Goal: Task Accomplishment & Management: Use online tool/utility

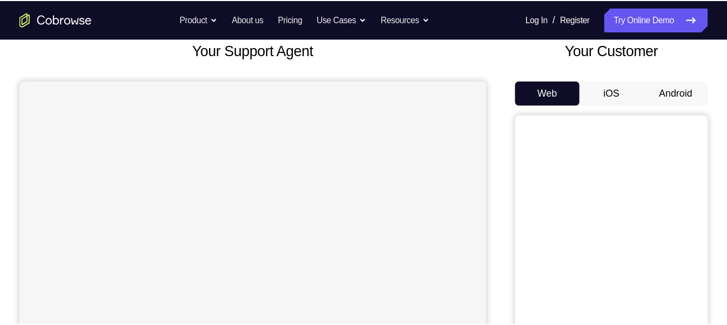
scroll to position [67, 0]
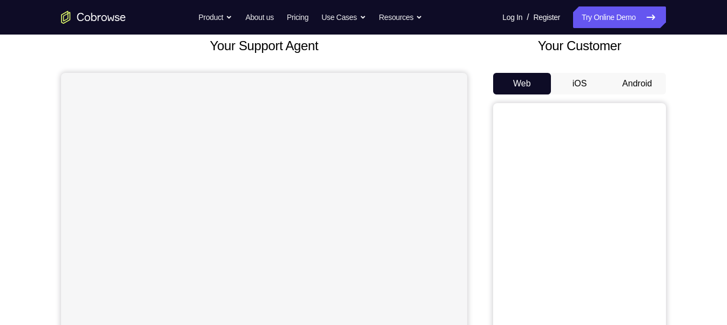
click at [623, 83] on button "Android" at bounding box center [637, 84] width 58 height 22
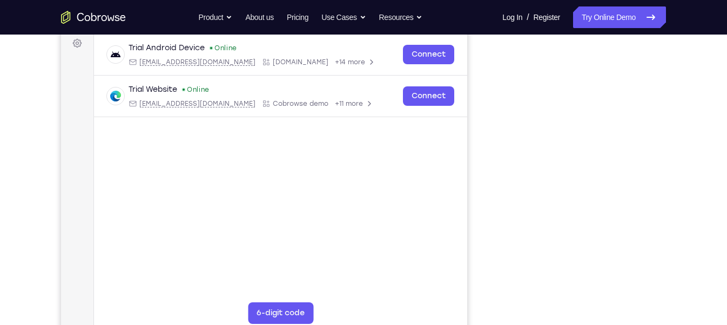
scroll to position [152, 0]
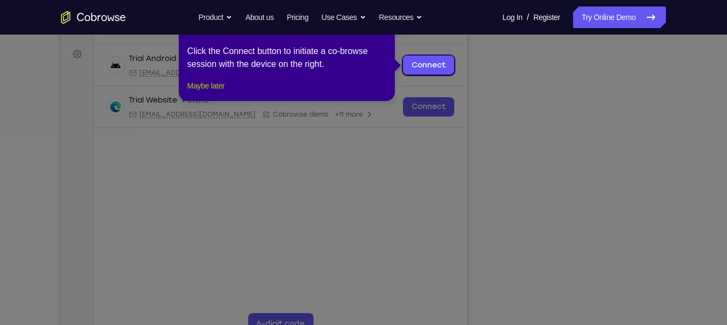
click at [220, 92] on button "Maybe later" at bounding box center [205, 85] width 37 height 13
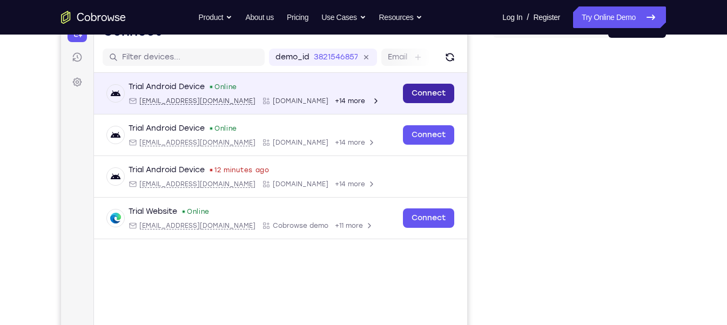
scroll to position [124, 0]
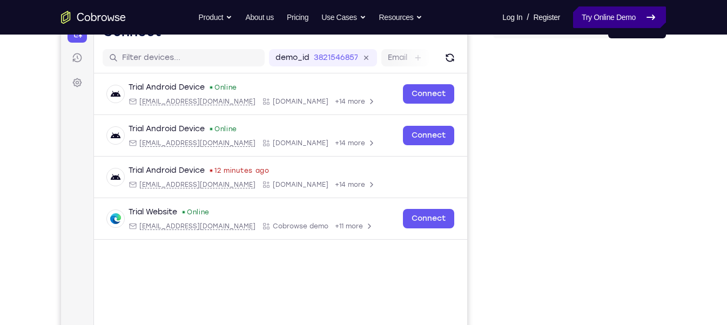
click at [602, 23] on link "Try Online Demo" at bounding box center [619, 17] width 93 height 22
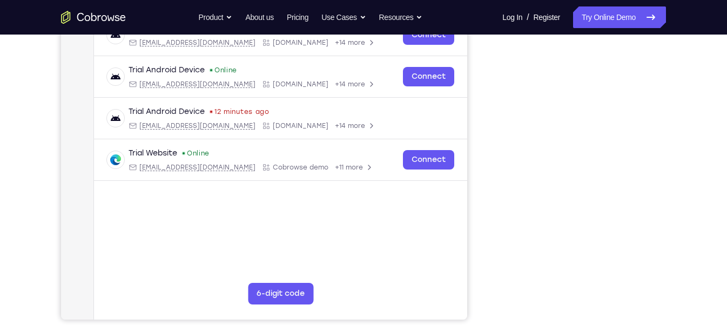
scroll to position [183, 0]
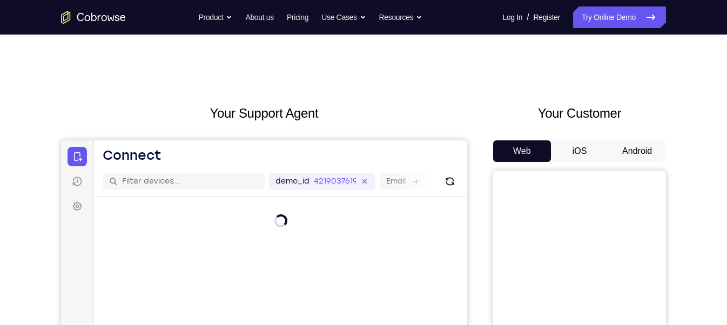
scroll to position [8, 0]
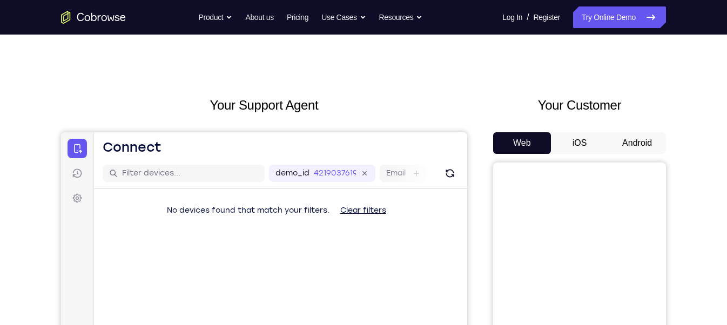
click at [654, 139] on button "Android" at bounding box center [637, 143] width 58 height 22
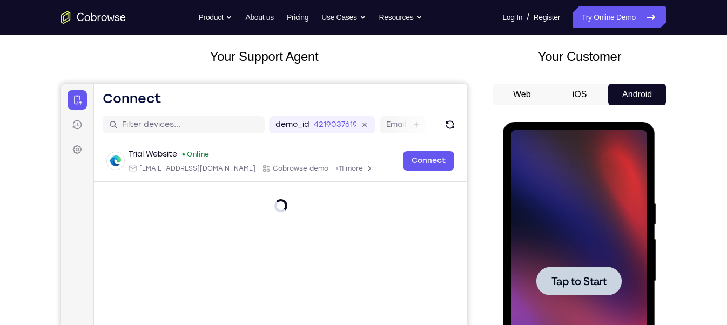
scroll to position [0, 0]
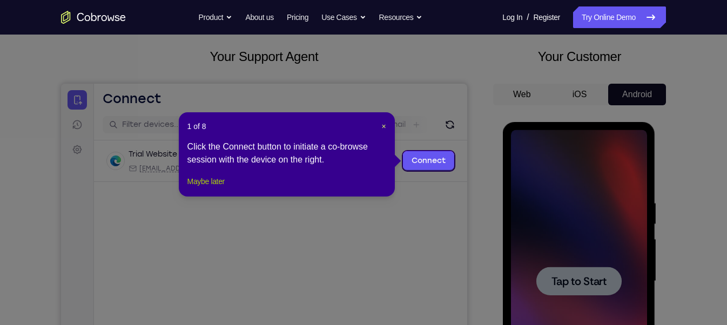
click at [213, 188] on button "Maybe later" at bounding box center [205, 181] width 37 height 13
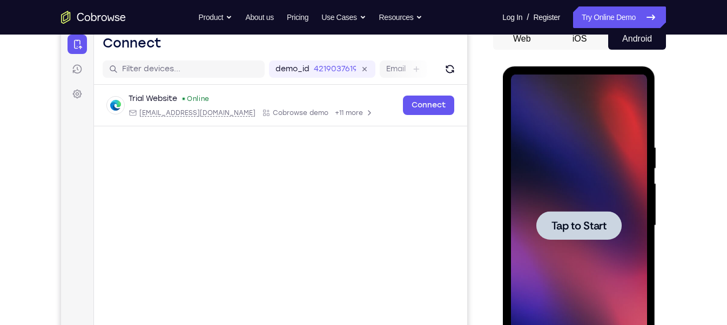
click at [572, 226] on span "Tap to Start" at bounding box center [578, 225] width 55 height 11
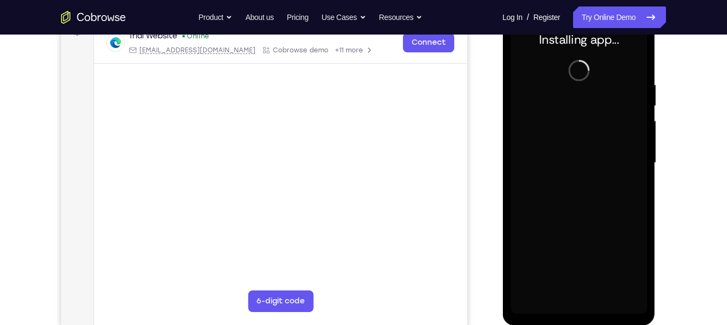
scroll to position [174, 0]
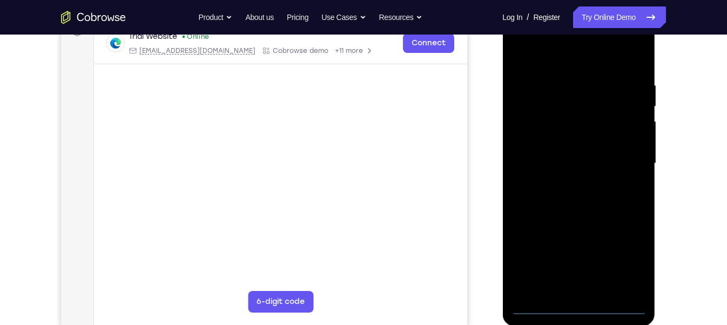
click at [575, 306] on div at bounding box center [578, 163] width 136 height 302
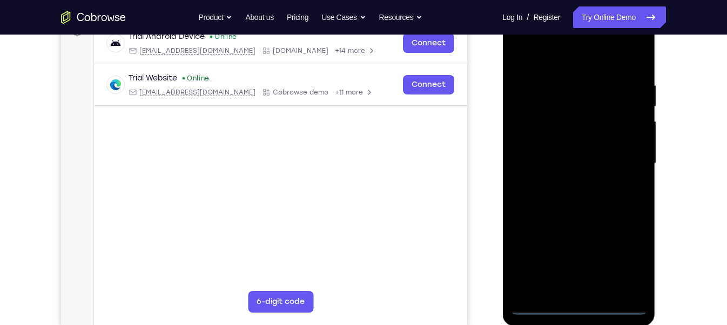
click at [627, 263] on div at bounding box center [578, 163] width 136 height 302
click at [519, 39] on div at bounding box center [578, 164] width 136 height 302
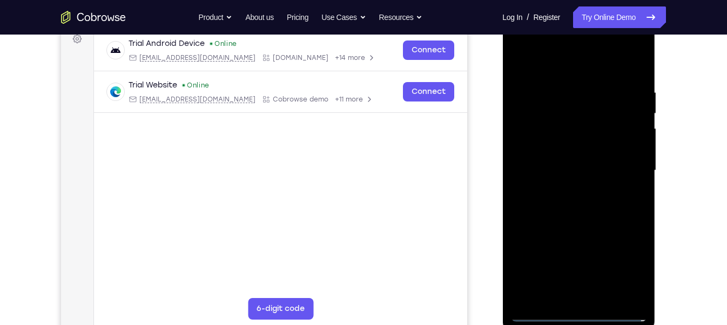
click at [622, 171] on div at bounding box center [578, 170] width 136 height 302
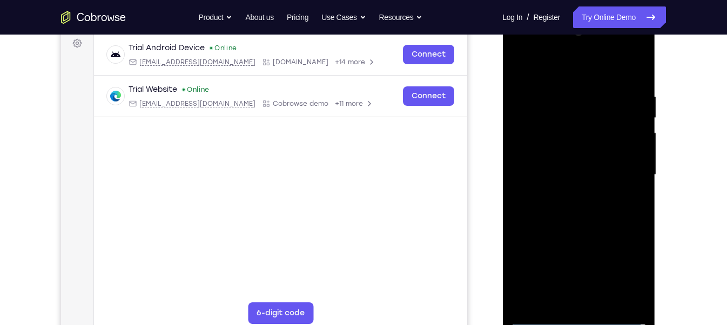
scroll to position [162, 0]
click at [566, 193] on div at bounding box center [578, 175] width 136 height 302
click at [571, 160] on div at bounding box center [578, 175] width 136 height 302
click at [566, 155] on div at bounding box center [578, 175] width 136 height 302
click at [565, 168] on div at bounding box center [578, 175] width 136 height 302
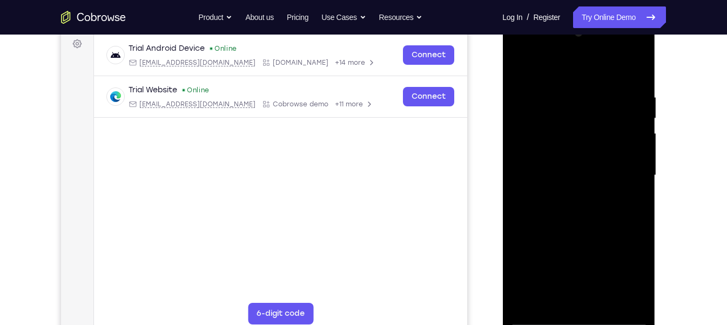
click at [572, 174] on div at bounding box center [578, 175] width 136 height 302
click at [598, 212] on div at bounding box center [578, 175] width 136 height 302
click at [601, 202] on div at bounding box center [578, 175] width 136 height 302
drag, startPoint x: 565, startPoint y: 76, endPoint x: 569, endPoint y: 51, distance: 25.7
click at [569, 51] on div at bounding box center [578, 175] width 136 height 302
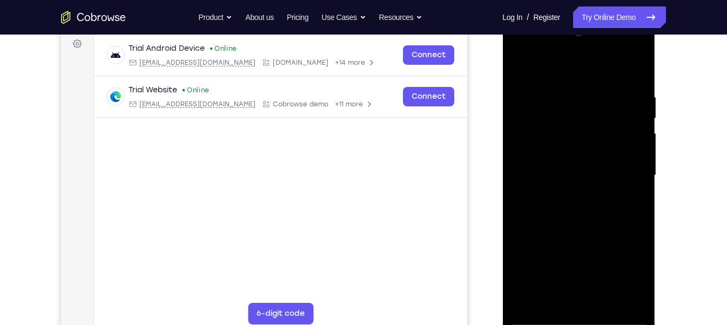
click at [595, 227] on div at bounding box center [578, 175] width 136 height 302
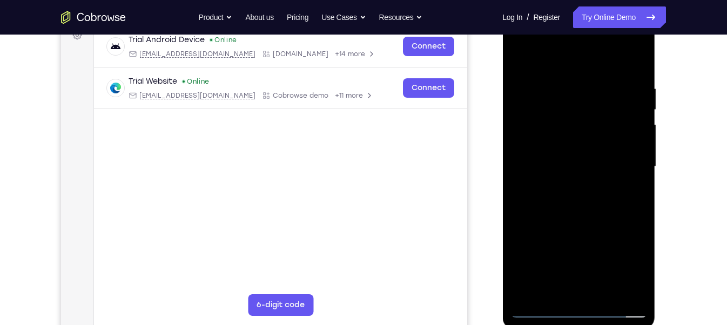
scroll to position [172, 0]
click at [637, 290] on div at bounding box center [578, 166] width 136 height 302
click at [602, 291] on div at bounding box center [578, 166] width 136 height 302
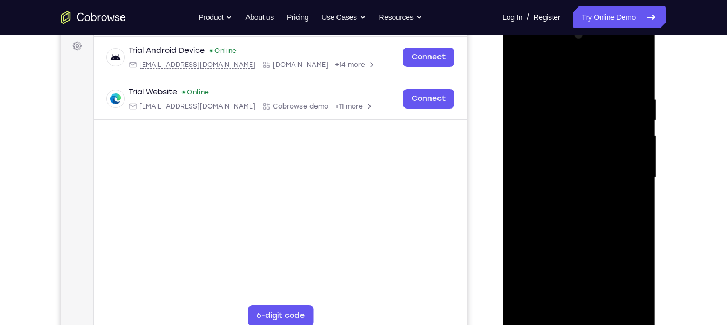
scroll to position [160, 0]
click at [563, 234] on div at bounding box center [578, 177] width 136 height 302
click at [598, 160] on div at bounding box center [578, 177] width 136 height 302
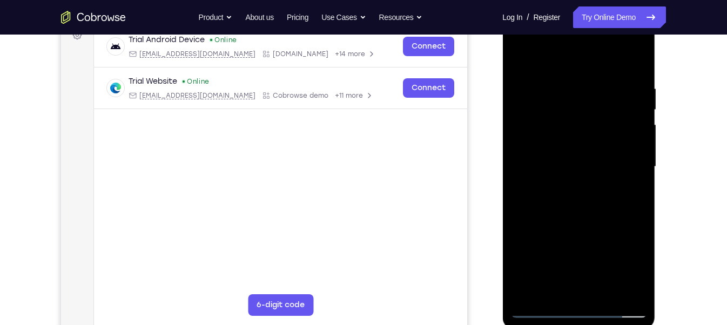
scroll to position [172, 0]
click at [567, 288] on div at bounding box center [578, 166] width 136 height 302
click at [550, 286] on div at bounding box center [578, 166] width 136 height 302
click at [609, 226] on div at bounding box center [578, 166] width 136 height 302
drag, startPoint x: 633, startPoint y: 205, endPoint x: 553, endPoint y: 207, distance: 79.9
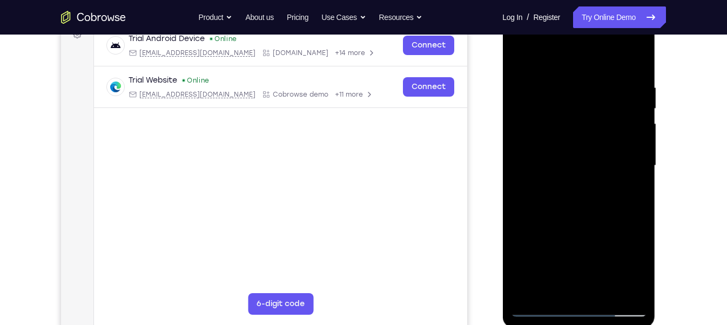
click at [553, 207] on div at bounding box center [578, 166] width 136 height 302
click at [626, 205] on div at bounding box center [578, 166] width 136 height 302
click at [520, 226] on div at bounding box center [578, 166] width 136 height 302
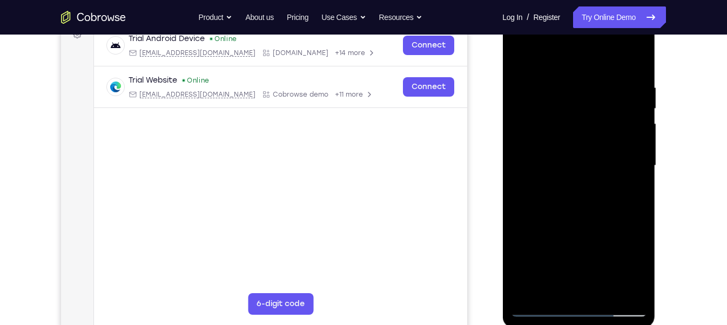
click at [520, 226] on div at bounding box center [578, 166] width 136 height 302
click at [561, 183] on div at bounding box center [578, 166] width 136 height 302
click at [539, 184] on div at bounding box center [578, 166] width 136 height 302
click at [537, 184] on div at bounding box center [578, 166] width 136 height 302
click at [631, 184] on div at bounding box center [578, 166] width 136 height 302
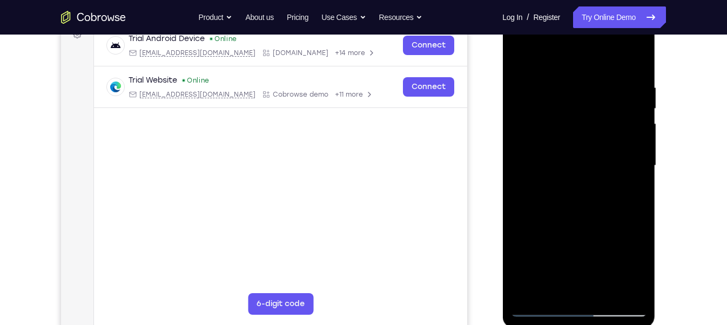
click at [598, 133] on div at bounding box center [578, 166] width 136 height 302
click at [619, 224] on div at bounding box center [578, 166] width 136 height 302
click at [541, 131] on div at bounding box center [578, 166] width 136 height 302
click at [626, 219] on div at bounding box center [578, 166] width 136 height 302
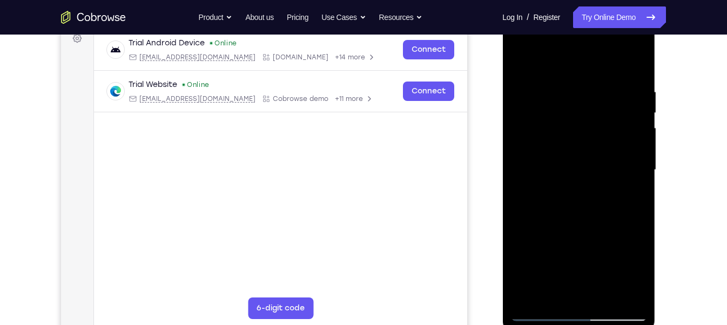
scroll to position [167, 0]
click at [550, 295] on div at bounding box center [578, 170] width 136 height 302
click at [535, 232] on div at bounding box center [578, 170] width 136 height 302
click at [549, 98] on div at bounding box center [578, 170] width 136 height 302
click at [579, 189] on div at bounding box center [578, 170] width 136 height 302
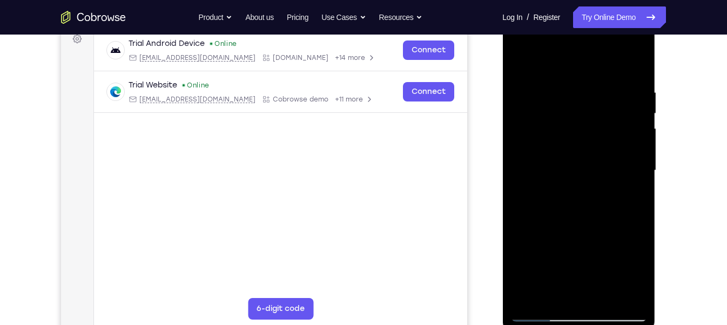
click at [548, 295] on div at bounding box center [578, 170] width 136 height 302
click at [520, 233] on div at bounding box center [578, 170] width 136 height 302
click at [537, 226] on div at bounding box center [578, 170] width 136 height 302
click at [538, 227] on div at bounding box center [578, 170] width 136 height 302
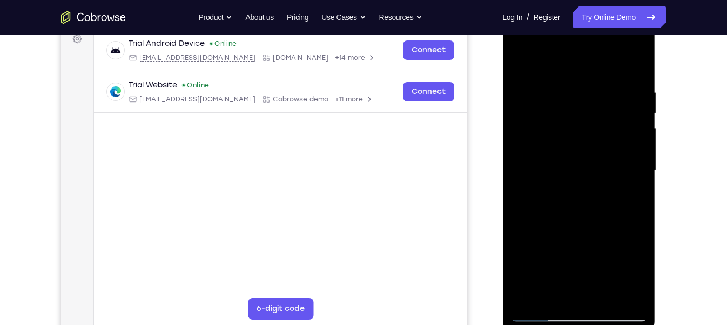
click at [630, 185] on div at bounding box center [578, 170] width 136 height 302
click at [569, 114] on div at bounding box center [578, 170] width 136 height 302
click at [579, 197] on div at bounding box center [578, 170] width 136 height 302
click at [605, 190] on div at bounding box center [578, 170] width 136 height 302
click at [578, 174] on div at bounding box center [578, 170] width 136 height 302
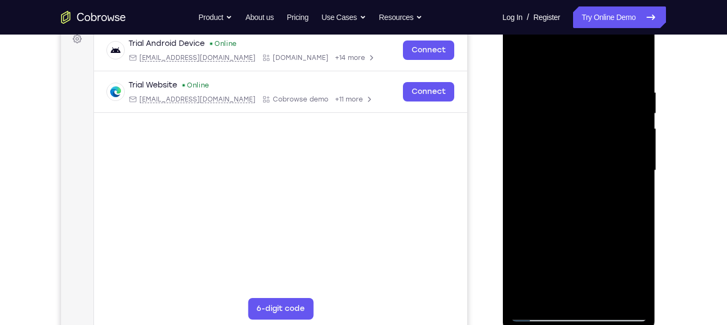
click at [619, 256] on div at bounding box center [578, 170] width 136 height 302
click at [557, 177] on div at bounding box center [578, 170] width 136 height 302
click at [568, 292] on div at bounding box center [578, 170] width 136 height 302
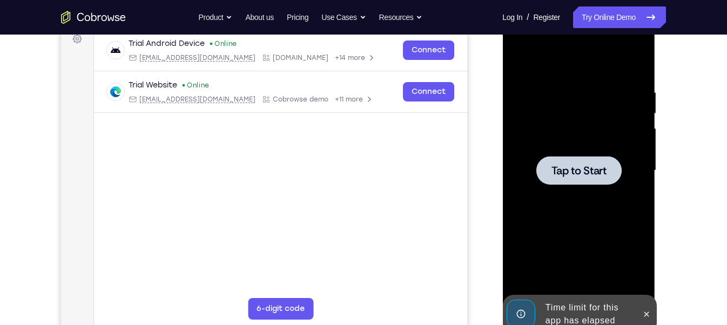
click at [580, 187] on div at bounding box center [578, 170] width 136 height 302
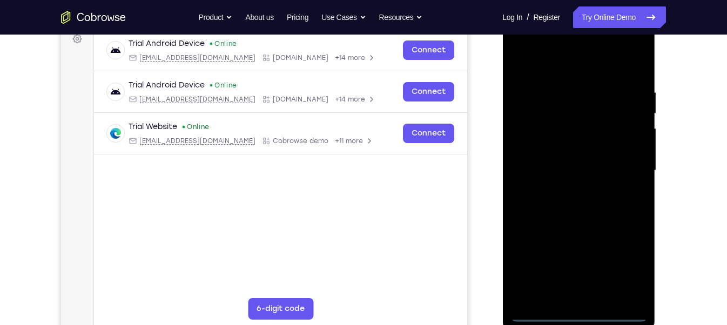
click at [575, 311] on div at bounding box center [578, 170] width 136 height 302
click at [629, 273] on div at bounding box center [578, 170] width 136 height 302
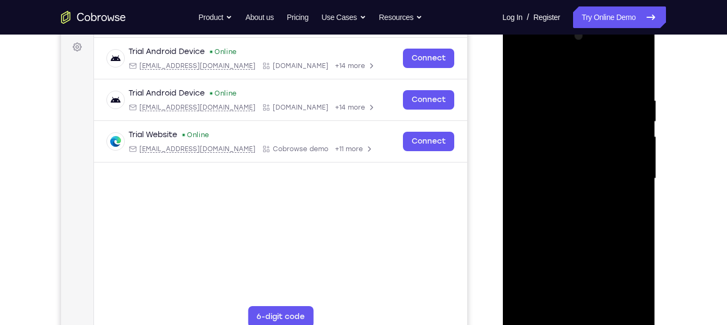
scroll to position [159, 0]
click at [518, 51] on div at bounding box center [578, 179] width 136 height 302
click at [619, 170] on div at bounding box center [578, 179] width 136 height 302
click at [566, 198] on div at bounding box center [578, 179] width 136 height 302
click at [566, 167] on div at bounding box center [578, 179] width 136 height 302
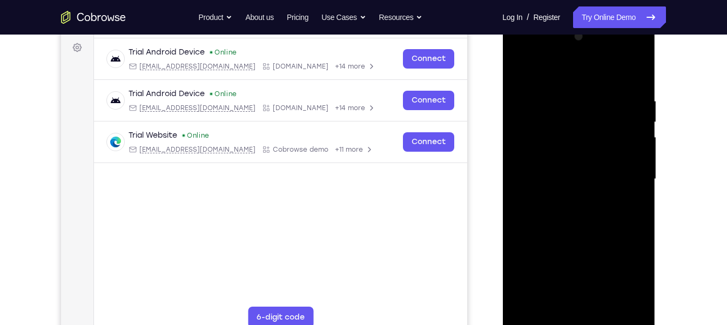
click at [605, 155] on div at bounding box center [578, 179] width 136 height 302
click at [584, 180] on div at bounding box center [578, 179] width 136 height 302
click at [556, 214] on div at bounding box center [578, 179] width 136 height 302
drag, startPoint x: 561, startPoint y: 73, endPoint x: 560, endPoint y: 29, distance: 44.8
click at [560, 29] on div at bounding box center [578, 179] width 136 height 302
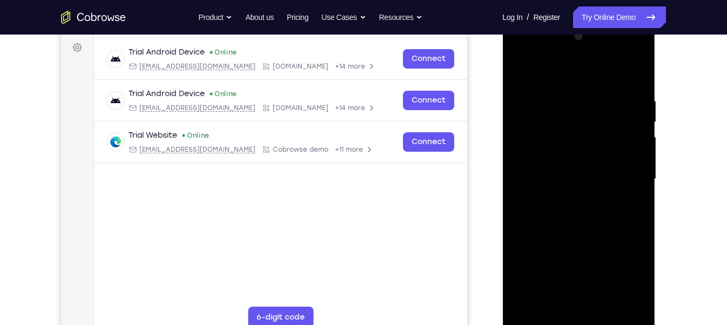
click at [595, 230] on div at bounding box center [578, 179] width 136 height 302
click at [604, 304] on div at bounding box center [578, 179] width 136 height 302
click at [587, 235] on div at bounding box center [578, 179] width 136 height 302
click at [614, 174] on div at bounding box center [578, 179] width 136 height 302
click at [559, 300] on div at bounding box center [578, 179] width 136 height 302
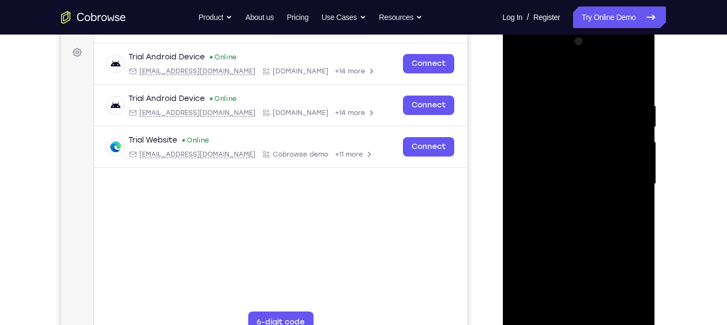
scroll to position [153, 0]
click at [560, 177] on div at bounding box center [578, 184] width 136 height 302
click at [596, 263] on div at bounding box center [578, 184] width 136 height 302
click at [561, 307] on div at bounding box center [578, 184] width 136 height 302
click at [551, 305] on div at bounding box center [578, 184] width 136 height 302
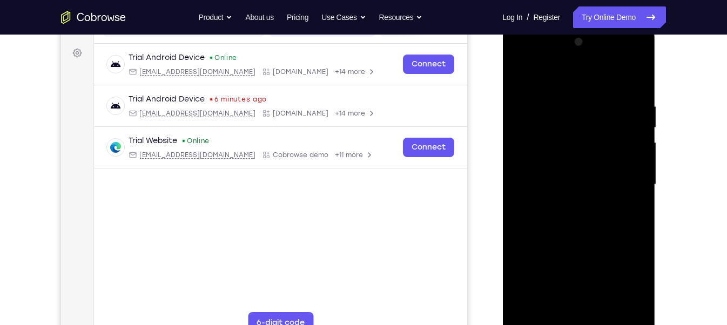
click at [609, 244] on div at bounding box center [578, 184] width 136 height 302
click at [632, 205] on div at bounding box center [578, 184] width 136 height 302
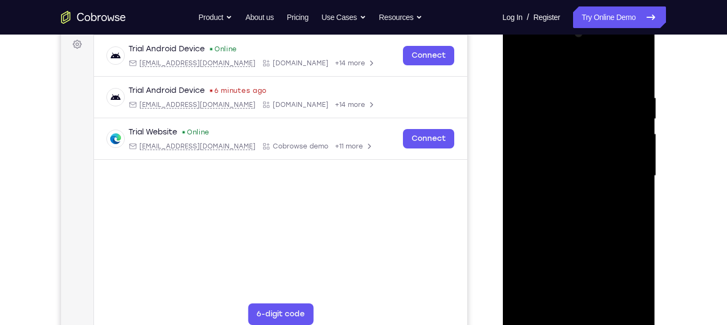
scroll to position [163, 0]
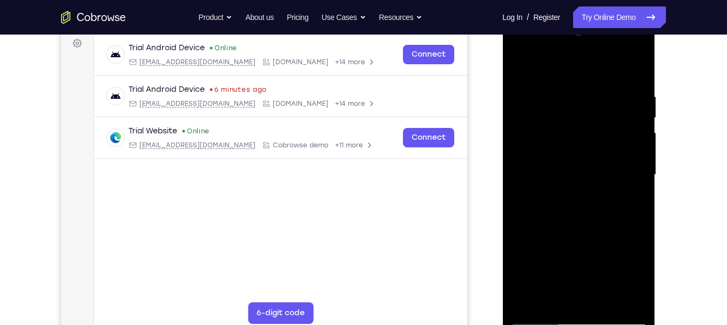
click at [632, 191] on div at bounding box center [578, 175] width 136 height 302
click at [568, 201] on div at bounding box center [578, 175] width 136 height 302
click at [546, 296] on div at bounding box center [578, 175] width 136 height 302
click at [626, 203] on div at bounding box center [578, 175] width 136 height 302
drag, startPoint x: 623, startPoint y: 158, endPoint x: 625, endPoint y: 98, distance: 59.9
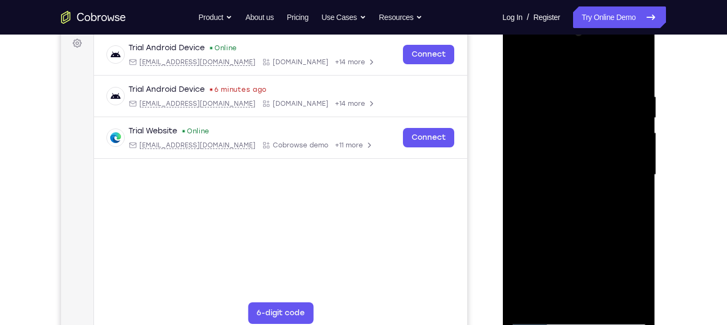
click at [625, 98] on div at bounding box center [578, 175] width 136 height 302
click at [550, 295] on div at bounding box center [578, 175] width 136 height 302
click at [520, 236] on div at bounding box center [578, 175] width 136 height 302
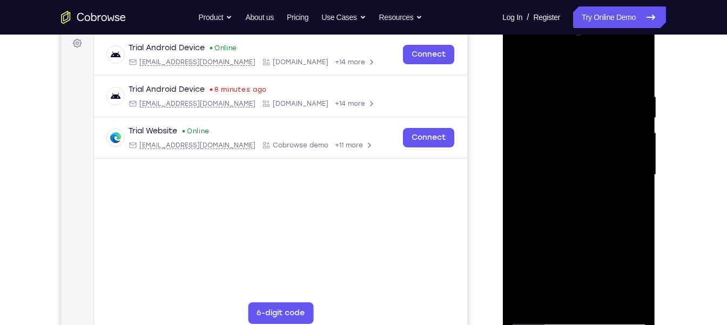
click at [520, 236] on div at bounding box center [578, 175] width 136 height 302
click at [557, 186] on div at bounding box center [578, 175] width 136 height 302
click at [551, 294] on div at bounding box center [578, 175] width 136 height 302
click at [573, 137] on div at bounding box center [578, 175] width 136 height 302
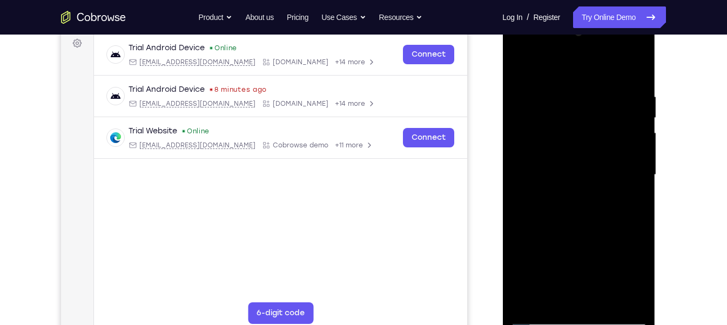
click at [628, 237] on div at bounding box center [578, 175] width 136 height 302
click at [548, 303] on div at bounding box center [578, 175] width 136 height 302
click at [519, 236] on div at bounding box center [578, 175] width 136 height 302
click at [578, 274] on div at bounding box center [578, 175] width 136 height 302
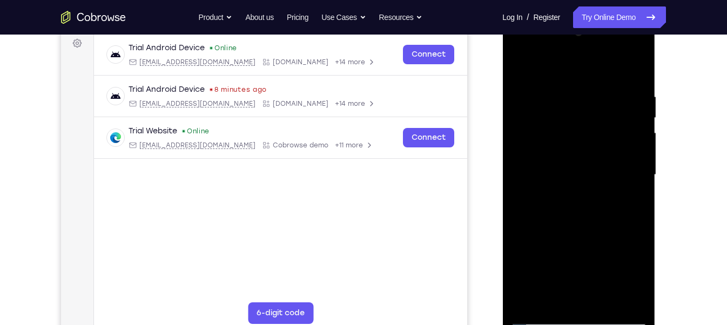
click at [578, 274] on div at bounding box center [578, 175] width 136 height 302
click at [538, 192] on div at bounding box center [578, 175] width 136 height 302
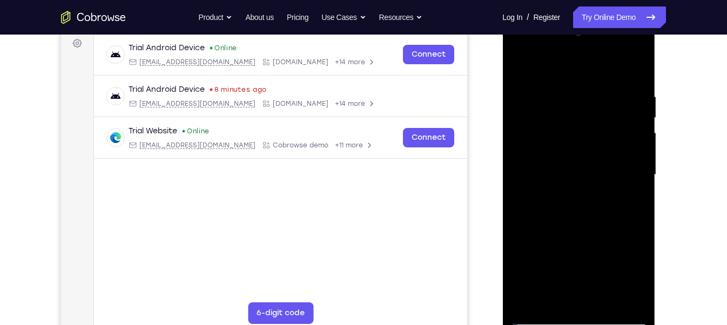
click at [578, 171] on div at bounding box center [578, 175] width 136 height 302
click at [616, 258] on div at bounding box center [578, 175] width 136 height 302
click at [543, 170] on div at bounding box center [578, 175] width 136 height 302
click at [552, 295] on div at bounding box center [578, 175] width 136 height 302
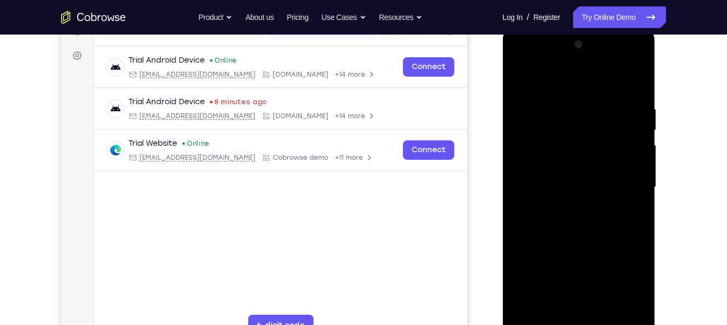
scroll to position [150, 0]
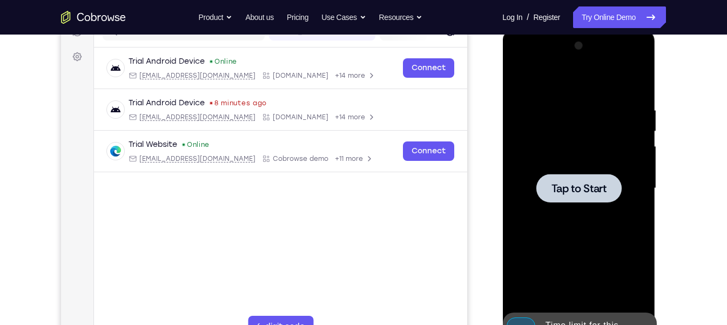
click at [575, 201] on div at bounding box center [577, 188] width 85 height 29
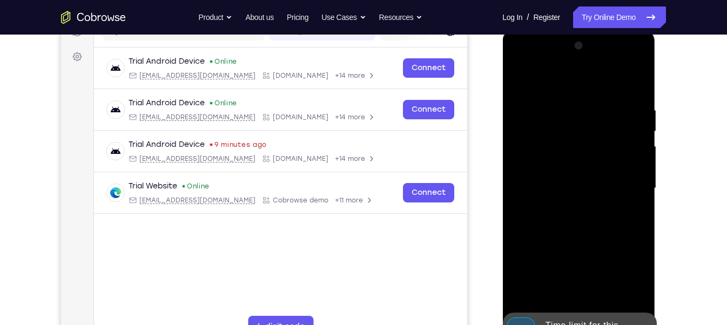
scroll to position [177, 0]
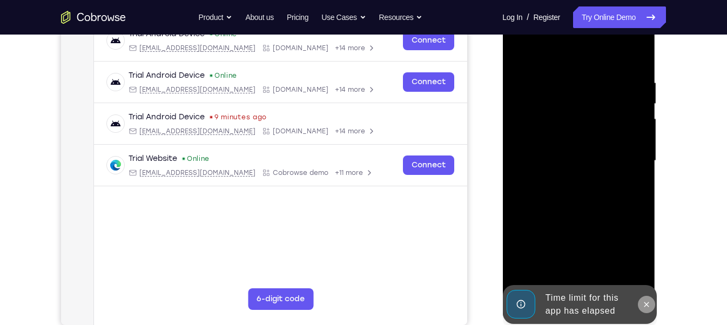
click at [641, 302] on icon at bounding box center [645, 304] width 9 height 9
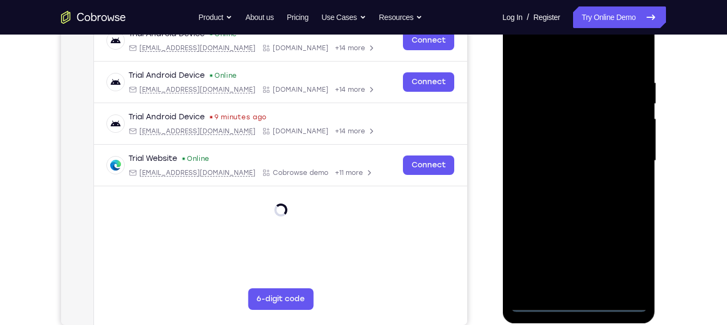
click at [570, 304] on div at bounding box center [578, 161] width 136 height 302
click at [629, 256] on div at bounding box center [578, 161] width 136 height 302
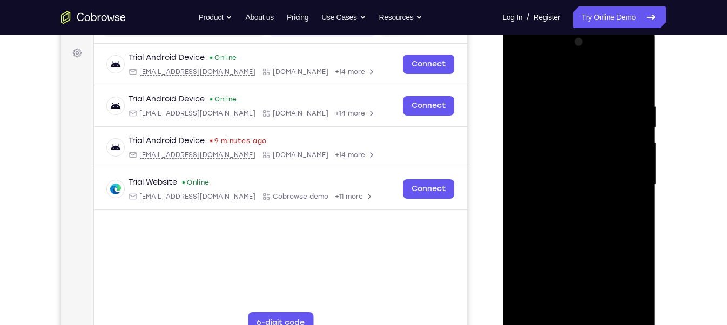
scroll to position [153, 0]
click at [520, 61] on div at bounding box center [578, 185] width 136 height 302
click at [619, 177] on div at bounding box center [578, 185] width 136 height 302
click at [562, 201] on div at bounding box center [578, 185] width 136 height 302
click at [561, 176] on div at bounding box center [578, 185] width 136 height 302
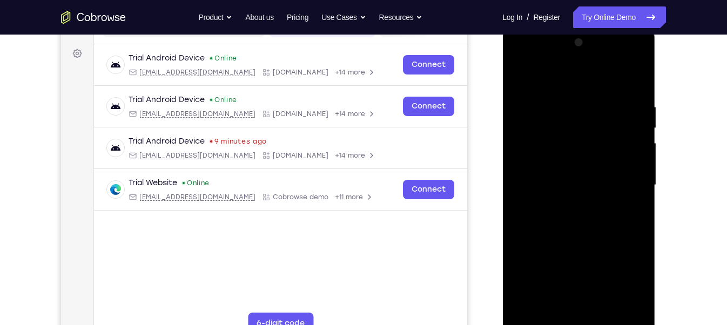
click at [599, 165] on div at bounding box center [578, 185] width 136 height 302
click at [576, 186] on div at bounding box center [578, 185] width 136 height 302
click at [609, 238] on div at bounding box center [578, 185] width 136 height 302
click at [604, 309] on div at bounding box center [578, 185] width 136 height 302
click at [591, 247] on div at bounding box center [578, 185] width 136 height 302
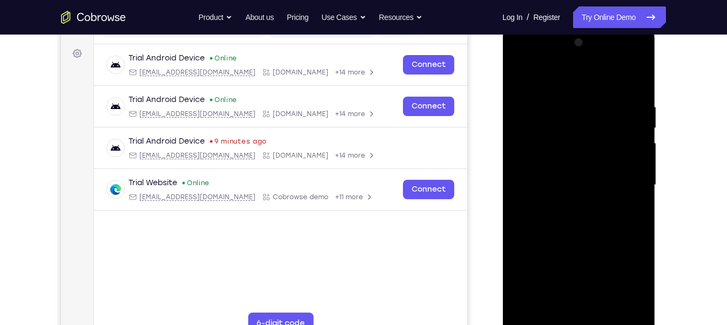
click at [564, 168] on div at bounding box center [578, 185] width 136 height 302
click at [553, 304] on div at bounding box center [578, 185] width 136 height 302
click at [580, 190] on div at bounding box center [578, 185] width 136 height 302
click at [628, 281] on div at bounding box center [578, 185] width 136 height 302
click at [550, 310] on div at bounding box center [578, 185] width 136 height 302
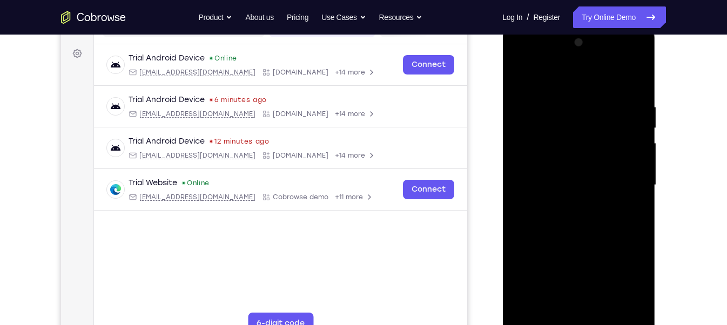
click at [608, 245] on div at bounding box center [578, 185] width 136 height 302
drag, startPoint x: 628, startPoint y: 224, endPoint x: 559, endPoint y: 224, distance: 68.6
click at [559, 224] on div at bounding box center [578, 185] width 136 height 302
click at [628, 221] on div at bounding box center [578, 185] width 136 height 302
click at [517, 247] on div at bounding box center [578, 185] width 136 height 302
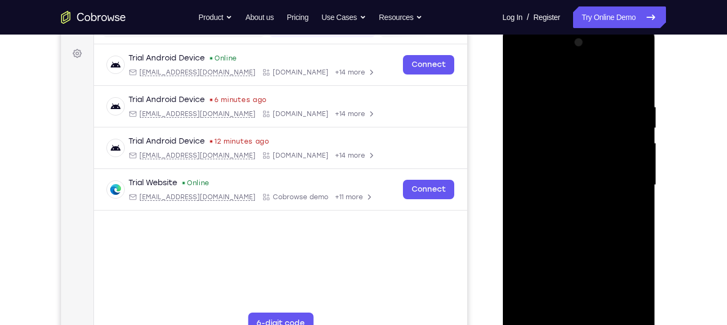
click at [517, 247] on div at bounding box center [578, 185] width 136 height 302
click at [630, 201] on div at bounding box center [578, 185] width 136 height 302
click at [560, 207] on div at bounding box center [578, 185] width 136 height 302
click at [560, 208] on div at bounding box center [578, 185] width 136 height 302
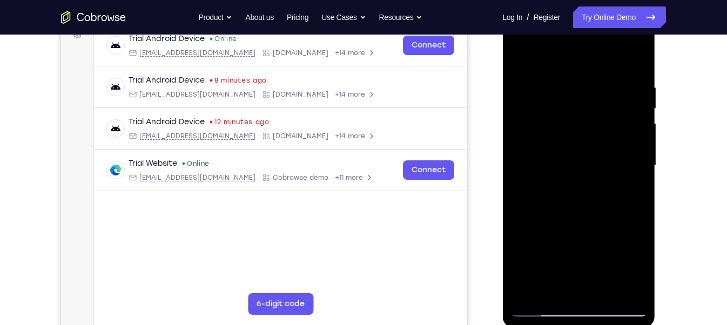
scroll to position [170, 0]
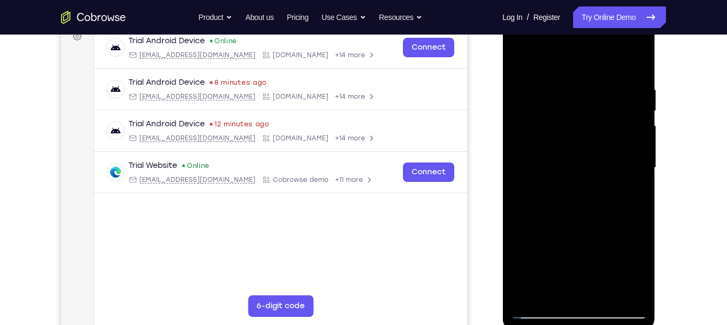
click at [584, 118] on div at bounding box center [578, 168] width 136 height 302
click at [621, 208] on div at bounding box center [578, 168] width 136 height 302
click at [542, 114] on div at bounding box center [578, 168] width 136 height 302
click at [626, 200] on div at bounding box center [578, 168] width 136 height 302
click at [594, 152] on div at bounding box center [578, 168] width 136 height 302
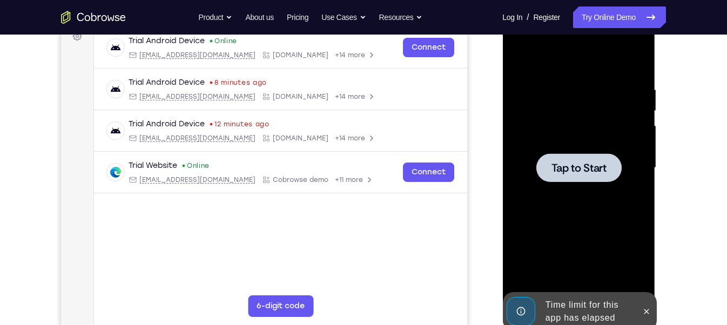
click at [593, 182] on div at bounding box center [578, 168] width 136 height 302
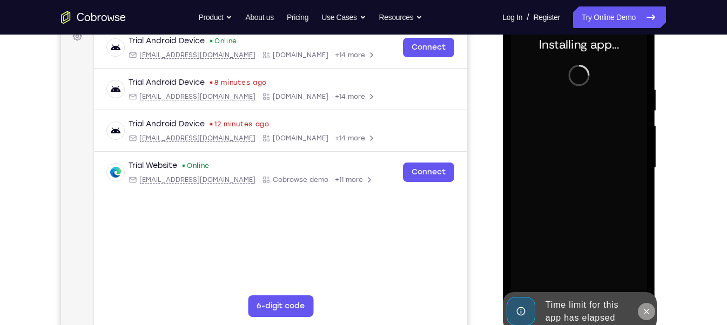
click at [643, 308] on icon at bounding box center [645, 311] width 9 height 9
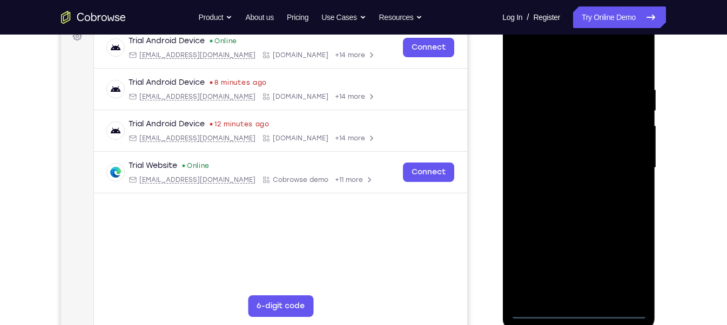
click at [578, 312] on div at bounding box center [578, 168] width 136 height 302
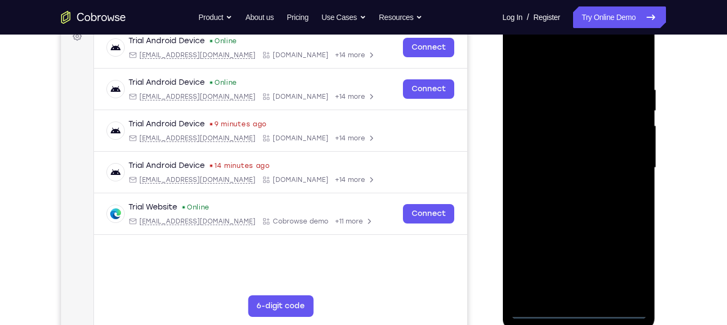
click at [622, 263] on div at bounding box center [578, 168] width 136 height 302
click at [519, 42] on div at bounding box center [578, 168] width 136 height 302
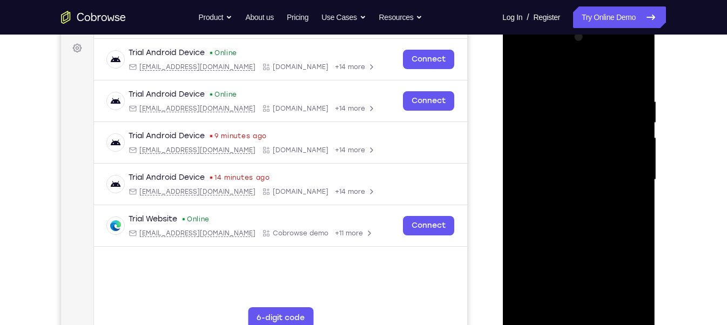
click at [621, 179] on div at bounding box center [578, 180] width 136 height 302
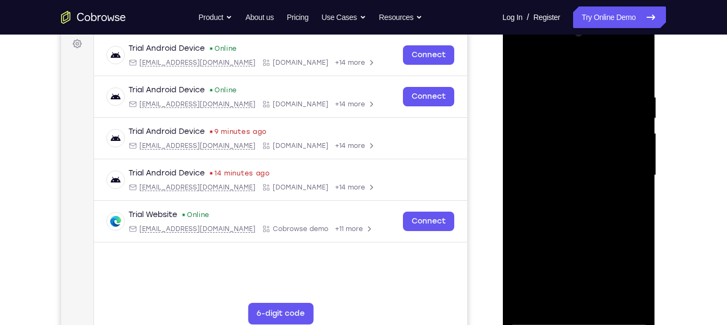
click at [594, 302] on div at bounding box center [578, 175] width 136 height 302
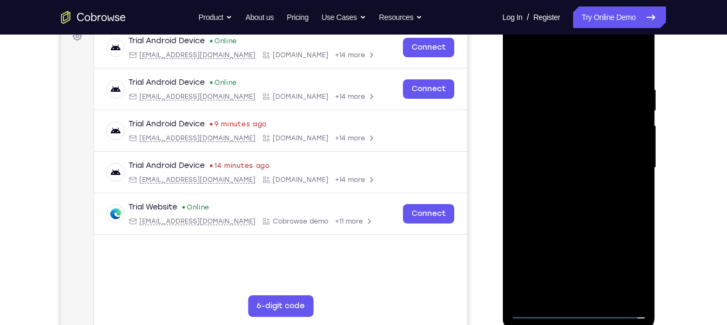
click at [588, 293] on div at bounding box center [578, 168] width 136 height 302
click at [517, 57] on div at bounding box center [578, 168] width 136 height 302
click at [587, 157] on div at bounding box center [578, 168] width 136 height 302
click at [615, 139] on div at bounding box center [578, 168] width 136 height 302
click at [596, 164] on div at bounding box center [578, 168] width 136 height 302
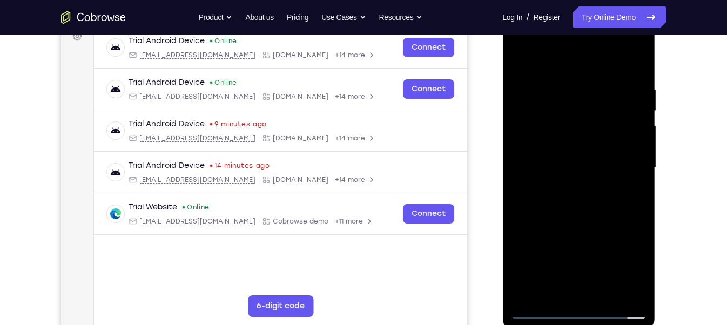
click at [585, 204] on div at bounding box center [578, 168] width 136 height 302
click at [578, 200] on div at bounding box center [578, 168] width 136 height 302
click at [615, 216] on div at bounding box center [578, 168] width 136 height 302
click at [635, 292] on div at bounding box center [578, 168] width 136 height 302
click at [607, 291] on div at bounding box center [578, 168] width 136 height 302
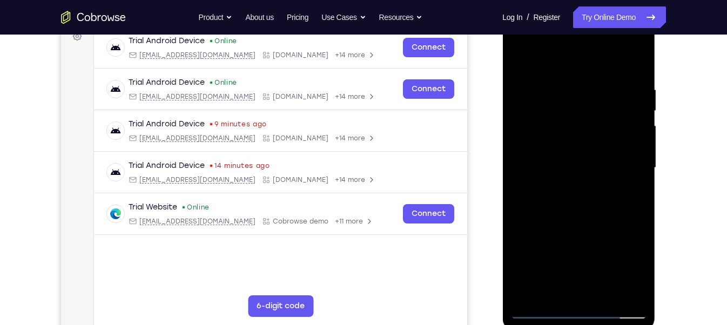
click at [584, 225] on div at bounding box center [578, 168] width 136 height 302
click at [605, 145] on div at bounding box center [578, 168] width 136 height 302
click at [568, 284] on div at bounding box center [578, 168] width 136 height 302
click at [585, 142] on div at bounding box center [578, 168] width 136 height 302
click at [625, 221] on div at bounding box center [578, 168] width 136 height 302
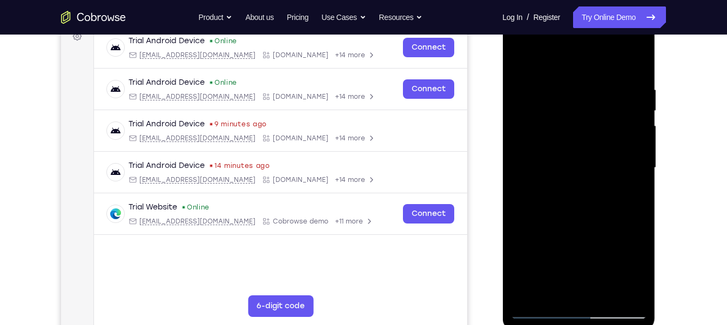
click at [547, 292] on div at bounding box center [578, 168] width 136 height 302
click at [631, 190] on div at bounding box center [578, 168] width 136 height 302
click at [554, 104] on div at bounding box center [578, 168] width 136 height 302
click at [578, 194] on div at bounding box center [578, 168] width 136 height 302
click at [552, 290] on div at bounding box center [578, 168] width 136 height 302
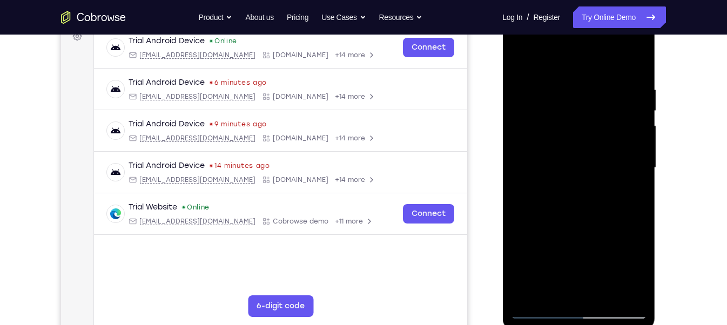
click at [607, 228] on div at bounding box center [578, 168] width 136 height 302
click at [568, 91] on div at bounding box center [578, 168] width 136 height 302
click at [627, 177] on div at bounding box center [578, 168] width 136 height 302
click at [562, 193] on div at bounding box center [578, 168] width 136 height 302
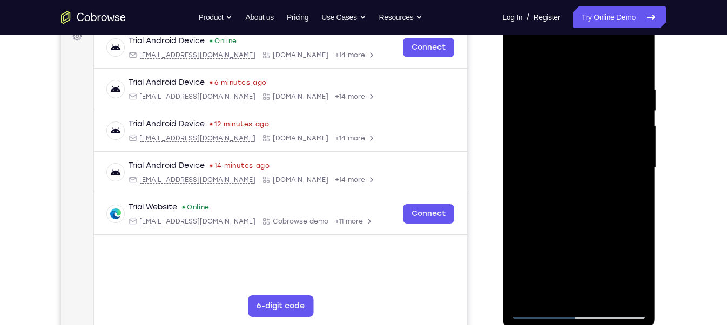
click at [550, 286] on div at bounding box center [578, 168] width 136 height 302
click at [519, 230] on div at bounding box center [578, 168] width 136 height 302
drag, startPoint x: 549, startPoint y: 253, endPoint x: 553, endPoint y: 213, distance: 40.1
click at [553, 213] on div at bounding box center [578, 168] width 136 height 302
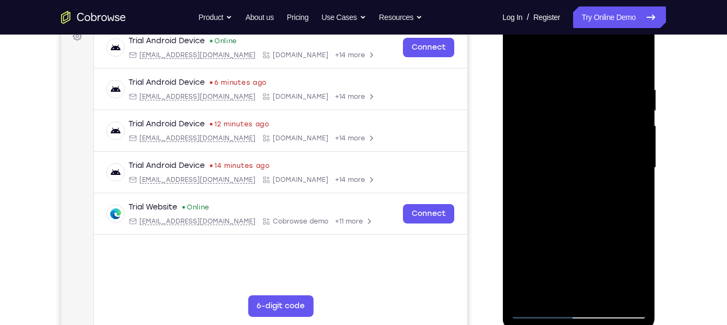
click at [580, 273] on div at bounding box center [578, 168] width 136 height 302
click at [625, 186] on div at bounding box center [578, 168] width 136 height 302
drag, startPoint x: 577, startPoint y: 121, endPoint x: 575, endPoint y: 167, distance: 45.9
click at [575, 167] on div at bounding box center [578, 168] width 136 height 302
drag, startPoint x: 577, startPoint y: 150, endPoint x: 580, endPoint y: 114, distance: 35.8
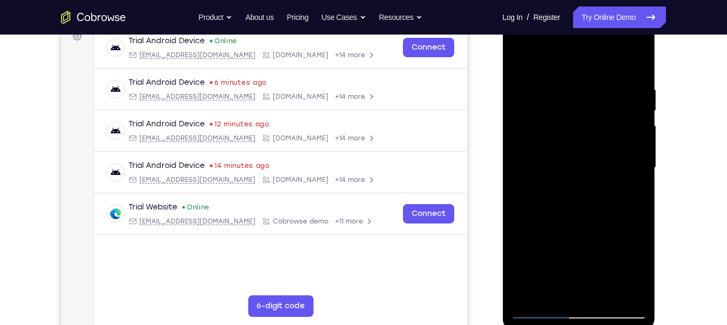
click at [580, 117] on div at bounding box center [578, 168] width 136 height 302
click at [569, 166] on div at bounding box center [578, 168] width 136 height 302
drag, startPoint x: 569, startPoint y: 166, endPoint x: 584, endPoint y: 119, distance: 49.7
click at [584, 122] on div at bounding box center [578, 168] width 136 height 302
click at [554, 284] on div at bounding box center [578, 168] width 136 height 302
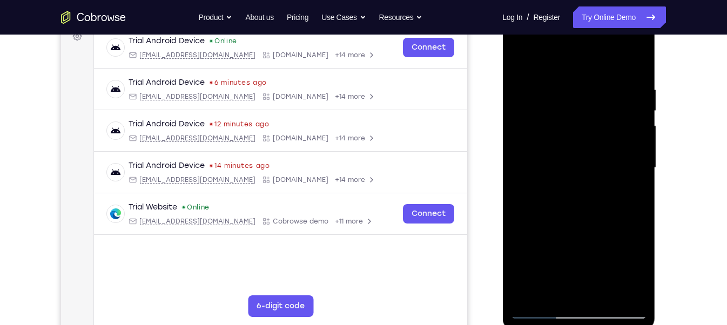
click at [551, 287] on div at bounding box center [578, 168] width 136 height 302
click at [557, 205] on div at bounding box center [578, 168] width 136 height 302
click at [608, 184] on div at bounding box center [578, 168] width 136 height 302
drag, startPoint x: 597, startPoint y: 143, endPoint x: 554, endPoint y: 196, distance: 68.4
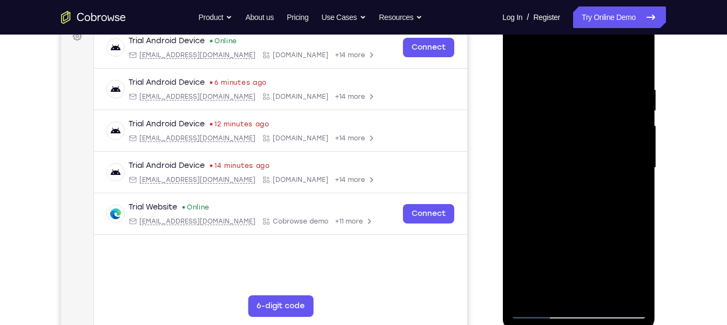
click at [554, 196] on div at bounding box center [578, 168] width 136 height 302
click at [639, 198] on div at bounding box center [578, 168] width 136 height 302
click at [607, 141] on div at bounding box center [578, 168] width 136 height 302
click at [628, 193] on div at bounding box center [578, 168] width 136 height 302
click at [548, 151] on div at bounding box center [578, 168] width 136 height 302
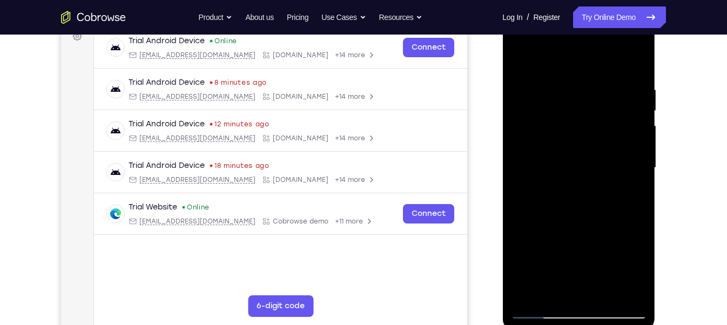
click at [618, 226] on div at bounding box center [578, 168] width 136 height 302
click at [543, 132] on div at bounding box center [578, 168] width 136 height 302
click at [626, 221] on div at bounding box center [578, 168] width 136 height 302
click at [553, 294] on div at bounding box center [578, 168] width 136 height 302
click at [548, 229] on div at bounding box center [578, 168] width 136 height 302
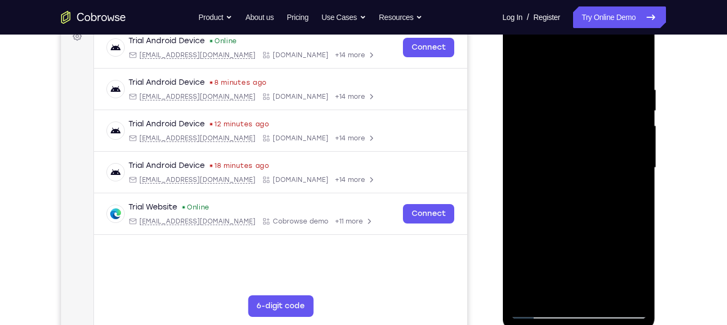
click at [624, 189] on div at bounding box center [578, 168] width 136 height 302
click at [564, 192] on div at bounding box center [578, 168] width 136 height 302
click at [552, 287] on div at bounding box center [578, 168] width 136 height 302
click at [519, 226] on div at bounding box center [578, 168] width 136 height 302
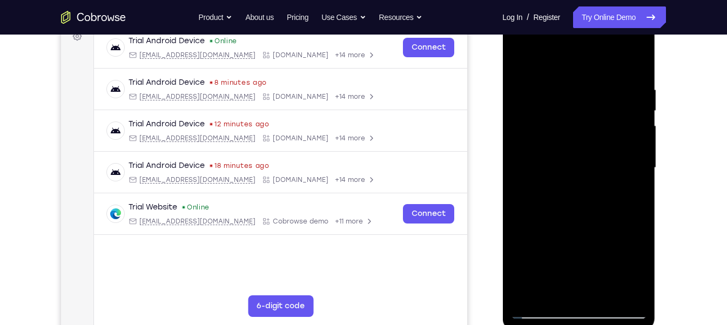
click at [519, 226] on div at bounding box center [578, 168] width 136 height 302
click at [520, 227] on div at bounding box center [578, 168] width 136 height 302
click at [580, 266] on div at bounding box center [578, 168] width 136 height 302
click at [629, 188] on div at bounding box center [578, 168] width 136 height 302
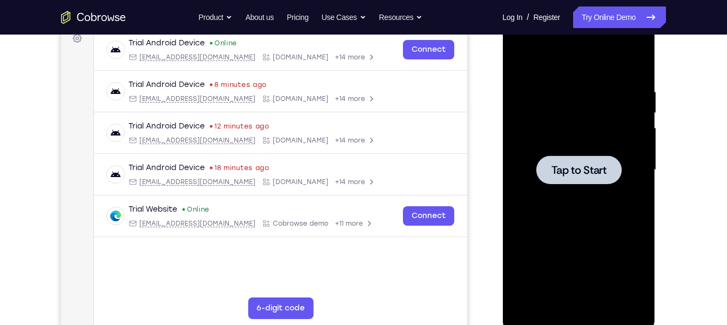
click at [559, 127] on div at bounding box center [578, 170] width 136 height 302
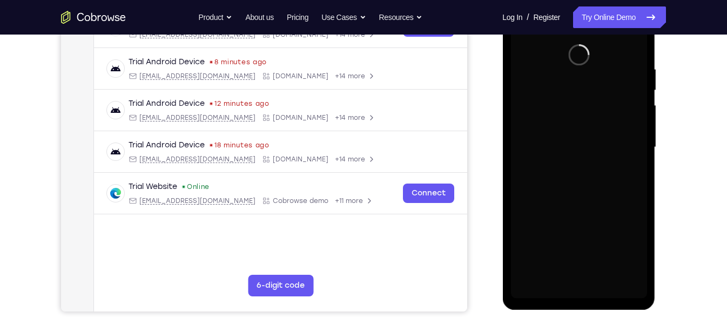
scroll to position [190, 0]
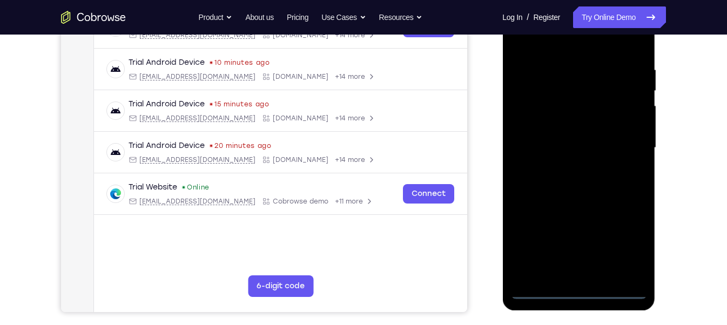
click at [581, 290] on div at bounding box center [578, 148] width 136 height 302
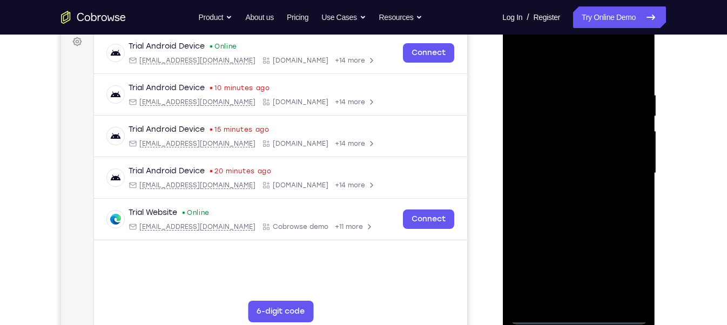
click at [623, 274] on div at bounding box center [578, 173] width 136 height 302
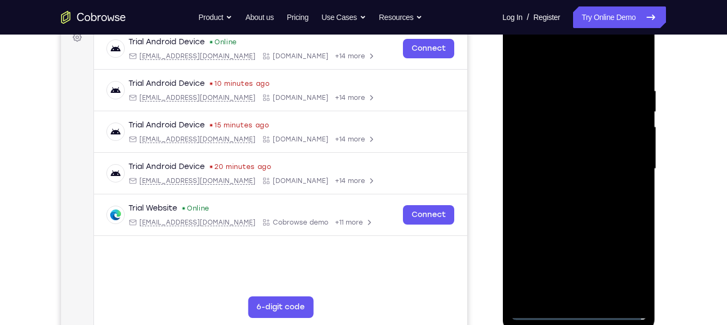
scroll to position [169, 0]
click at [620, 42] on div at bounding box center [578, 168] width 136 height 302
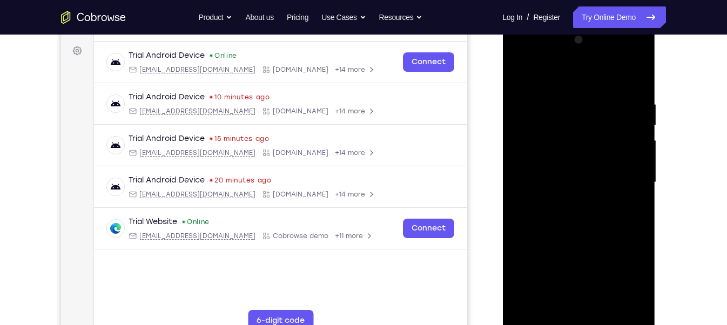
scroll to position [154, 0]
click at [620, 56] on div at bounding box center [578, 183] width 136 height 302
click at [627, 276] on div at bounding box center [578, 183] width 136 height 302
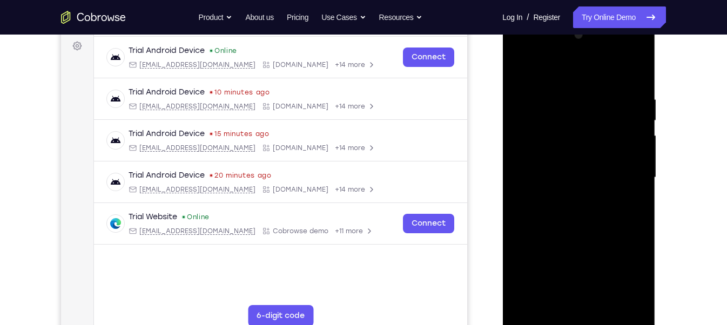
scroll to position [160, 0]
click at [518, 52] on div at bounding box center [578, 177] width 136 height 302
click at [595, 55] on div at bounding box center [578, 177] width 136 height 302
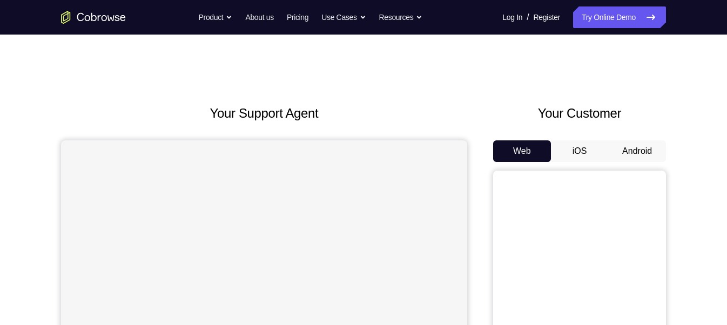
click at [634, 151] on button "Android" at bounding box center [637, 151] width 58 height 22
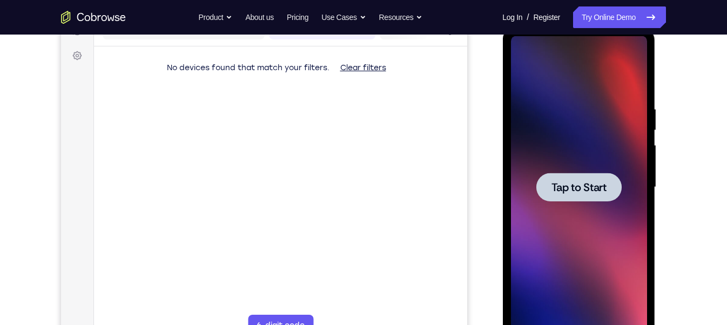
click at [574, 174] on div at bounding box center [577, 187] width 85 height 29
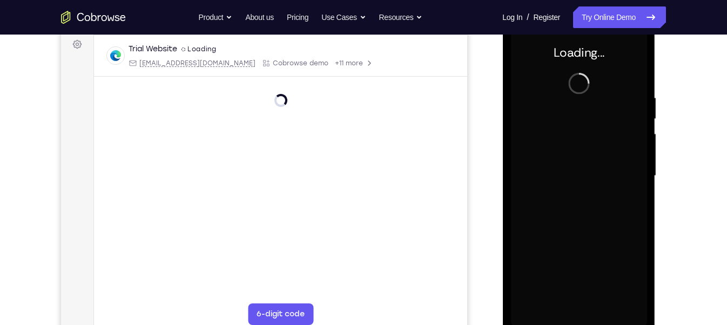
scroll to position [162, 0]
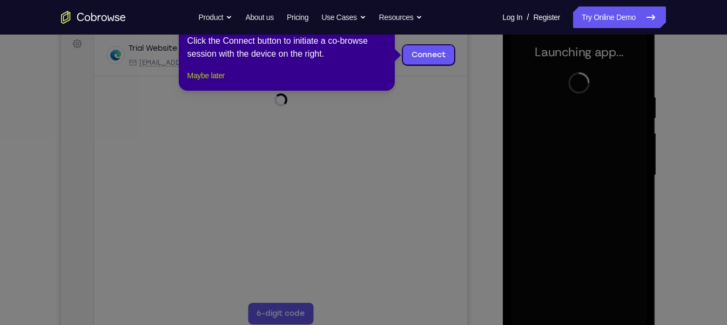
click at [219, 82] on button "Maybe later" at bounding box center [205, 75] width 37 height 13
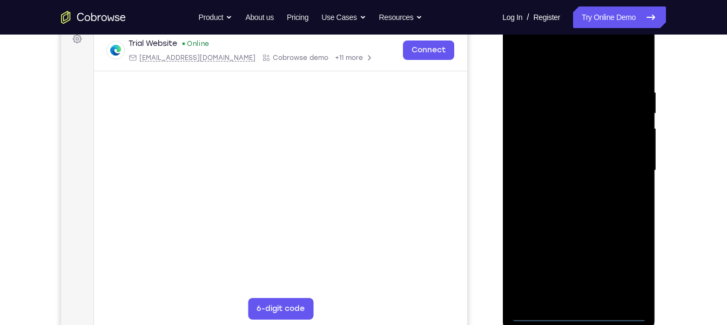
scroll to position [168, 0]
click at [575, 314] on div at bounding box center [578, 170] width 136 height 302
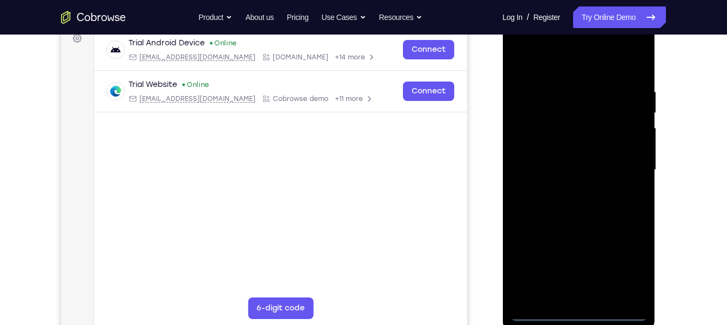
drag, startPoint x: 629, startPoint y: 264, endPoint x: 1173, endPoint y: 209, distance: 546.9
click at [629, 264] on div at bounding box center [578, 170] width 136 height 302
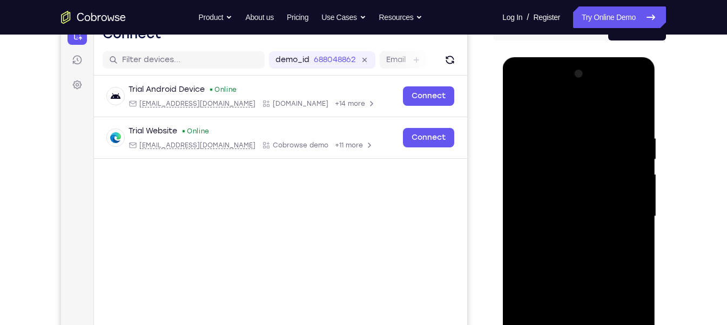
scroll to position [151, 0]
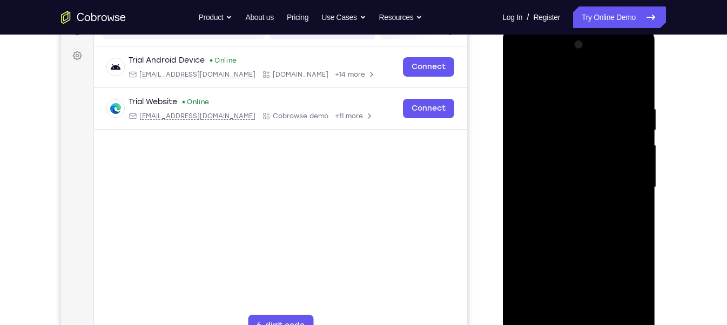
click at [523, 63] on div at bounding box center [578, 187] width 136 height 302
click at [624, 183] on div at bounding box center [578, 187] width 136 height 302
click at [568, 206] on div at bounding box center [578, 187] width 136 height 302
click at [561, 176] on div at bounding box center [578, 187] width 136 height 302
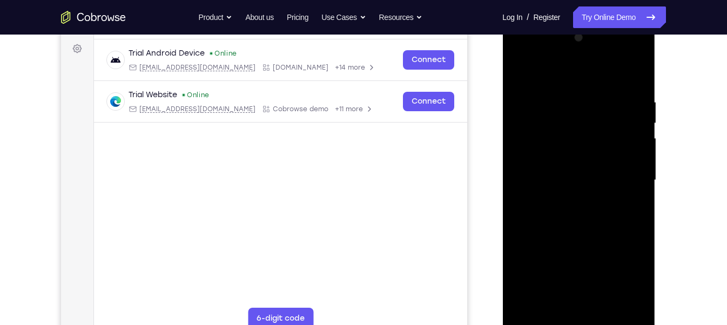
scroll to position [158, 0]
click at [613, 157] on div at bounding box center [578, 180] width 136 height 302
click at [593, 176] on div at bounding box center [578, 180] width 136 height 302
click at [551, 213] on div at bounding box center [578, 180] width 136 height 302
click at [599, 229] on div at bounding box center [578, 180] width 136 height 302
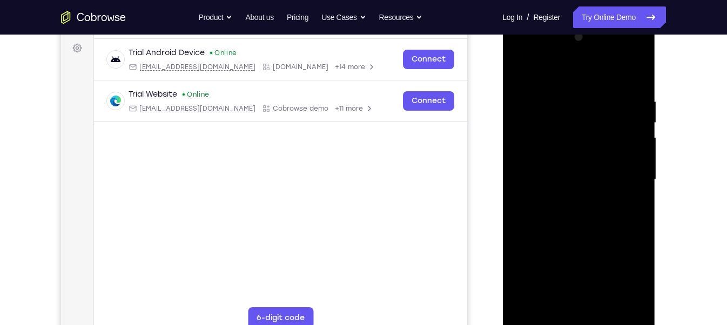
click at [640, 302] on div at bounding box center [578, 180] width 136 height 302
click at [607, 305] on div at bounding box center [578, 180] width 136 height 302
click at [579, 236] on div at bounding box center [578, 180] width 136 height 302
click at [594, 163] on div at bounding box center [578, 180] width 136 height 302
click at [554, 299] on div at bounding box center [578, 180] width 136 height 302
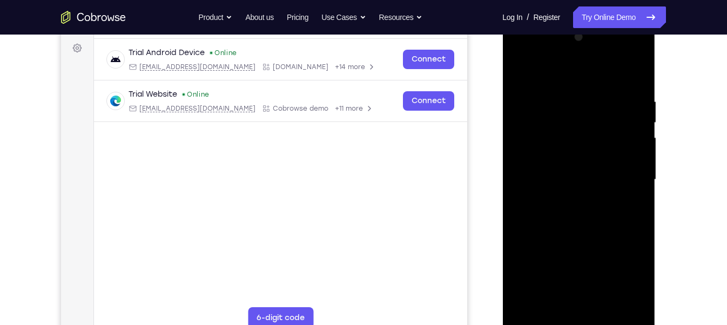
click at [568, 206] on div at bounding box center [578, 180] width 136 height 302
click at [569, 206] on div at bounding box center [578, 180] width 136 height 302
click at [630, 203] on div at bounding box center [578, 180] width 136 height 302
click at [552, 305] on div at bounding box center [578, 180] width 136 height 302
click at [612, 241] on div at bounding box center [578, 180] width 136 height 302
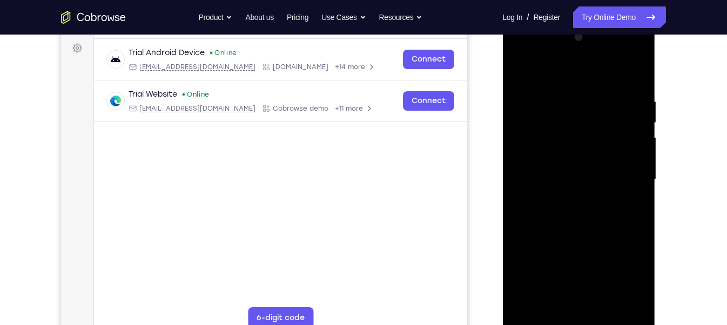
click at [609, 240] on div at bounding box center [578, 180] width 136 height 302
click at [577, 256] on div at bounding box center [578, 180] width 136 height 302
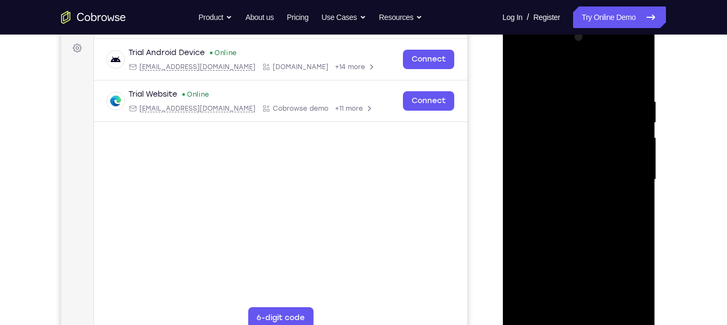
click at [577, 256] on div at bounding box center [578, 180] width 136 height 302
click at [635, 196] on div at bounding box center [578, 180] width 136 height 302
click at [568, 205] on div at bounding box center [578, 180] width 136 height 302
click at [547, 205] on div at bounding box center [578, 180] width 136 height 302
click at [566, 200] on div at bounding box center [578, 180] width 136 height 302
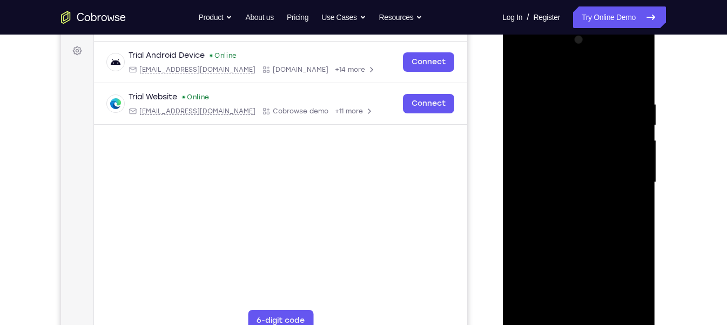
scroll to position [155, 0]
click at [553, 310] on div at bounding box center [578, 182] width 136 height 302
click at [609, 267] on div at bounding box center [578, 182] width 136 height 302
click at [628, 202] on div at bounding box center [578, 182] width 136 height 302
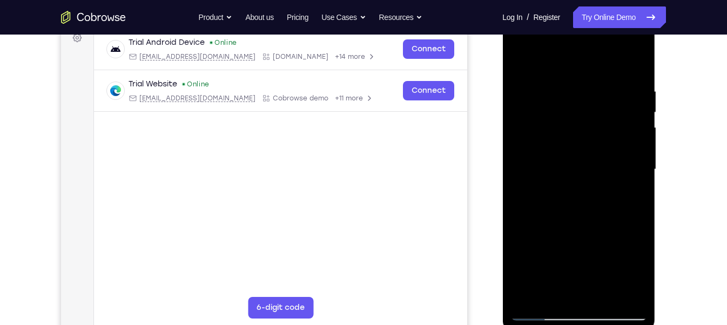
scroll to position [169, 0]
click at [533, 59] on div at bounding box center [578, 169] width 136 height 302
click at [530, 86] on div at bounding box center [578, 169] width 136 height 302
click at [636, 127] on div at bounding box center [578, 169] width 136 height 302
click at [530, 198] on div at bounding box center [578, 169] width 136 height 302
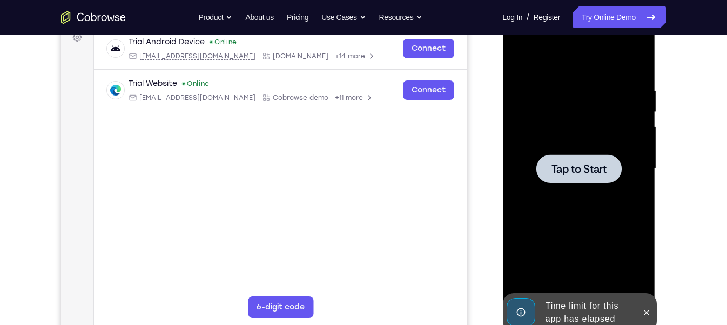
click at [554, 164] on span "Tap to Start" at bounding box center [578, 169] width 55 height 11
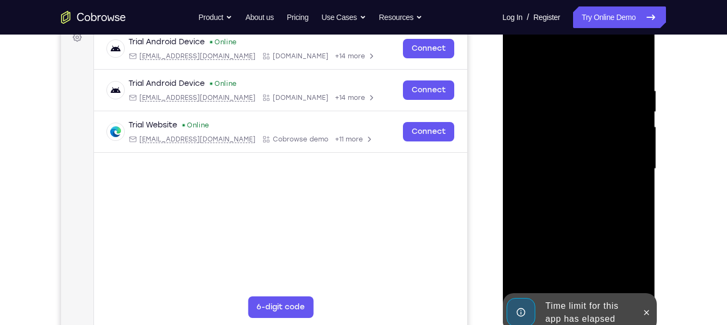
click at [655, 313] on div "Time limit for this app has elapsed" at bounding box center [579, 312] width 154 height 39
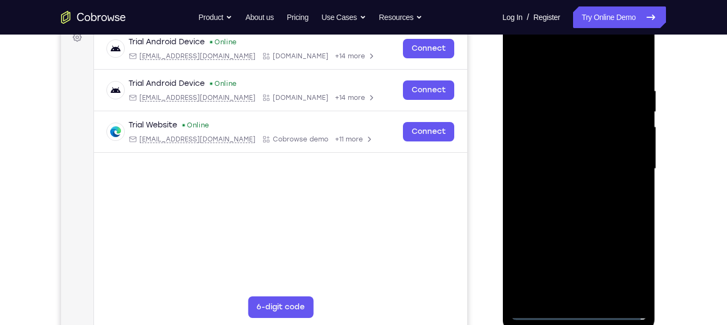
scroll to position [175, 0]
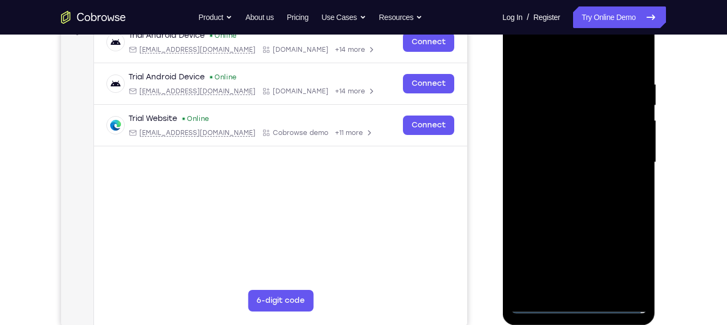
click at [570, 306] on div at bounding box center [578, 162] width 136 height 302
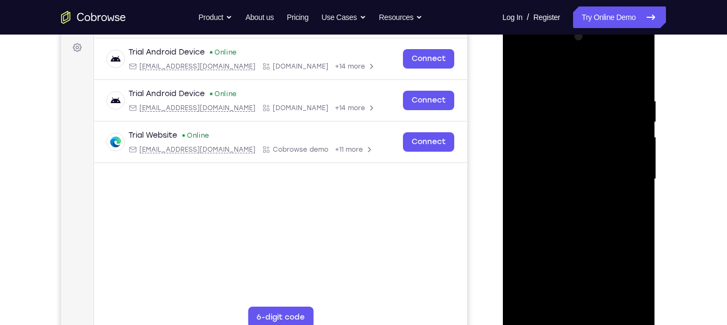
scroll to position [158, 0]
click at [627, 273] on div at bounding box center [578, 180] width 136 height 302
click at [520, 55] on div at bounding box center [578, 180] width 136 height 302
click at [625, 179] on div at bounding box center [578, 180] width 136 height 302
click at [569, 202] on div at bounding box center [578, 180] width 136 height 302
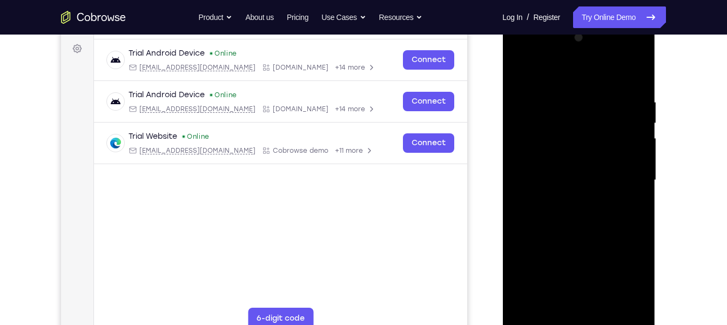
click at [572, 172] on div at bounding box center [578, 180] width 136 height 302
click at [565, 155] on div at bounding box center [578, 180] width 136 height 302
click at [563, 181] on div at bounding box center [578, 180] width 136 height 302
click at [561, 213] on div at bounding box center [578, 180] width 136 height 302
click at [593, 209] on div at bounding box center [578, 180] width 136 height 302
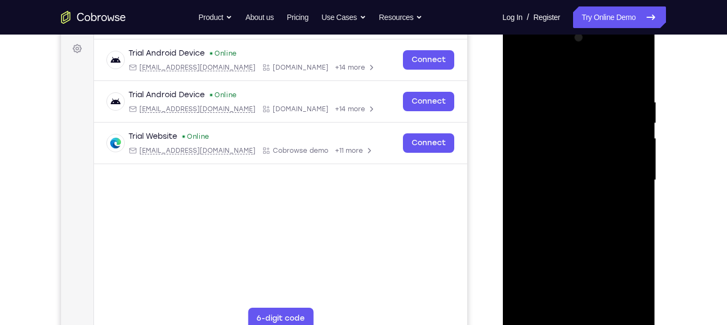
click at [592, 228] on div at bounding box center [578, 180] width 136 height 302
click at [605, 309] on div at bounding box center [578, 180] width 136 height 302
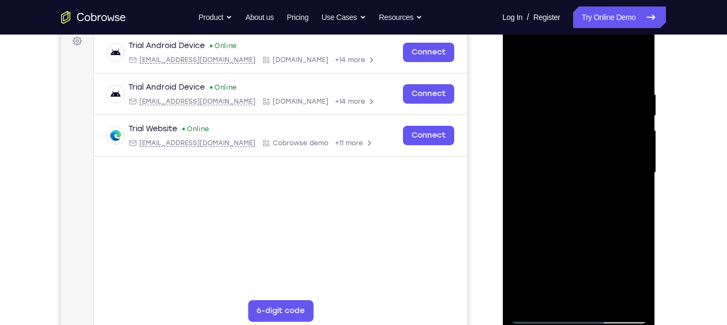
scroll to position [166, 0]
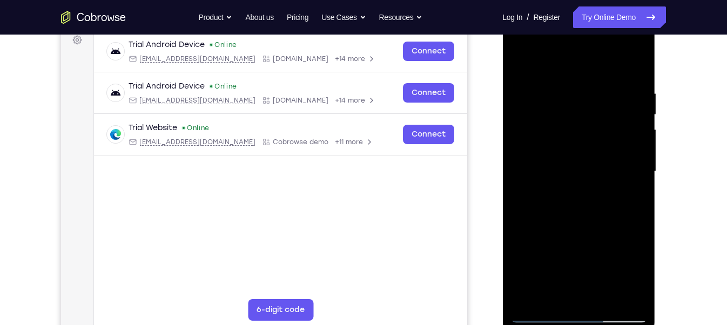
click at [596, 226] on div at bounding box center [578, 172] width 136 height 302
click at [610, 156] on div at bounding box center [578, 172] width 136 height 302
click at [550, 294] on div at bounding box center [578, 172] width 136 height 302
click at [607, 230] on div at bounding box center [578, 172] width 136 height 302
click at [632, 191] on div at bounding box center [578, 172] width 136 height 302
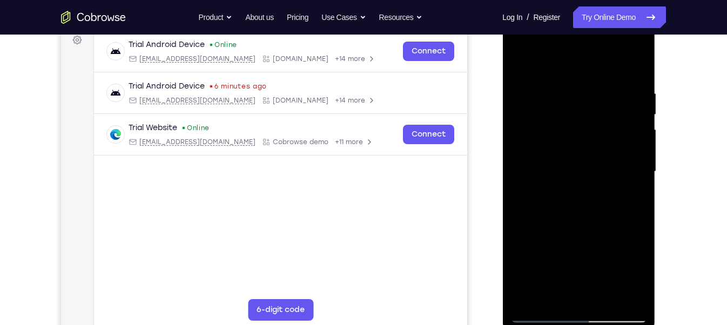
click at [552, 290] on div at bounding box center [578, 172] width 136 height 302
click at [579, 269] on div at bounding box center [578, 172] width 136 height 302
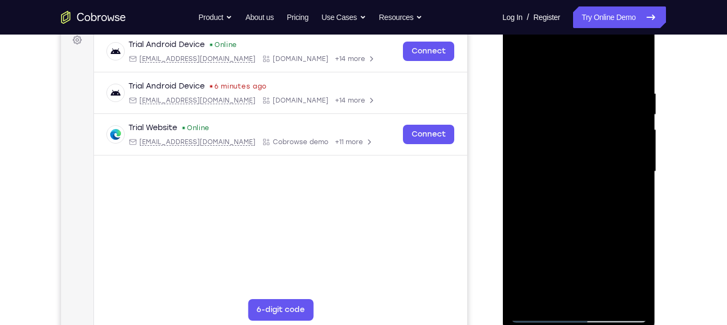
click at [579, 269] on div at bounding box center [578, 172] width 136 height 302
click at [628, 191] on div at bounding box center [578, 172] width 136 height 302
click at [561, 197] on div at bounding box center [578, 172] width 136 height 302
click at [551, 297] on div at bounding box center [578, 172] width 136 height 302
click at [517, 232] on div at bounding box center [578, 172] width 136 height 302
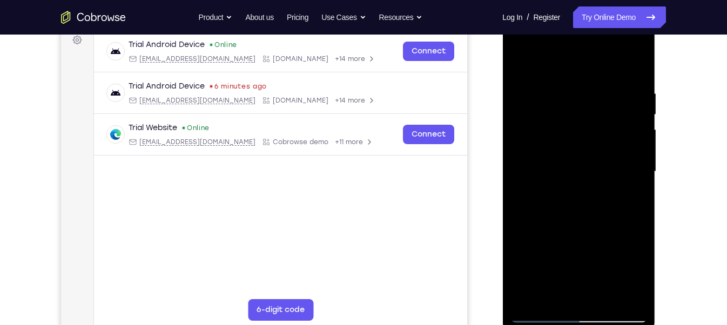
click at [628, 188] on div at bounding box center [578, 172] width 136 height 302
click at [574, 175] on div at bounding box center [578, 172] width 136 height 302
click at [564, 297] on div at bounding box center [578, 172] width 136 height 302
click at [557, 197] on div at bounding box center [578, 172] width 136 height 302
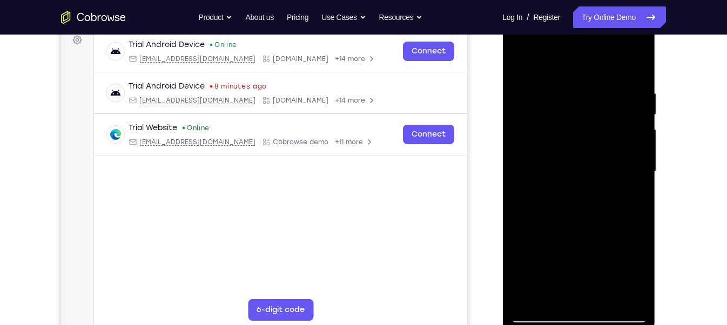
click at [552, 298] on div at bounding box center [578, 172] width 136 height 302
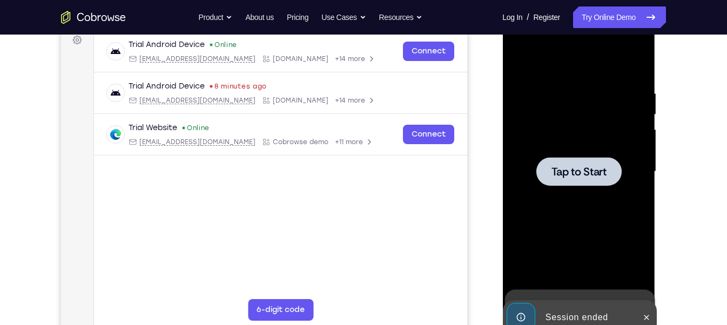
click at [577, 181] on div at bounding box center [577, 171] width 85 height 29
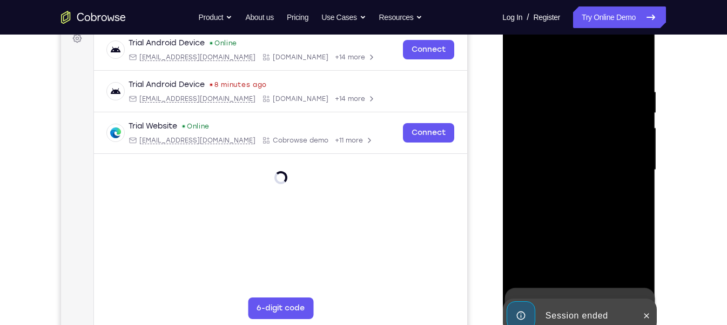
scroll to position [169, 0]
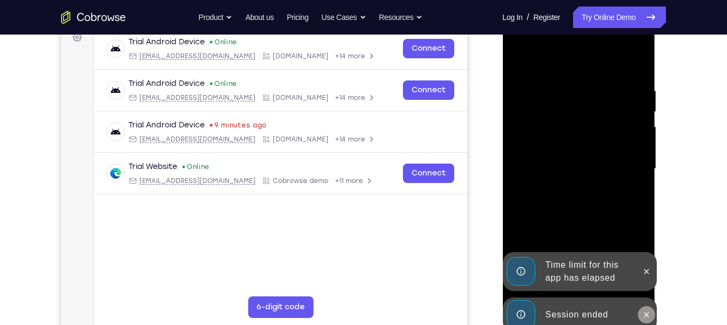
click at [647, 313] on icon at bounding box center [645, 314] width 5 height 5
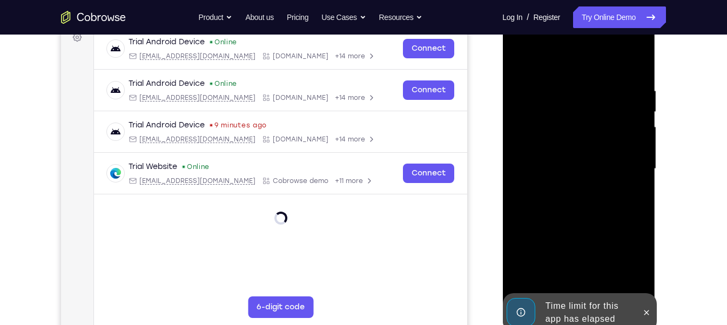
click at [646, 276] on div at bounding box center [578, 171] width 153 height 322
click at [652, 303] on div at bounding box center [645, 312] width 17 height 39
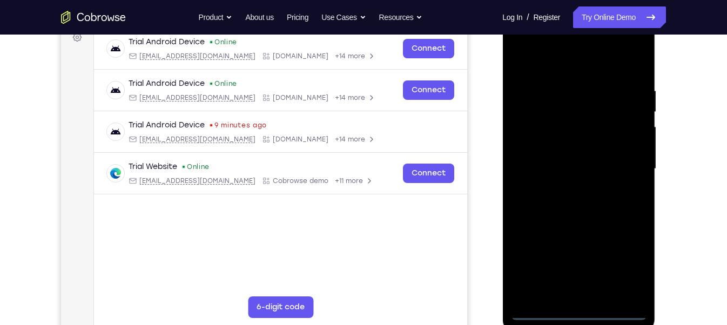
click at [571, 308] on div at bounding box center [578, 169] width 136 height 302
click at [577, 310] on div at bounding box center [578, 169] width 136 height 302
click at [626, 264] on div at bounding box center [578, 169] width 136 height 302
click at [520, 40] on div at bounding box center [578, 169] width 136 height 302
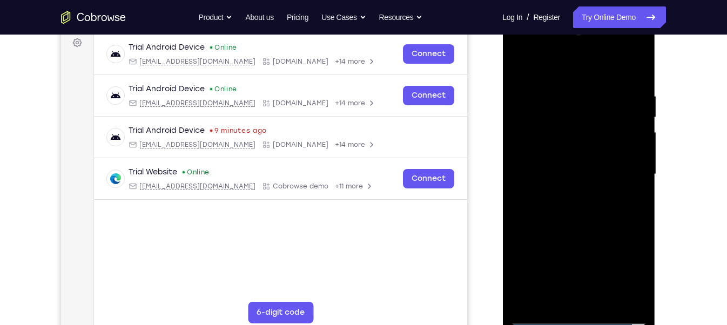
scroll to position [163, 0]
click at [624, 167] on div at bounding box center [578, 175] width 136 height 302
click at [569, 195] on div at bounding box center [578, 175] width 136 height 302
click at [556, 166] on div at bounding box center [578, 175] width 136 height 302
click at [559, 151] on div at bounding box center [578, 175] width 136 height 302
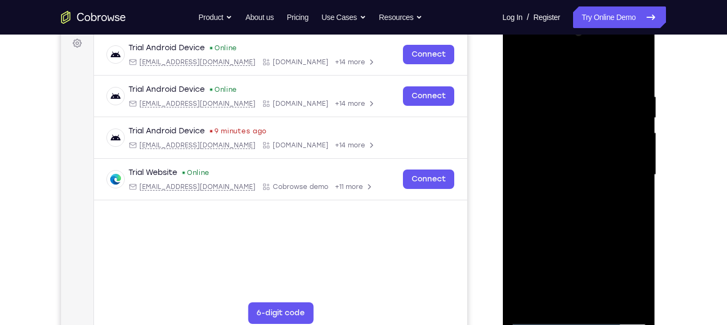
click at [556, 172] on div at bounding box center [578, 175] width 136 height 302
click at [568, 211] on div at bounding box center [578, 175] width 136 height 302
click at [582, 204] on div at bounding box center [578, 175] width 136 height 302
click at [601, 222] on div at bounding box center [578, 175] width 136 height 302
click at [607, 299] on div at bounding box center [578, 175] width 136 height 302
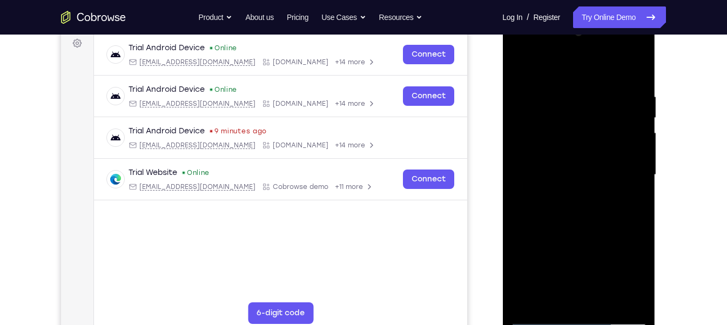
click at [599, 230] on div at bounding box center [578, 175] width 136 height 302
click at [571, 161] on div at bounding box center [578, 175] width 136 height 302
click at [558, 295] on div at bounding box center [578, 175] width 136 height 302
drag, startPoint x: 611, startPoint y: 139, endPoint x: 591, endPoint y: 199, distance: 62.6
click at [591, 199] on div at bounding box center [578, 175] width 136 height 302
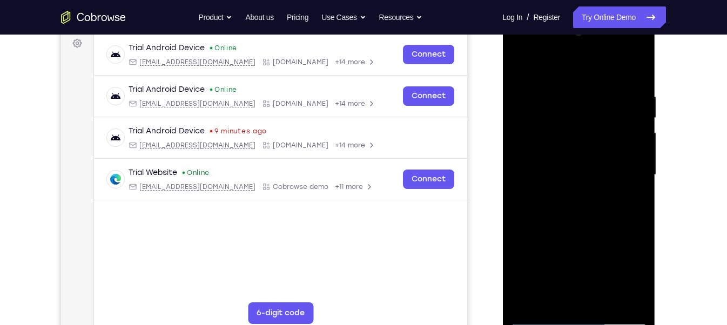
drag, startPoint x: 599, startPoint y: 144, endPoint x: 613, endPoint y: 92, distance: 53.2
click at [613, 92] on div at bounding box center [578, 175] width 136 height 302
drag, startPoint x: 599, startPoint y: 148, endPoint x: 612, endPoint y: 113, distance: 37.4
click at [612, 113] on div at bounding box center [578, 175] width 136 height 302
drag, startPoint x: 616, startPoint y: 155, endPoint x: 624, endPoint y: 103, distance: 52.5
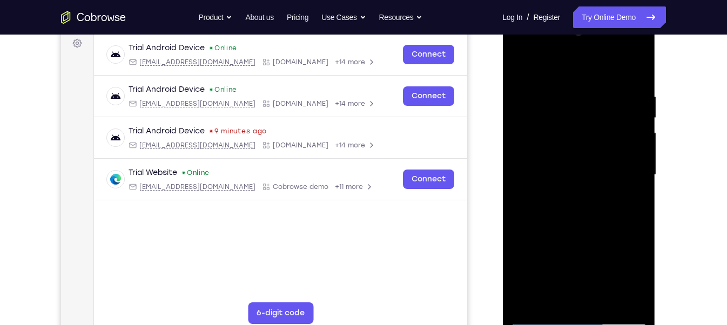
click at [624, 103] on div at bounding box center [578, 175] width 136 height 302
click at [632, 199] on div at bounding box center [578, 175] width 136 height 302
click at [565, 118] on div at bounding box center [578, 175] width 136 height 302
click at [641, 65] on div at bounding box center [578, 175] width 136 height 302
click at [558, 299] on div at bounding box center [578, 175] width 136 height 302
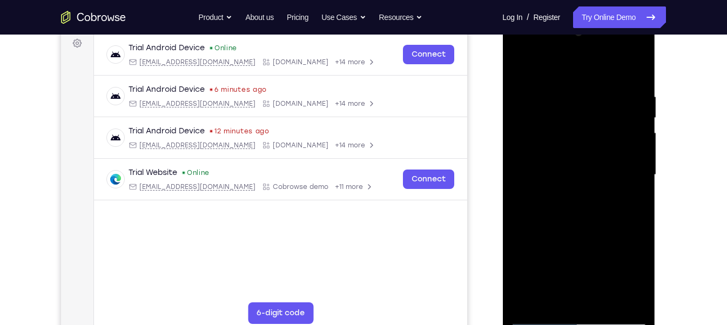
click at [551, 302] on div at bounding box center [578, 175] width 136 height 302
click at [533, 191] on div at bounding box center [578, 175] width 136 height 302
click at [606, 234] on div at bounding box center [578, 175] width 136 height 302
click at [632, 192] on div at bounding box center [578, 175] width 136 height 302
click at [550, 300] on div at bounding box center [578, 175] width 136 height 302
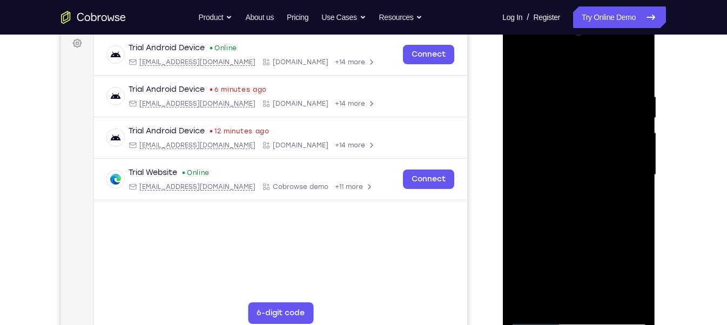
drag, startPoint x: 629, startPoint y: 209, endPoint x: 572, endPoint y: 213, distance: 56.8
click at [572, 213] on div at bounding box center [578, 175] width 136 height 302
click at [629, 214] on div at bounding box center [578, 175] width 136 height 302
click at [518, 234] on div at bounding box center [578, 175] width 136 height 302
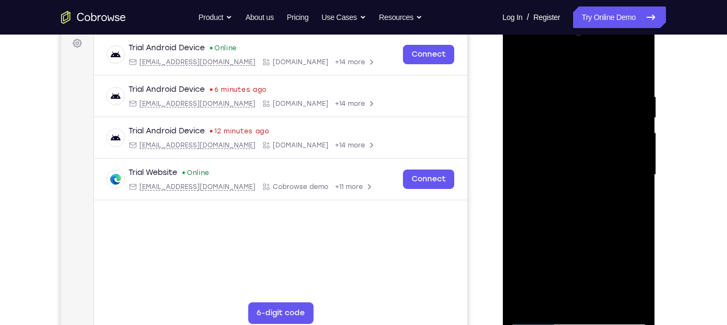
click at [639, 300] on div at bounding box center [578, 175] width 136 height 302
click at [520, 235] on div at bounding box center [578, 175] width 136 height 302
click at [521, 232] on div at bounding box center [578, 175] width 136 height 302
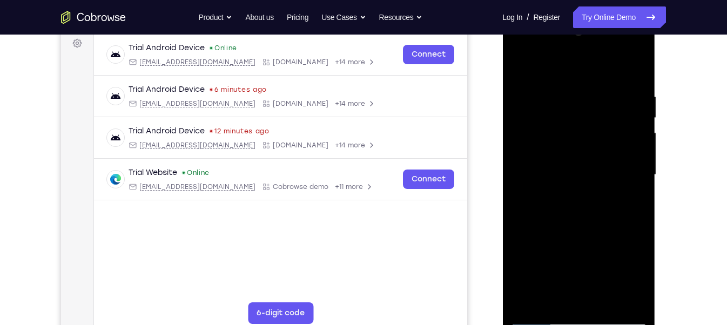
click at [532, 215] on div at bounding box center [578, 175] width 136 height 302
click at [535, 239] on div at bounding box center [578, 175] width 136 height 302
click at [629, 194] on div at bounding box center [578, 175] width 136 height 302
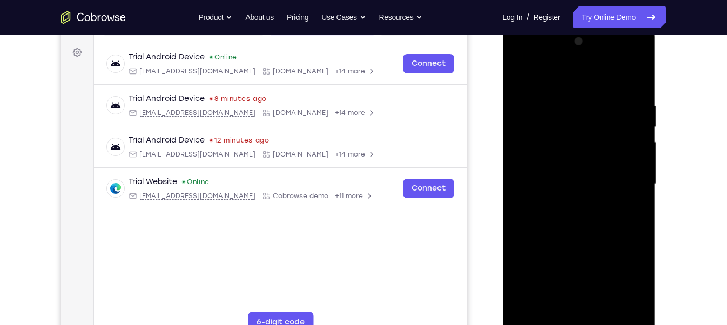
scroll to position [153, 0]
click at [541, 211] on div at bounding box center [578, 184] width 136 height 302
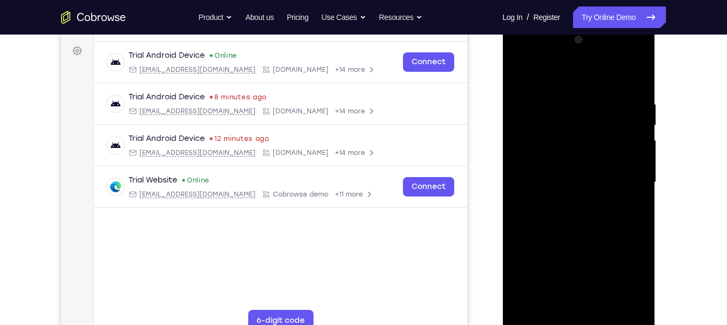
click at [550, 307] on div at bounding box center [578, 182] width 136 height 302
click at [517, 240] on div at bounding box center [578, 182] width 136 height 302
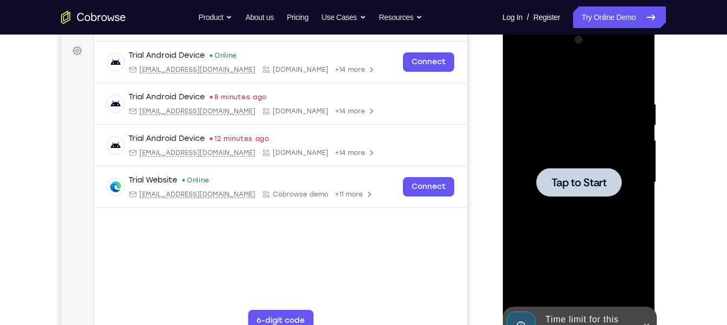
click at [566, 202] on div at bounding box center [578, 182] width 136 height 302
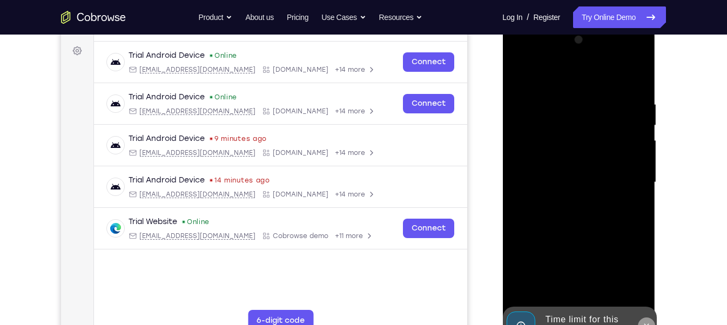
click at [646, 322] on icon at bounding box center [645, 326] width 9 height 9
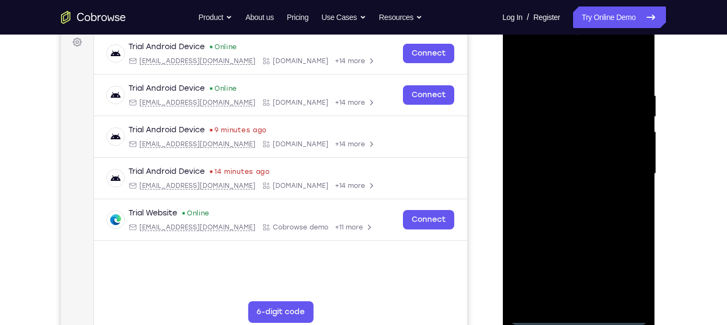
scroll to position [165, 0]
click at [572, 322] on div at bounding box center [578, 173] width 136 height 302
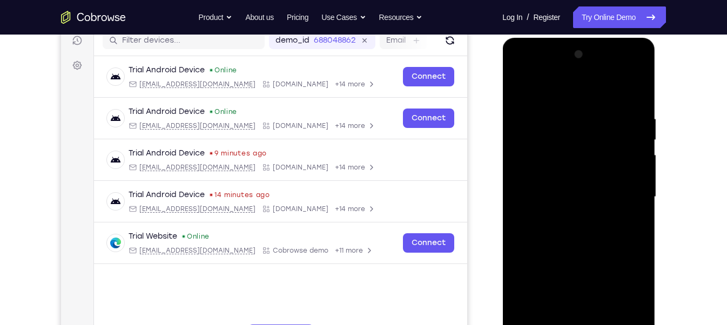
scroll to position [140, 0]
click at [631, 289] on div at bounding box center [578, 197] width 136 height 302
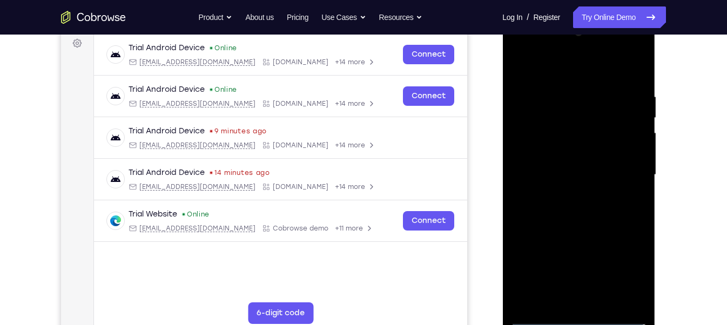
scroll to position [162, 0]
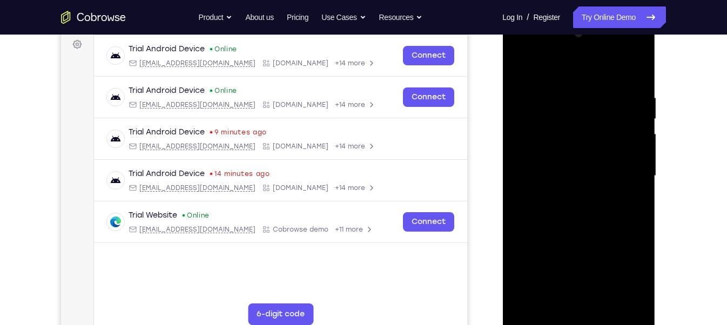
click at [524, 49] on div at bounding box center [578, 176] width 136 height 302
click at [627, 172] on div at bounding box center [578, 176] width 136 height 302
click at [565, 195] on div at bounding box center [578, 176] width 136 height 302
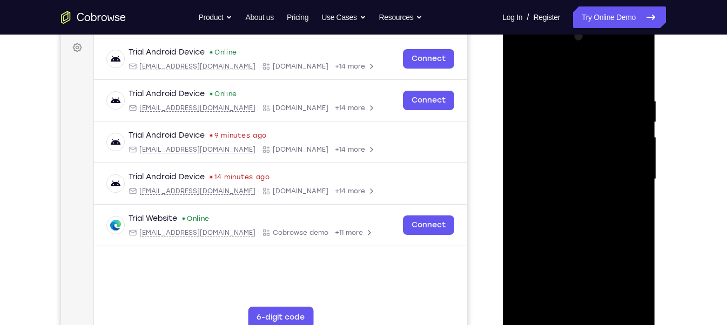
scroll to position [158, 0]
click at [589, 166] on div at bounding box center [578, 180] width 136 height 302
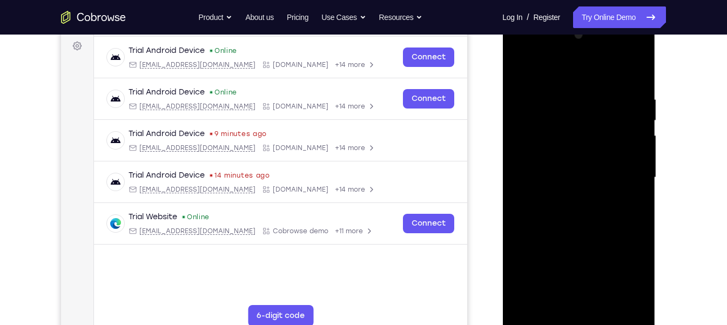
click at [625, 150] on div at bounding box center [578, 177] width 136 height 302
click at [601, 178] on div at bounding box center [578, 177] width 136 height 302
click at [593, 210] on div at bounding box center [578, 177] width 136 height 302
click at [584, 209] on div at bounding box center [578, 177] width 136 height 302
drag, startPoint x: 574, startPoint y: 80, endPoint x: 577, endPoint y: 50, distance: 29.9
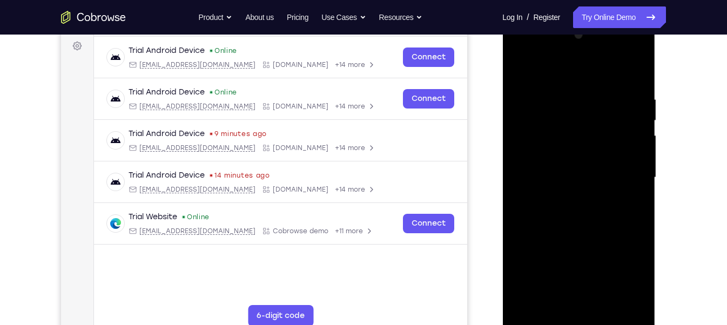
click at [577, 50] on div at bounding box center [578, 177] width 136 height 302
click at [614, 229] on div at bounding box center [578, 177] width 136 height 302
click at [636, 306] on div at bounding box center [578, 177] width 136 height 302
click at [607, 303] on div at bounding box center [578, 177] width 136 height 302
click at [594, 229] on div at bounding box center [578, 177] width 136 height 302
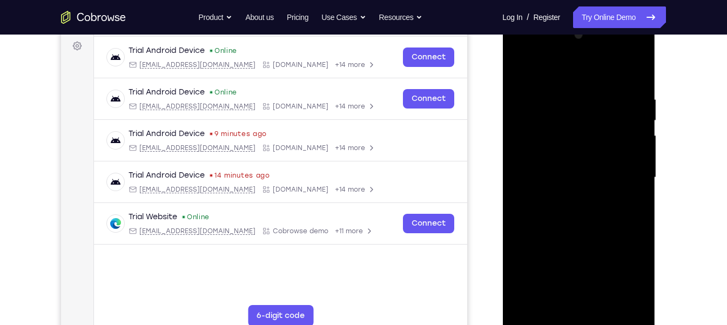
click at [620, 159] on div at bounding box center [578, 177] width 136 height 302
click at [552, 302] on div at bounding box center [578, 177] width 136 height 302
click at [566, 146] on div at bounding box center [578, 177] width 136 height 302
click at [568, 233] on div at bounding box center [578, 177] width 136 height 302
click at [576, 244] on div at bounding box center [578, 177] width 136 height 302
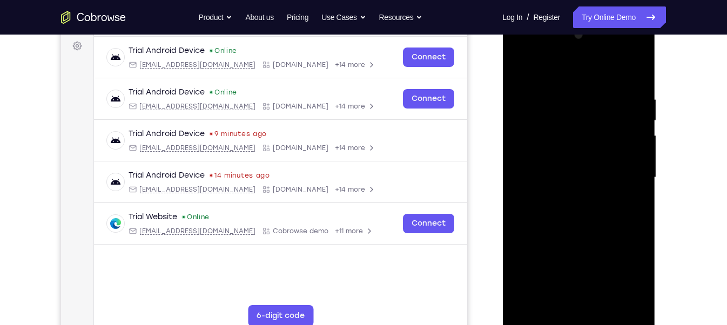
click at [601, 242] on div at bounding box center [578, 177] width 136 height 302
click at [552, 300] on div at bounding box center [578, 177] width 136 height 302
click at [607, 238] on div at bounding box center [578, 177] width 136 height 302
click at [632, 197] on div at bounding box center [578, 177] width 136 height 302
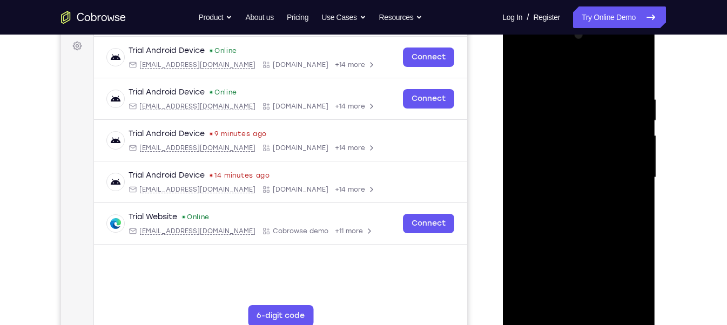
click at [551, 116] on div at bounding box center [578, 177] width 136 height 302
click at [596, 212] on div at bounding box center [578, 177] width 136 height 302
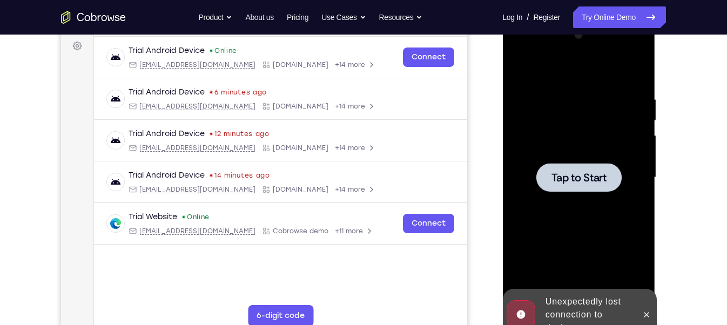
click at [550, 205] on div at bounding box center [578, 177] width 136 height 302
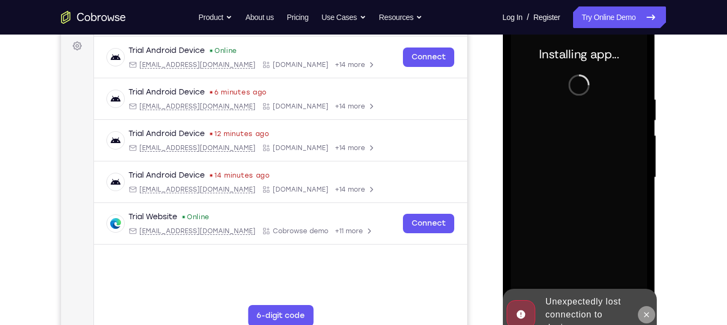
drag, startPoint x: 647, startPoint y: 309, endPoint x: 1172, endPoint y: 273, distance: 526.5
click at [647, 309] on button at bounding box center [645, 314] width 17 height 17
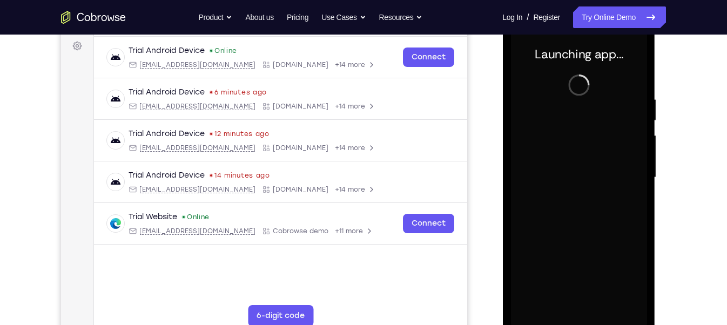
scroll to position [180, 0]
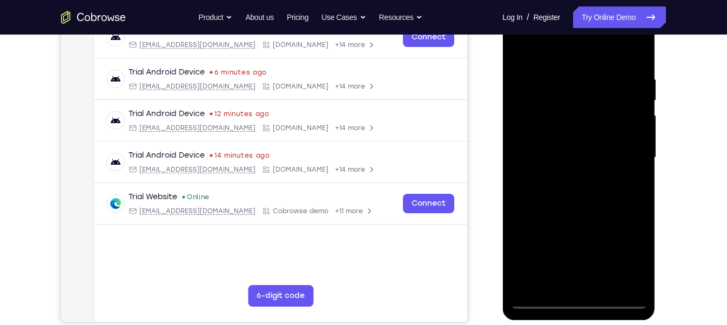
click at [579, 300] on div at bounding box center [578, 157] width 136 height 302
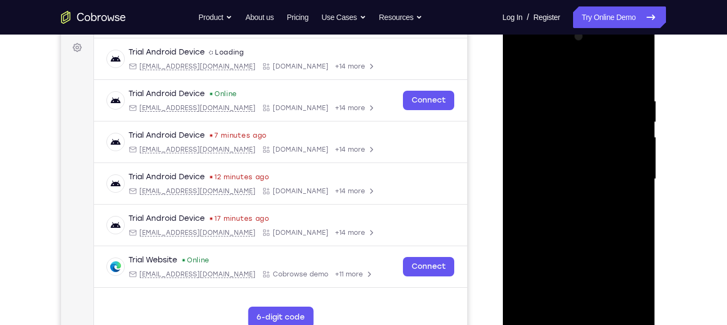
scroll to position [158, 0]
click at [627, 288] on div at bounding box center [578, 180] width 136 height 302
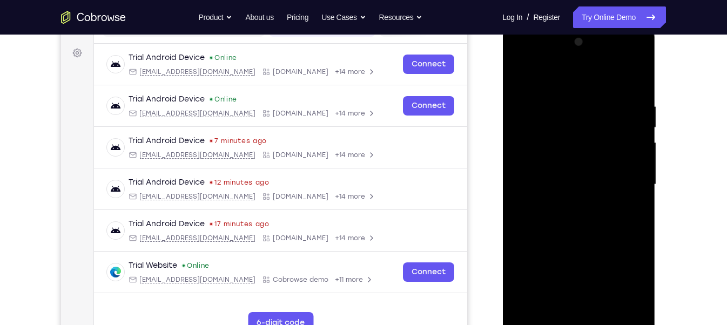
click at [527, 55] on div at bounding box center [578, 184] width 136 height 302
click at [625, 177] on div at bounding box center [578, 184] width 136 height 302
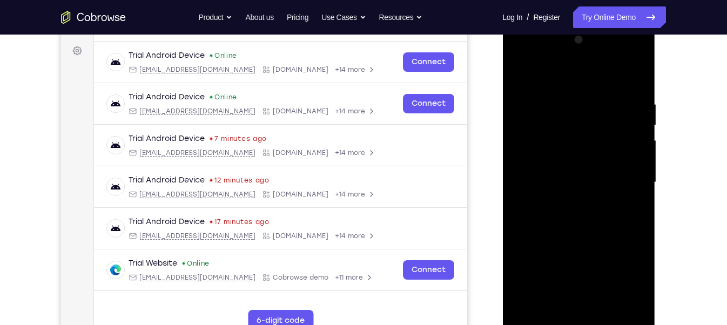
click at [568, 200] on div at bounding box center [578, 182] width 136 height 302
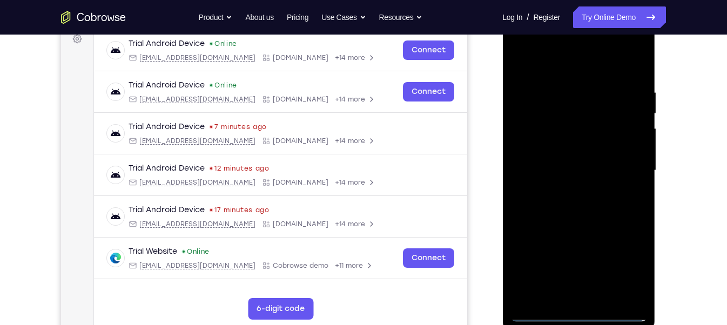
scroll to position [166, 0]
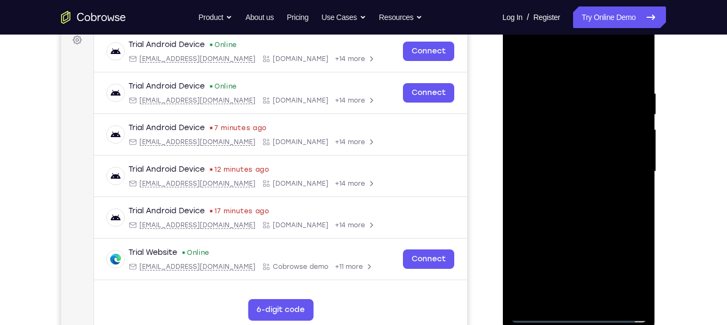
click at [584, 160] on div at bounding box center [578, 172] width 136 height 302
click at [554, 154] on div at bounding box center [578, 172] width 136 height 302
click at [562, 166] on div at bounding box center [578, 172] width 136 height 302
click at [570, 207] on div at bounding box center [578, 172] width 136 height 302
click at [567, 206] on div at bounding box center [578, 172] width 136 height 302
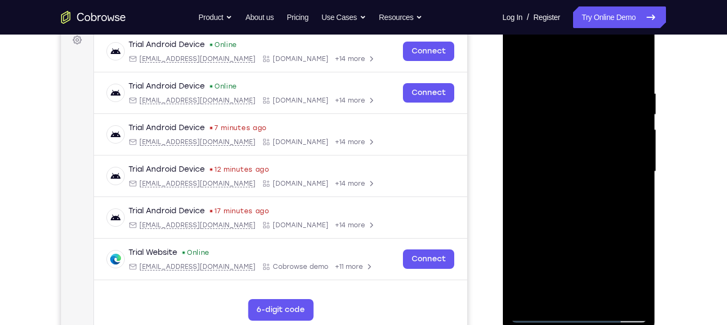
click at [578, 203] on div at bounding box center [578, 172] width 136 height 302
click at [594, 216] on div at bounding box center [578, 172] width 136 height 302
click at [635, 296] on div at bounding box center [578, 172] width 136 height 302
click at [602, 302] on div at bounding box center [578, 172] width 136 height 302
click at [593, 229] on div at bounding box center [578, 172] width 136 height 302
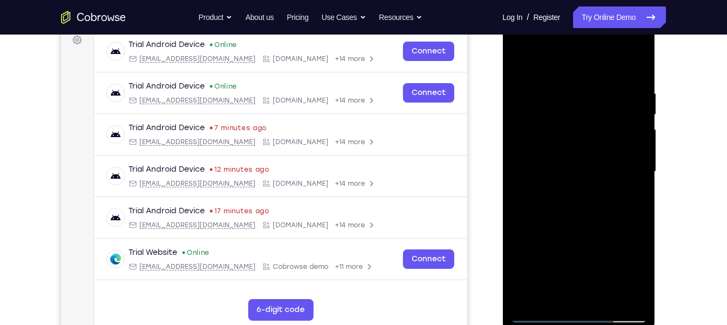
click at [585, 155] on div at bounding box center [578, 172] width 136 height 302
click at [564, 294] on div at bounding box center [578, 172] width 136 height 302
click at [546, 292] on div at bounding box center [578, 172] width 136 height 302
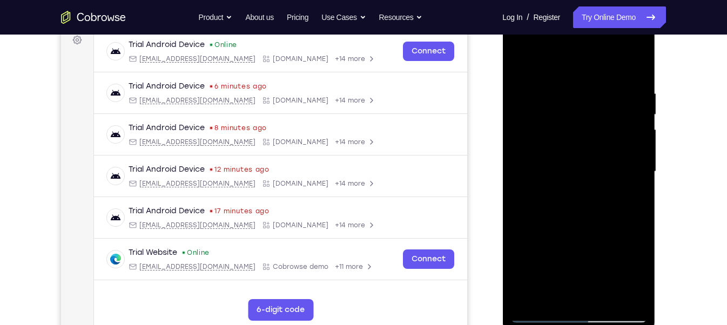
click at [607, 231] on div at bounding box center [578, 172] width 136 height 302
drag, startPoint x: 555, startPoint y: 277, endPoint x: 561, endPoint y: 293, distance: 16.6
click at [561, 293] on div at bounding box center [578, 172] width 136 height 302
click at [518, 268] on div at bounding box center [578, 172] width 136 height 302
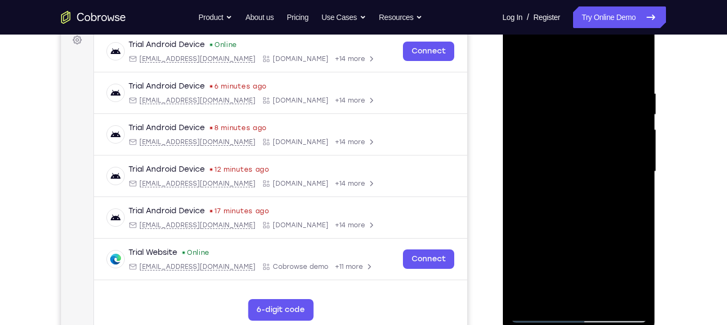
click at [518, 268] on div at bounding box center [578, 172] width 136 height 302
click at [590, 151] on div at bounding box center [578, 172] width 136 height 302
click at [627, 244] on div at bounding box center [578, 172] width 136 height 302
click at [550, 295] on div at bounding box center [578, 172] width 136 height 302
click at [536, 232] on div at bounding box center [578, 172] width 136 height 302
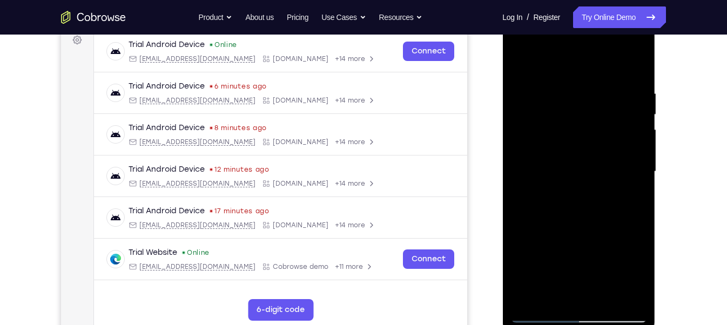
click at [536, 232] on div at bounding box center [578, 172] width 136 height 302
click at [581, 269] on div at bounding box center [578, 172] width 136 height 302
click at [561, 130] on div at bounding box center [578, 172] width 136 height 302
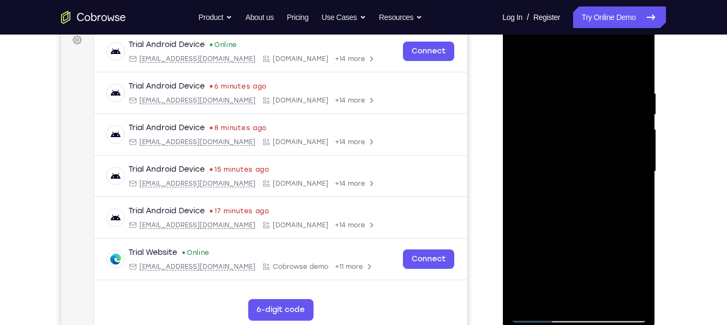
click at [617, 234] on div at bounding box center [578, 172] width 136 height 302
click at [544, 143] on div at bounding box center [578, 172] width 136 height 302
click at [543, 292] on div at bounding box center [578, 172] width 136 height 302
click at [552, 295] on div at bounding box center [578, 172] width 136 height 302
drag, startPoint x: 629, startPoint y: 208, endPoint x: 564, endPoint y: 205, distance: 64.9
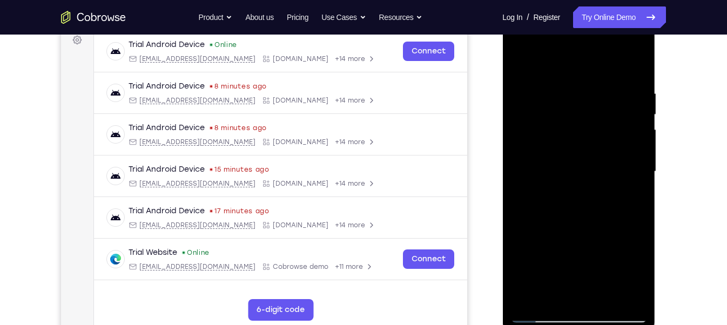
click at [564, 205] on div at bounding box center [578, 172] width 136 height 302
click at [625, 208] on div at bounding box center [578, 172] width 136 height 302
click at [522, 230] on div at bounding box center [578, 172] width 136 height 302
click at [558, 191] on div at bounding box center [578, 172] width 136 height 302
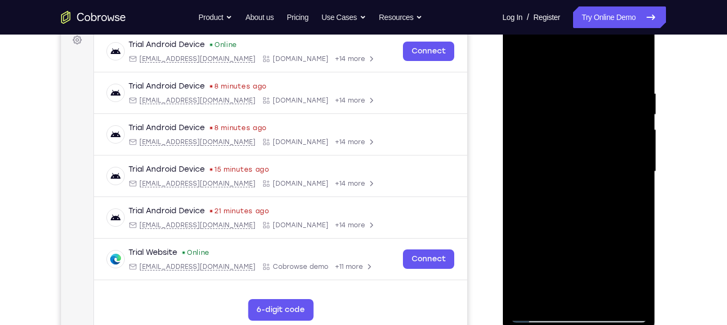
click at [556, 188] on div at bounding box center [578, 172] width 136 height 302
click at [519, 300] on div at bounding box center [578, 172] width 136 height 302
click at [593, 143] on div at bounding box center [578, 172] width 136 height 302
click at [611, 234] on div at bounding box center [578, 172] width 136 height 302
click at [558, 160] on div at bounding box center [578, 172] width 136 height 302
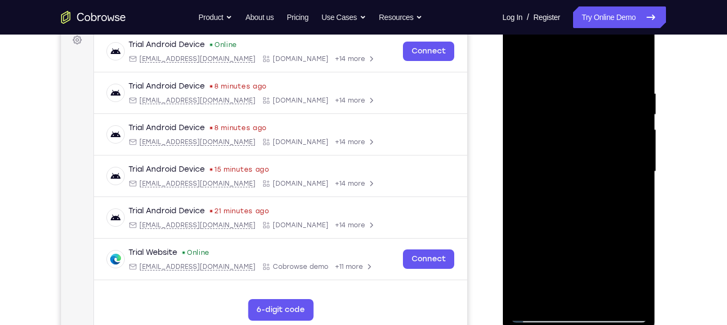
click at [558, 292] on div at bounding box center [578, 172] width 136 height 302
click at [562, 197] on div at bounding box center [578, 172] width 136 height 302
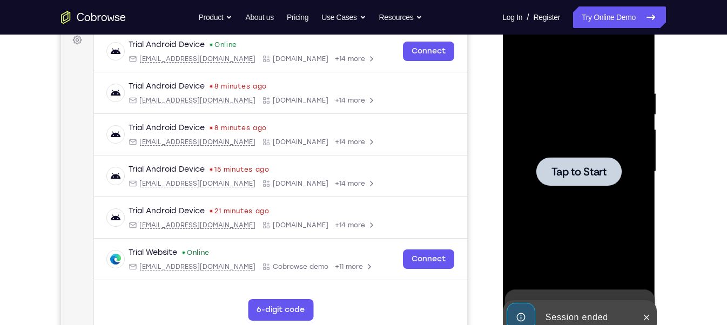
click at [562, 197] on div at bounding box center [578, 172] width 136 height 302
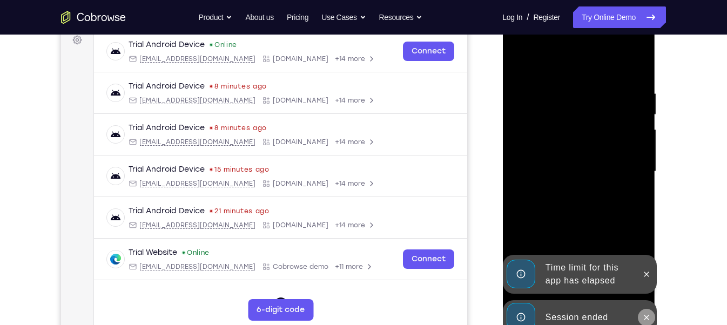
click at [646, 313] on icon at bounding box center [645, 317] width 9 height 9
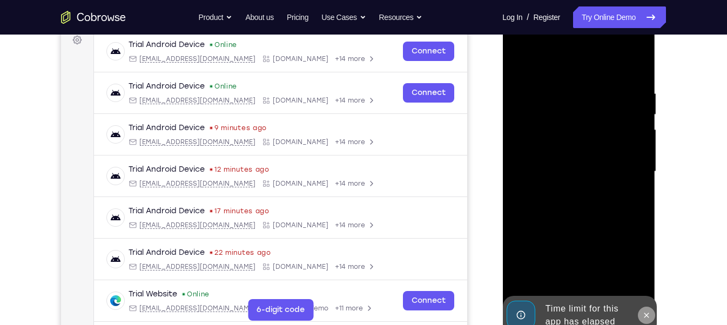
click at [645, 314] on icon at bounding box center [645, 315] width 5 height 5
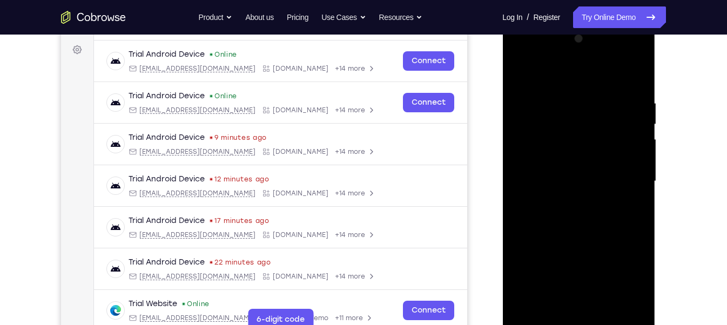
scroll to position [164, 0]
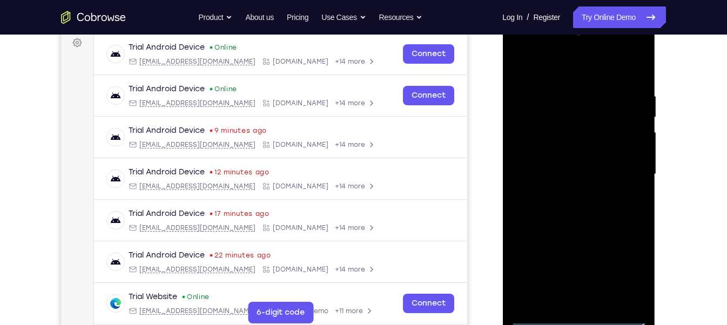
click at [578, 318] on div at bounding box center [578, 174] width 136 height 302
click at [624, 274] on div at bounding box center [578, 174] width 136 height 302
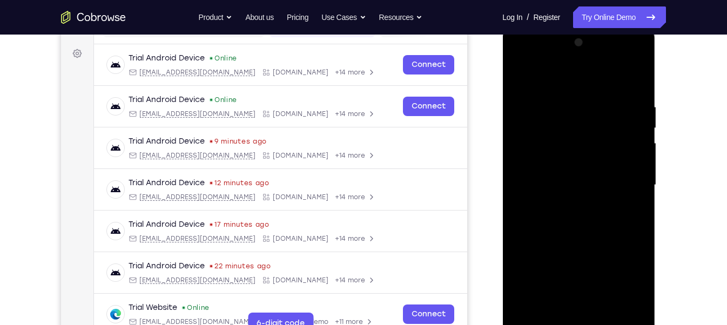
scroll to position [152, 0]
click at [520, 55] on div at bounding box center [578, 186] width 136 height 302
click at [620, 178] on div at bounding box center [578, 186] width 136 height 302
click at [568, 207] on div at bounding box center [578, 186] width 136 height 302
click at [607, 175] on div at bounding box center [578, 186] width 136 height 302
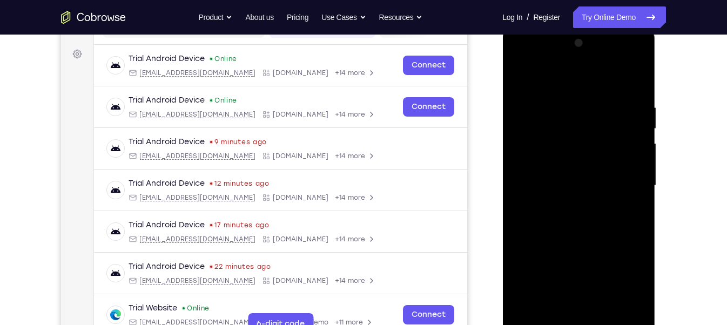
click at [617, 160] on div at bounding box center [578, 186] width 136 height 302
click at [566, 184] on div at bounding box center [578, 186] width 136 height 302
click at [555, 216] on div at bounding box center [578, 186] width 136 height 302
click at [557, 209] on div at bounding box center [578, 186] width 136 height 302
click at [589, 234] on div at bounding box center [578, 186] width 136 height 302
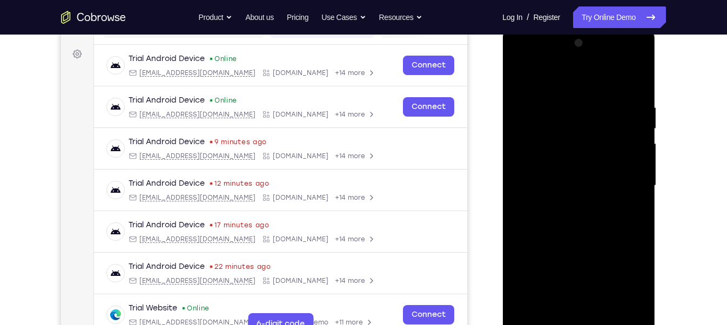
click at [607, 316] on div at bounding box center [578, 186] width 136 height 302
click at [591, 243] on div at bounding box center [578, 186] width 136 height 302
click at [580, 167] on div at bounding box center [578, 186] width 136 height 302
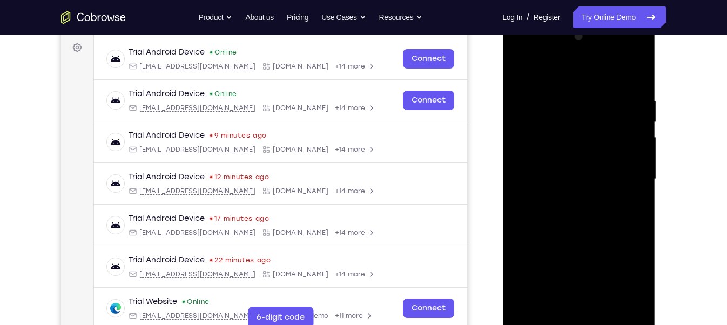
scroll to position [159, 0]
click at [559, 297] on div at bounding box center [578, 179] width 136 height 302
click at [554, 300] on div at bounding box center [578, 179] width 136 height 302
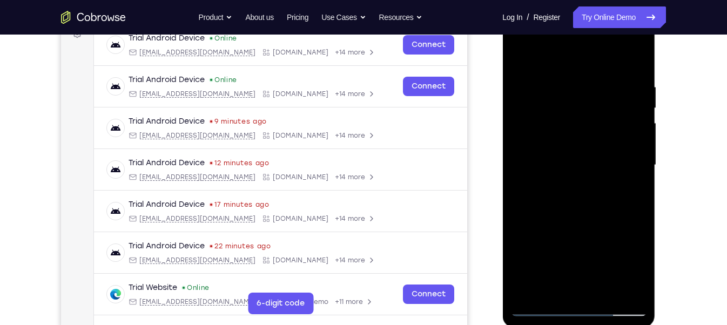
click at [552, 286] on div at bounding box center [578, 165] width 136 height 302
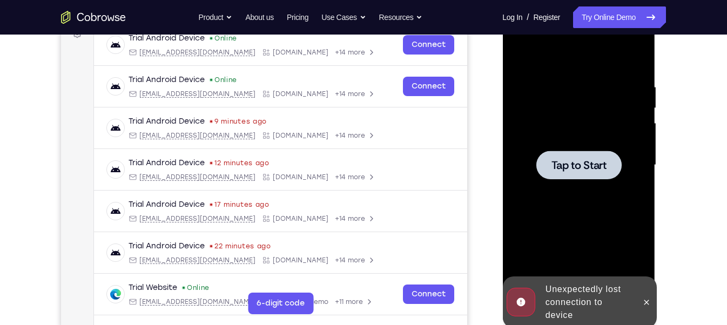
click at [565, 199] on div at bounding box center [578, 165] width 136 height 302
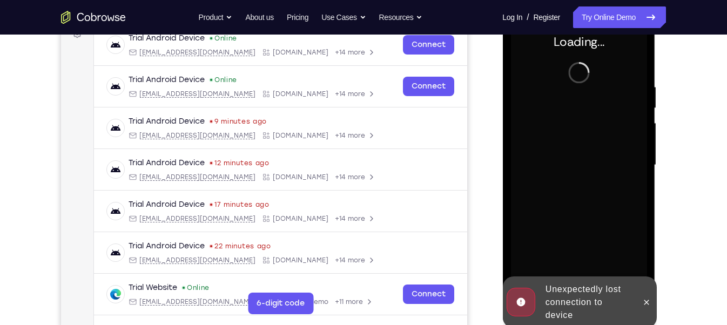
scroll to position [155, 0]
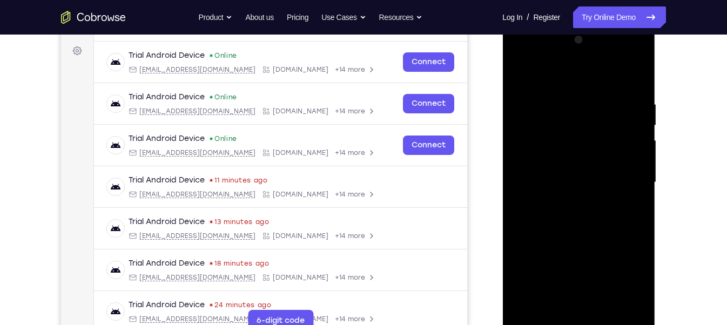
click at [579, 322] on div at bounding box center [578, 182] width 136 height 302
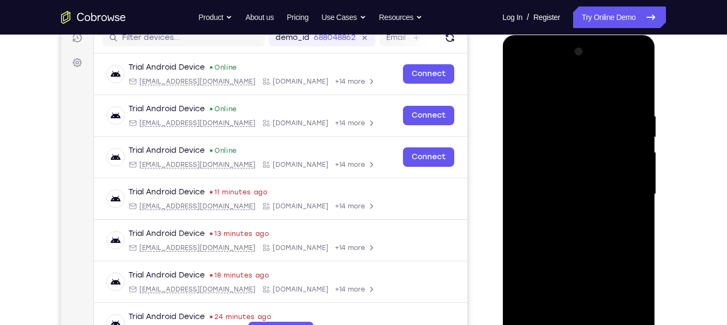
scroll to position [141, 0]
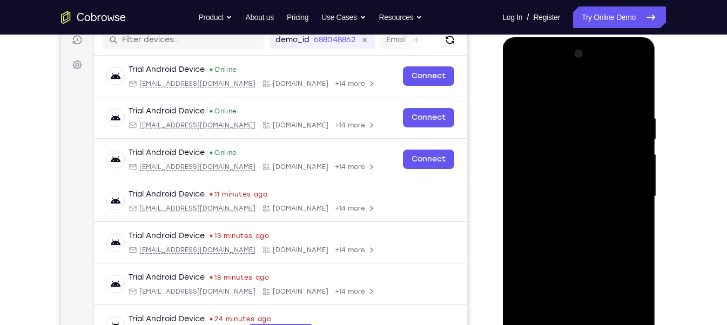
click at [626, 290] on div at bounding box center [578, 196] width 136 height 302
click at [517, 67] on div at bounding box center [578, 196] width 136 height 302
click at [620, 188] on div at bounding box center [578, 196] width 136 height 302
click at [564, 217] on div at bounding box center [578, 196] width 136 height 302
click at [580, 181] on div at bounding box center [578, 196] width 136 height 302
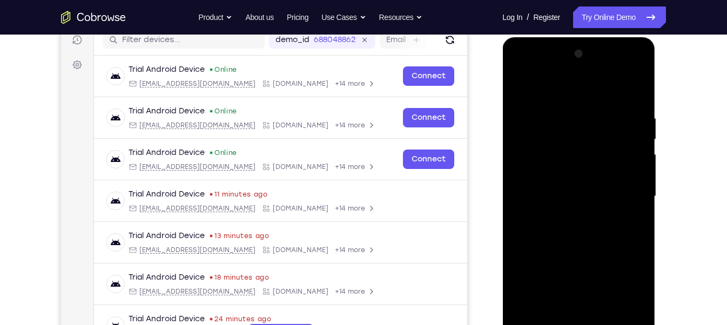
click at [600, 171] on div at bounding box center [578, 196] width 136 height 302
click at [575, 192] on div at bounding box center [578, 196] width 136 height 302
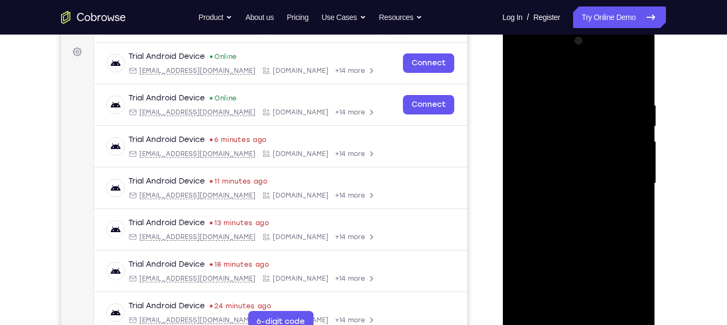
click at [560, 216] on div at bounding box center [578, 183] width 136 height 302
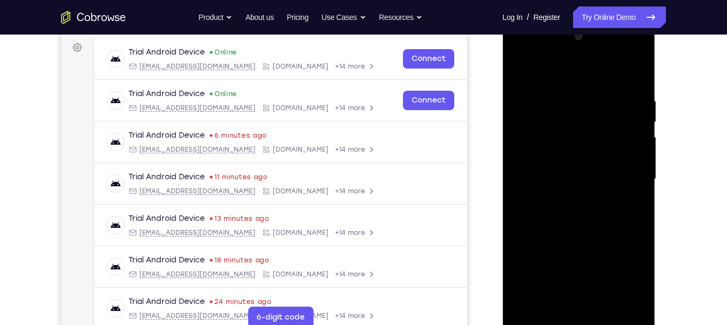
click at [590, 205] on div at bounding box center [578, 179] width 136 height 302
click at [587, 226] on div at bounding box center [578, 179] width 136 height 302
click at [606, 304] on div at bounding box center [578, 179] width 136 height 302
click at [579, 234] on div at bounding box center [578, 179] width 136 height 302
click at [604, 167] on div at bounding box center [578, 179] width 136 height 302
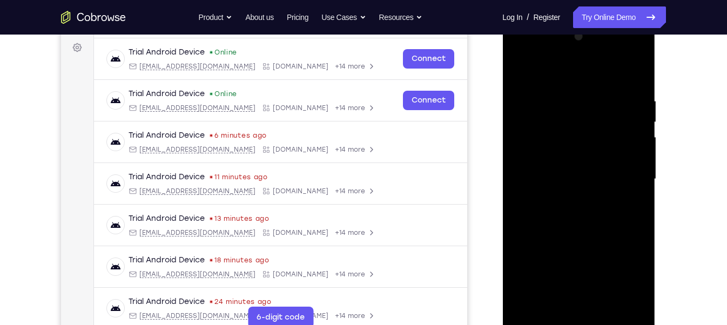
click at [567, 300] on div at bounding box center [578, 179] width 136 height 302
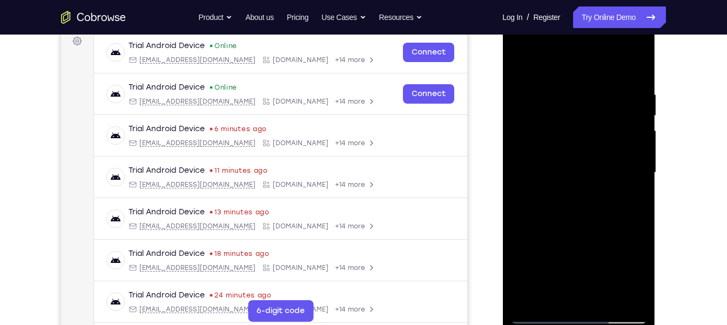
scroll to position [166, 0]
click at [550, 291] on div at bounding box center [578, 172] width 136 height 302
click at [605, 231] on div at bounding box center [578, 172] width 136 height 302
drag, startPoint x: 579, startPoint y: 280, endPoint x: 584, endPoint y: 221, distance: 58.5
click at [584, 221] on div at bounding box center [578, 172] width 136 height 302
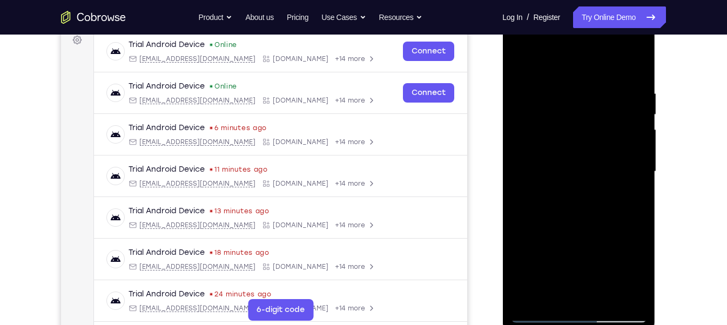
drag, startPoint x: 582, startPoint y: 265, endPoint x: 581, endPoint y: 249, distance: 16.2
click at [581, 252] on div at bounding box center [578, 172] width 136 height 302
drag, startPoint x: 559, startPoint y: 262, endPoint x: 570, endPoint y: 214, distance: 48.7
click at [570, 214] on div at bounding box center [578, 172] width 136 height 302
drag, startPoint x: 572, startPoint y: 246, endPoint x: 568, endPoint y: 212, distance: 34.2
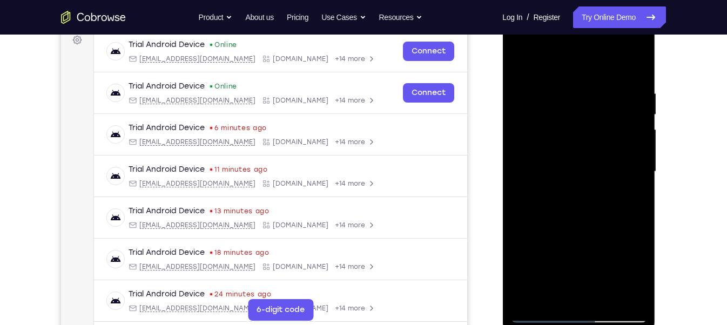
click at [568, 212] on div at bounding box center [578, 172] width 136 height 302
drag, startPoint x: 568, startPoint y: 259, endPoint x: 570, endPoint y: 144, distance: 114.5
click at [570, 144] on div at bounding box center [578, 172] width 136 height 302
click at [550, 230] on div at bounding box center [578, 172] width 136 height 302
click at [559, 191] on div at bounding box center [578, 172] width 136 height 302
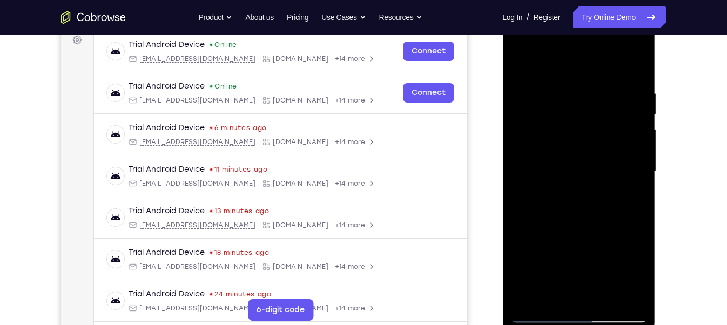
click at [516, 295] on div at bounding box center [578, 172] width 136 height 302
click at [554, 198] on div at bounding box center [578, 172] width 136 height 302
click at [605, 195] on div at bounding box center [578, 172] width 136 height 302
click at [561, 204] on div at bounding box center [578, 172] width 136 height 302
click at [577, 150] on div at bounding box center [578, 172] width 136 height 302
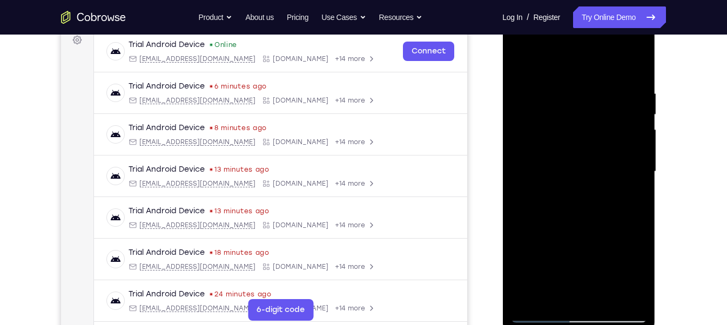
click at [577, 222] on div at bounding box center [578, 172] width 136 height 302
click at [626, 228] on div at bounding box center [578, 172] width 136 height 302
click at [636, 178] on div at bounding box center [578, 172] width 136 height 302
click at [554, 293] on div at bounding box center [578, 172] width 136 height 302
click at [534, 235] on div at bounding box center [578, 172] width 136 height 302
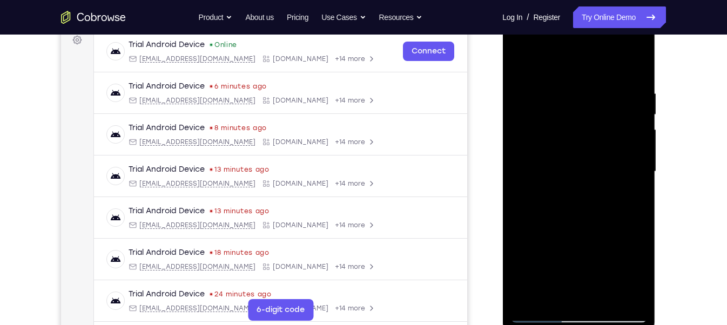
click at [534, 235] on div at bounding box center [578, 172] width 136 height 302
click at [593, 270] on div at bounding box center [578, 172] width 136 height 302
click at [540, 194] on div at bounding box center [578, 172] width 136 height 302
click at [544, 189] on div at bounding box center [578, 172] width 136 height 302
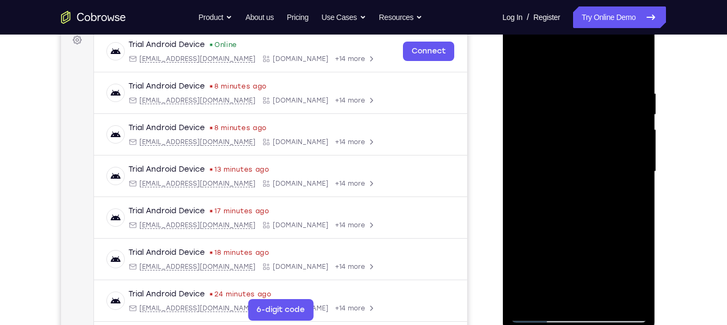
click at [544, 189] on div at bounding box center [578, 172] width 136 height 302
click at [562, 191] on div at bounding box center [578, 172] width 136 height 302
click at [535, 237] on div at bounding box center [578, 172] width 136 height 302
click at [543, 167] on div at bounding box center [578, 172] width 136 height 302
click at [548, 288] on div at bounding box center [578, 172] width 136 height 302
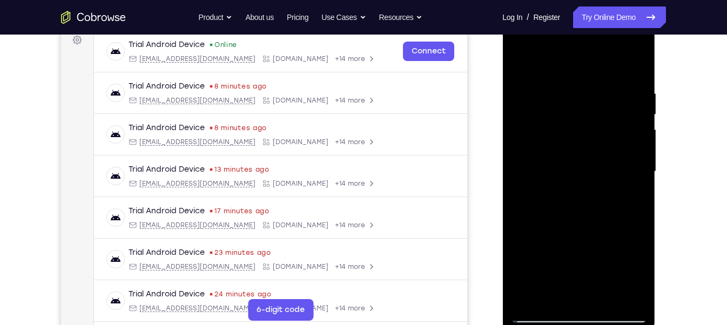
click at [552, 293] on div at bounding box center [578, 172] width 136 height 302
click at [517, 230] on div at bounding box center [578, 172] width 136 height 302
click at [573, 147] on div at bounding box center [578, 172] width 136 height 302
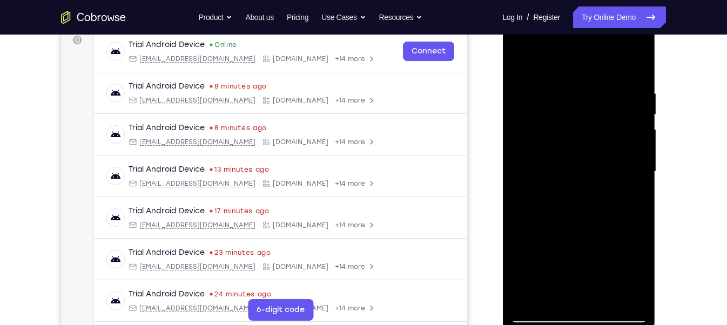
click at [604, 243] on div at bounding box center [578, 172] width 136 height 302
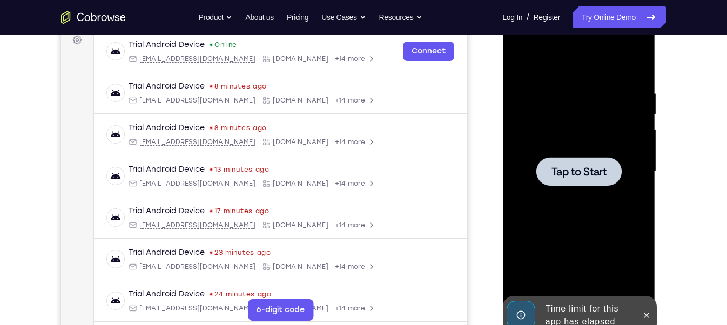
click at [594, 191] on div at bounding box center [578, 172] width 136 height 302
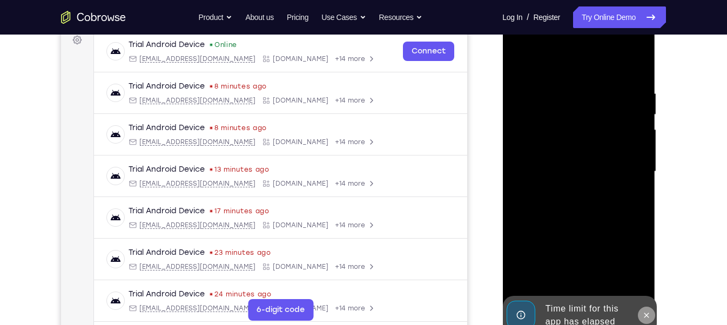
click at [645, 313] on icon at bounding box center [645, 315] width 9 height 9
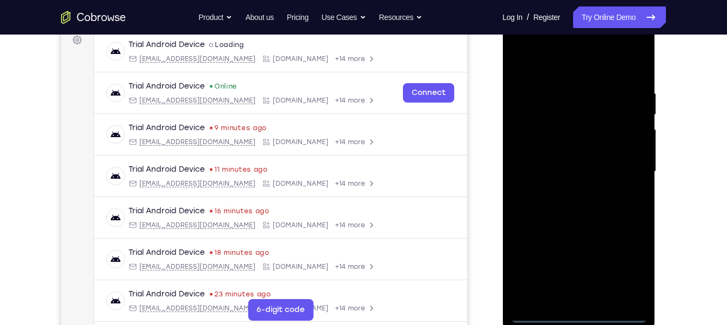
click at [584, 314] on div at bounding box center [578, 172] width 136 height 302
click at [626, 269] on div at bounding box center [578, 172] width 136 height 302
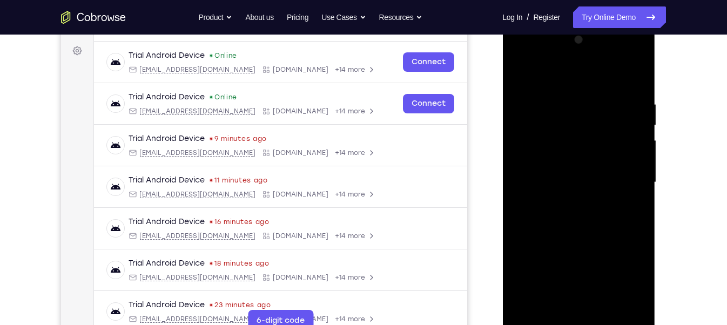
click at [524, 50] on div at bounding box center [578, 182] width 136 height 302
click at [623, 172] on div at bounding box center [578, 182] width 136 height 302
click at [564, 198] on div at bounding box center [578, 182] width 136 height 302
click at [604, 165] on div at bounding box center [578, 182] width 136 height 302
click at [608, 158] on div at bounding box center [578, 182] width 136 height 302
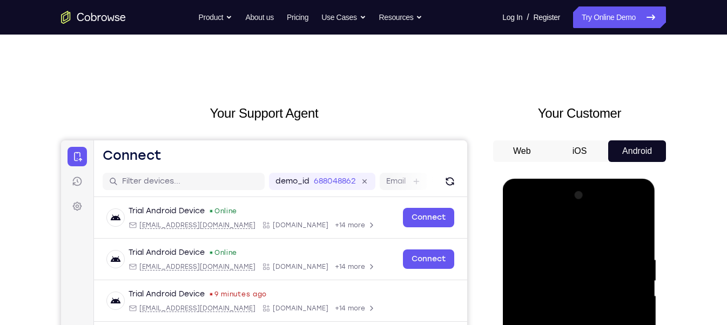
scroll to position [90, 0]
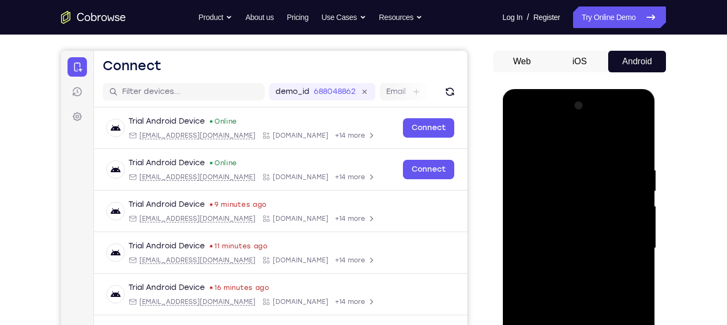
click at [544, 239] on div at bounding box center [578, 248] width 136 height 302
click at [571, 245] on div at bounding box center [578, 248] width 136 height 302
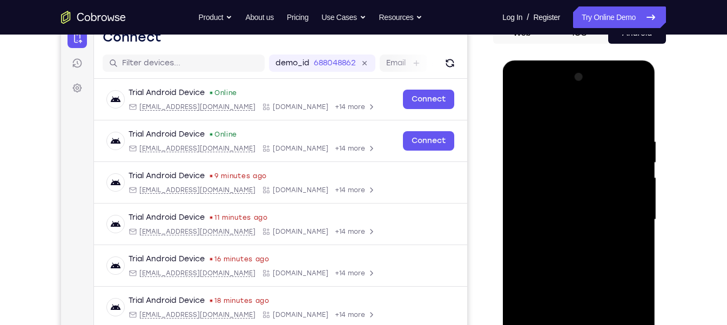
scroll to position [119, 0]
click at [607, 249] on div at bounding box center [578, 219] width 136 height 302
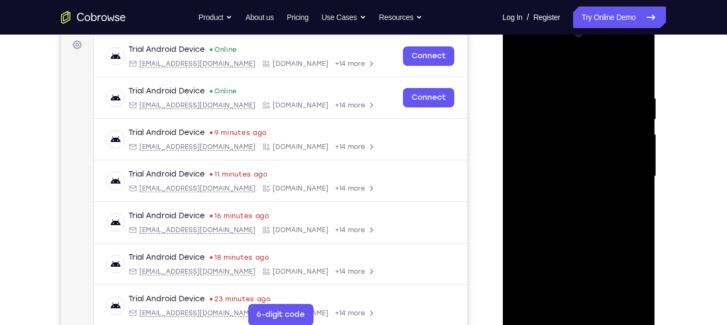
scroll to position [162, 0]
click at [596, 202] on div at bounding box center [578, 176] width 136 height 302
click at [575, 226] on div at bounding box center [578, 176] width 136 height 302
click at [638, 305] on div at bounding box center [578, 176] width 136 height 302
click at [601, 303] on div at bounding box center [578, 176] width 136 height 302
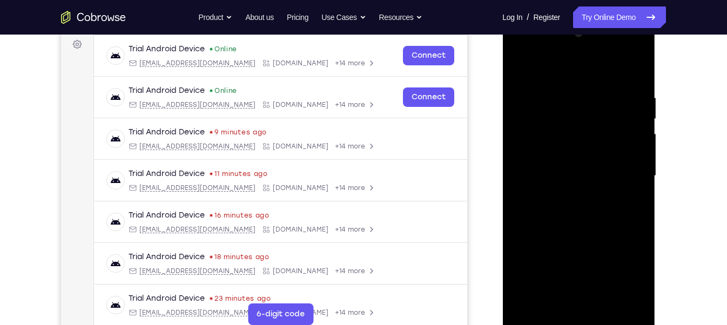
click at [600, 234] on div at bounding box center [578, 176] width 136 height 302
click at [589, 158] on div at bounding box center [578, 176] width 136 height 302
click at [554, 297] on div at bounding box center [578, 176] width 136 height 302
drag, startPoint x: 579, startPoint y: 126, endPoint x: 576, endPoint y: 141, distance: 14.9
click at [576, 141] on div at bounding box center [578, 176] width 136 height 302
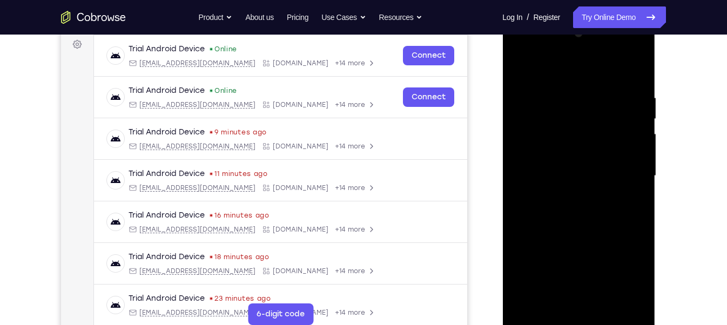
click at [588, 183] on div at bounding box center [578, 176] width 136 height 302
click at [577, 242] on div at bounding box center [578, 176] width 136 height 302
click at [625, 252] on div at bounding box center [578, 176] width 136 height 302
click at [553, 302] on div at bounding box center [578, 176] width 136 height 302
click at [606, 240] on div at bounding box center [578, 176] width 136 height 302
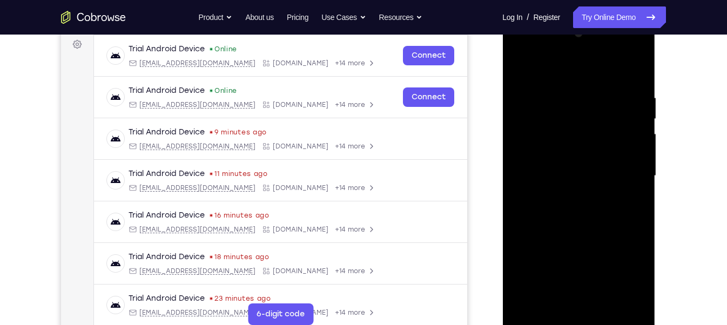
click at [607, 236] on div at bounding box center [578, 176] width 136 height 302
click at [627, 195] on div at bounding box center [578, 176] width 136 height 302
click at [570, 198] on div at bounding box center [578, 176] width 136 height 302
click at [548, 303] on div at bounding box center [578, 176] width 136 height 302
click at [519, 238] on div at bounding box center [578, 176] width 136 height 302
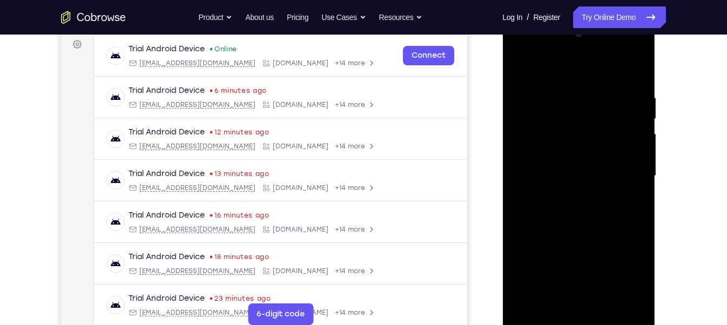
click at [524, 235] on div at bounding box center [578, 176] width 136 height 302
click at [546, 137] on div at bounding box center [578, 176] width 136 height 302
click at [557, 207] on div at bounding box center [578, 176] width 136 height 302
click at [550, 226] on div at bounding box center [578, 176] width 136 height 302
click at [582, 228] on div at bounding box center [578, 176] width 136 height 302
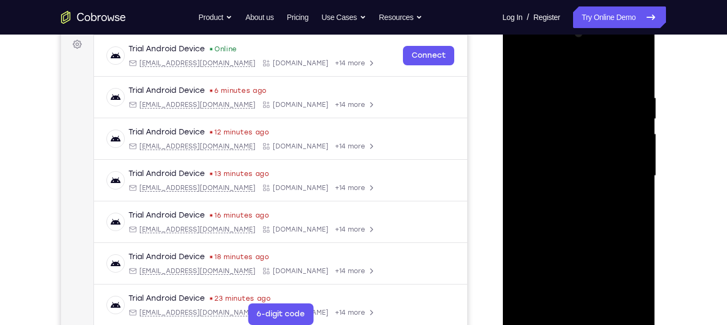
click at [568, 206] on div at bounding box center [578, 176] width 136 height 302
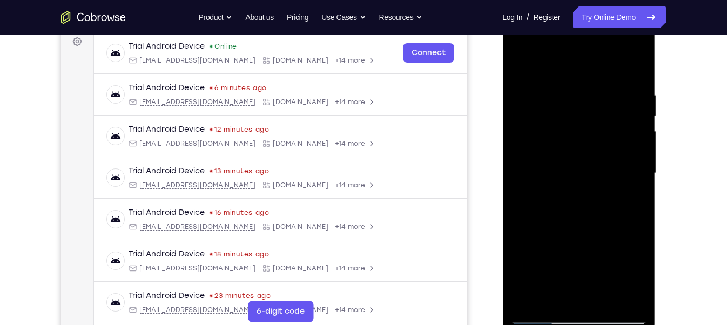
scroll to position [161, 0]
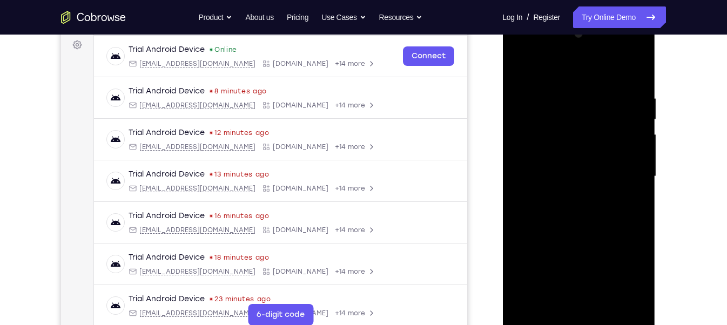
click at [561, 170] on div at bounding box center [578, 176] width 136 height 302
click at [593, 264] on div at bounding box center [578, 176] width 136 height 302
click at [548, 301] on div at bounding box center [578, 176] width 136 height 302
click at [580, 276] on div at bounding box center [578, 176] width 136 height 302
click at [582, 275] on div at bounding box center [578, 176] width 136 height 302
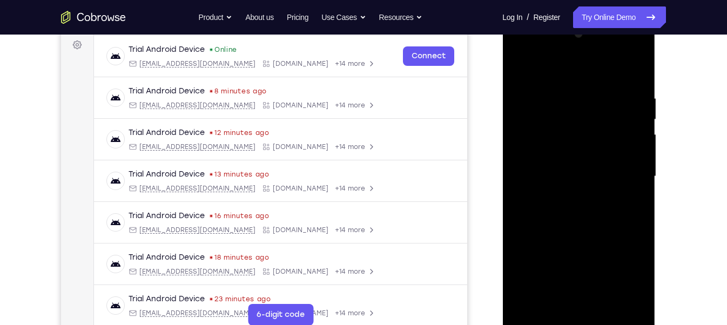
click at [582, 275] on div at bounding box center [578, 176] width 136 height 302
drag, startPoint x: 586, startPoint y: 280, endPoint x: 612, endPoint y: 93, distance: 188.0
click at [612, 93] on div at bounding box center [578, 176] width 136 height 302
drag, startPoint x: 577, startPoint y: 249, endPoint x: 578, endPoint y: 213, distance: 36.7
click at [578, 220] on div at bounding box center [578, 176] width 136 height 302
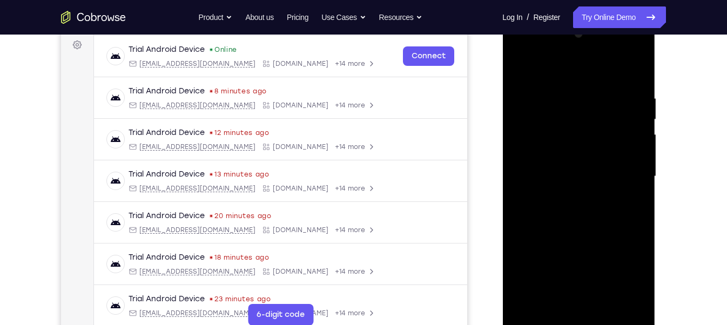
click at [607, 253] on div at bounding box center [578, 176] width 136 height 302
click at [629, 196] on div at bounding box center [578, 176] width 136 height 302
click at [517, 67] on div at bounding box center [578, 176] width 136 height 302
click at [582, 183] on div at bounding box center [578, 176] width 136 height 302
click at [573, 228] on div at bounding box center [578, 176] width 136 height 302
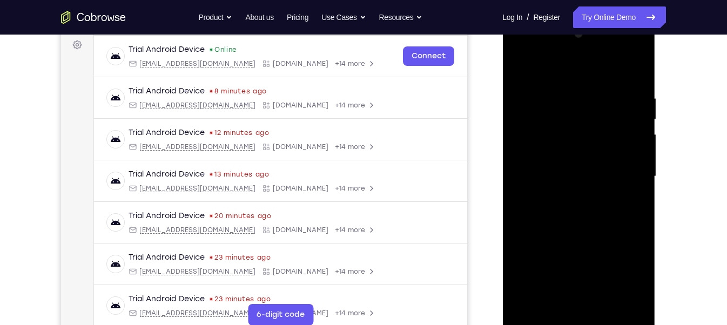
click at [519, 66] on div at bounding box center [578, 176] width 136 height 302
click at [603, 308] on div at bounding box center [578, 176] width 136 height 302
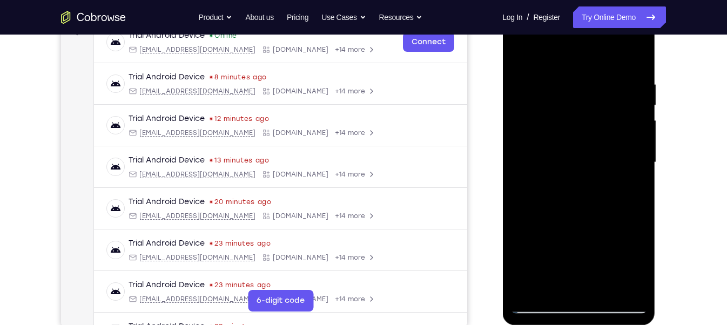
scroll to position [176, 0]
click at [582, 160] on div at bounding box center [578, 162] width 136 height 302
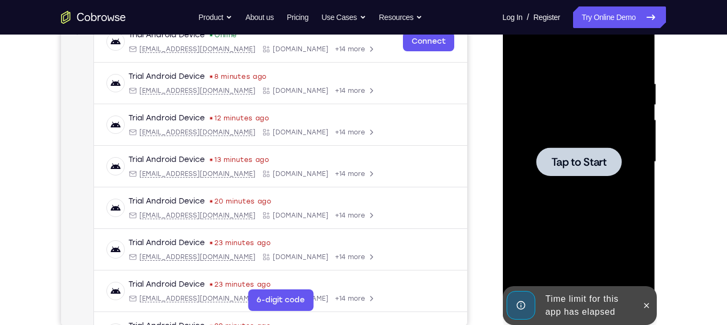
click at [580, 112] on div at bounding box center [578, 162] width 136 height 302
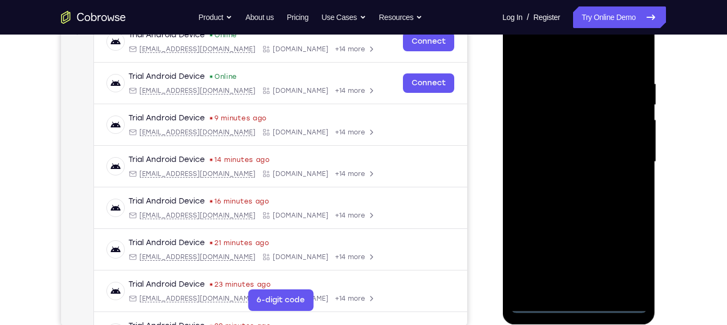
click at [586, 304] on div at bounding box center [578, 162] width 136 height 302
click at [630, 255] on div at bounding box center [578, 162] width 136 height 302
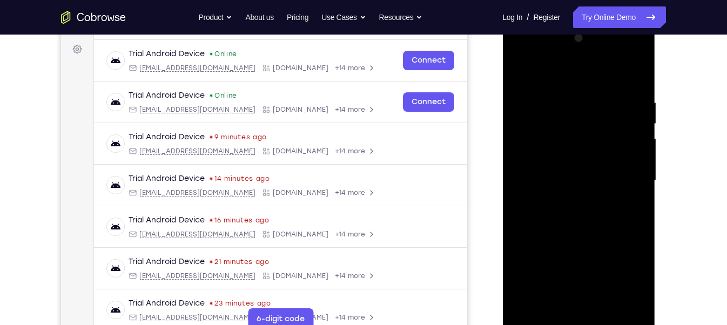
scroll to position [154, 0]
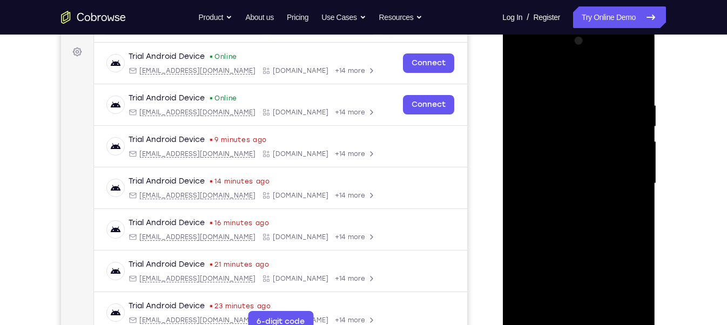
click at [524, 60] on div at bounding box center [578, 183] width 136 height 302
click at [629, 175] on div at bounding box center [578, 183] width 136 height 302
click at [567, 206] on div at bounding box center [578, 183] width 136 height 302
click at [572, 178] on div at bounding box center [578, 183] width 136 height 302
click at [602, 155] on div at bounding box center [578, 183] width 136 height 302
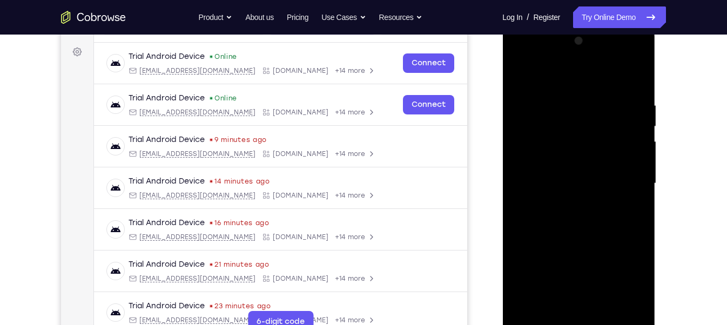
click at [564, 181] on div at bounding box center [578, 183] width 136 height 302
click at [604, 218] on div at bounding box center [578, 183] width 136 height 302
click at [598, 212] on div at bounding box center [578, 183] width 136 height 302
click at [599, 220] on div at bounding box center [578, 183] width 136 height 302
click at [604, 232] on div at bounding box center [578, 183] width 136 height 302
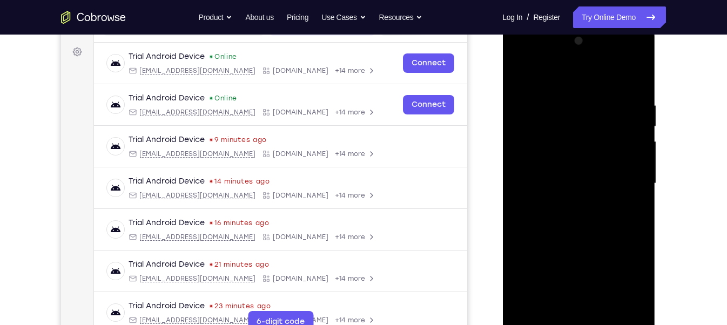
click at [635, 303] on div at bounding box center [578, 183] width 136 height 302
click at [608, 307] on div at bounding box center [578, 183] width 136 height 302
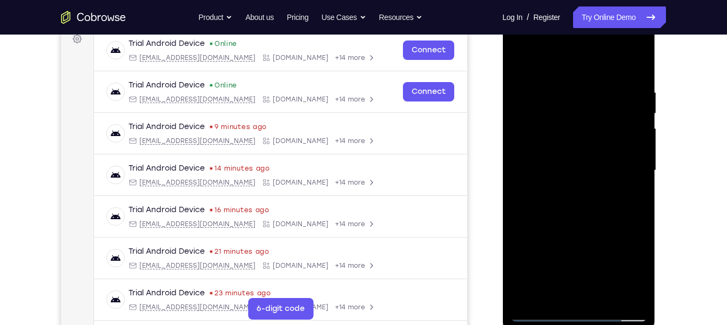
scroll to position [169, 0]
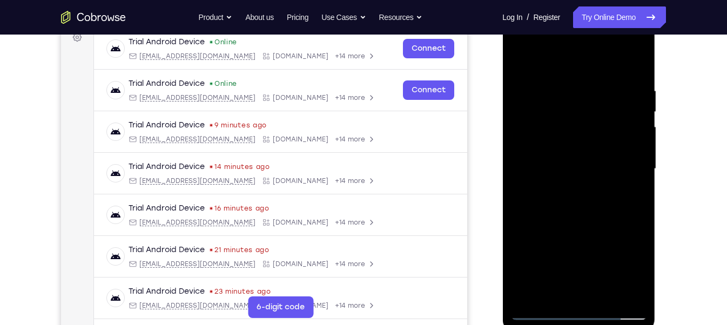
click at [598, 224] on div at bounding box center [578, 169] width 136 height 302
click at [605, 152] on div at bounding box center [578, 169] width 136 height 302
click at [544, 283] on div at bounding box center [578, 169] width 136 height 302
click at [551, 287] on div at bounding box center [578, 169] width 136 height 302
click at [552, 293] on div at bounding box center [578, 169] width 136 height 302
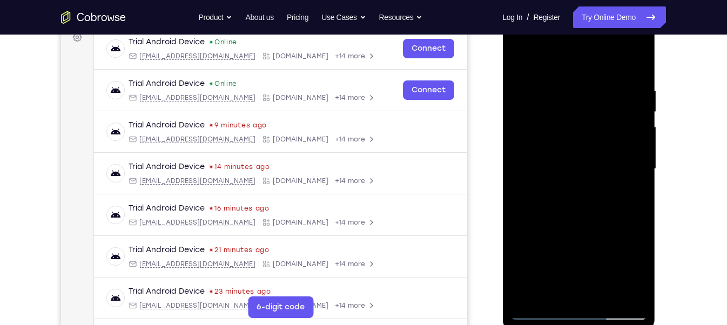
click at [607, 227] on div at bounding box center [578, 169] width 136 height 302
click at [626, 188] on div at bounding box center [578, 169] width 136 height 302
click at [552, 291] on div at bounding box center [578, 169] width 136 height 302
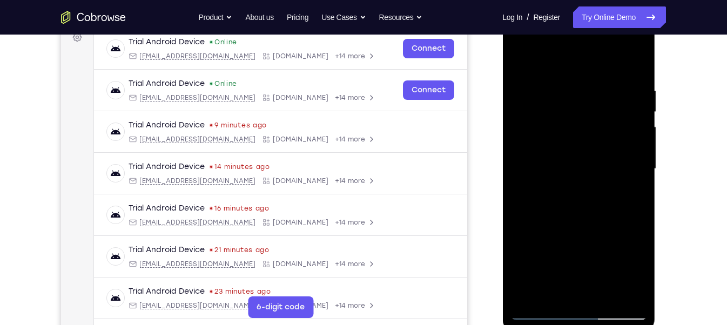
click at [520, 227] on div at bounding box center [578, 169] width 136 height 302
click at [581, 167] on div at bounding box center [578, 169] width 136 height 302
click at [607, 270] on div at bounding box center [578, 169] width 136 height 302
drag, startPoint x: 581, startPoint y: 261, endPoint x: 592, endPoint y: 255, distance: 12.1
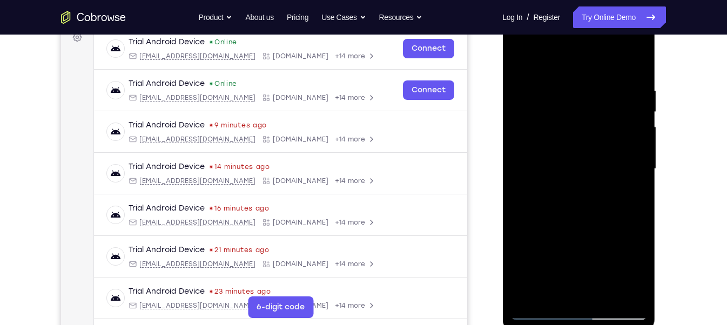
click at [592, 255] on div at bounding box center [578, 169] width 136 height 302
click at [605, 258] on div at bounding box center [578, 169] width 136 height 302
click at [550, 294] on div at bounding box center [578, 169] width 136 height 302
click at [578, 267] on div at bounding box center [578, 169] width 136 height 302
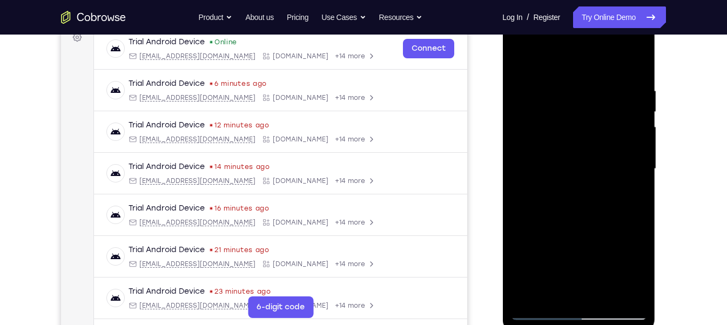
click at [578, 267] on div at bounding box center [578, 169] width 136 height 302
click at [518, 225] on div at bounding box center [578, 169] width 136 height 302
click at [627, 185] on div at bounding box center [578, 169] width 136 height 302
click at [604, 121] on div at bounding box center [578, 169] width 136 height 302
click at [627, 210] on div at bounding box center [578, 169] width 136 height 302
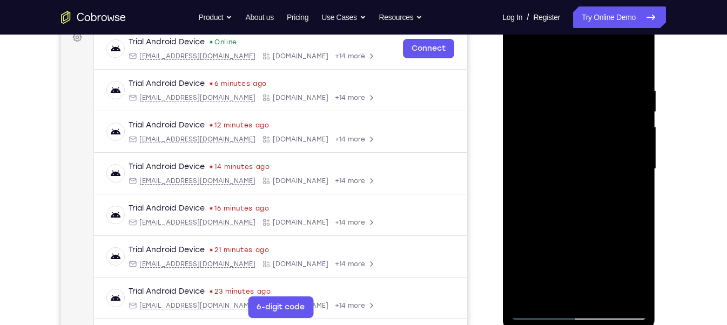
scroll to position [172, 0]
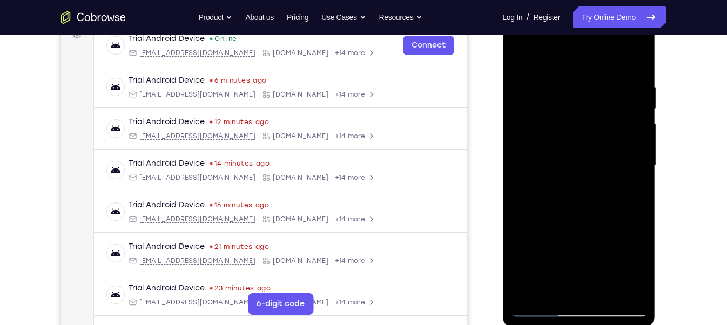
click at [582, 120] on div at bounding box center [578, 166] width 136 height 302
click at [618, 197] on div at bounding box center [578, 166] width 136 height 302
click at [543, 102] on div at bounding box center [578, 166] width 136 height 302
click at [544, 283] on div at bounding box center [578, 166] width 136 height 302
click at [546, 287] on div at bounding box center [578, 166] width 136 height 302
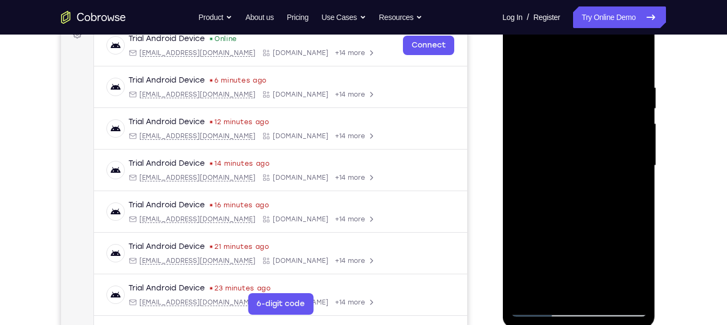
click at [521, 290] on div at bounding box center [578, 166] width 136 height 302
click at [550, 286] on div at bounding box center [578, 166] width 136 height 302
click at [535, 226] on div at bounding box center [578, 166] width 136 height 302
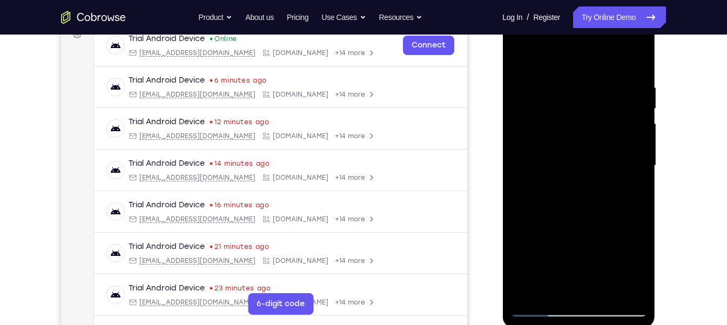
click at [535, 226] on div at bounding box center [578, 166] width 136 height 302
click at [516, 226] on div at bounding box center [578, 166] width 136 height 302
click at [523, 52] on div at bounding box center [578, 166] width 136 height 302
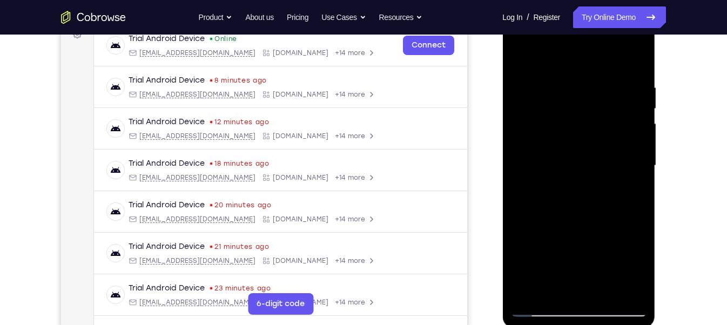
click at [591, 145] on div at bounding box center [578, 166] width 136 height 302
click at [545, 287] on div at bounding box center [578, 166] width 136 height 302
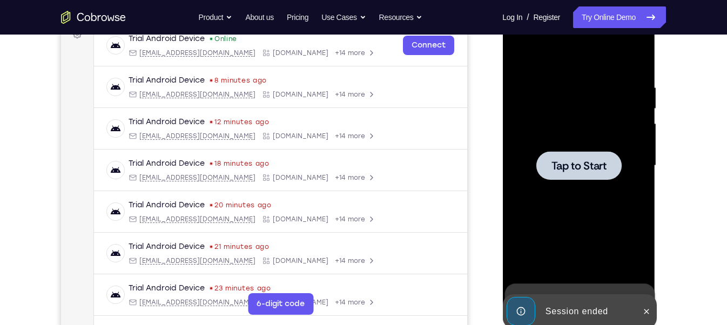
click at [602, 174] on div at bounding box center [577, 165] width 85 height 29
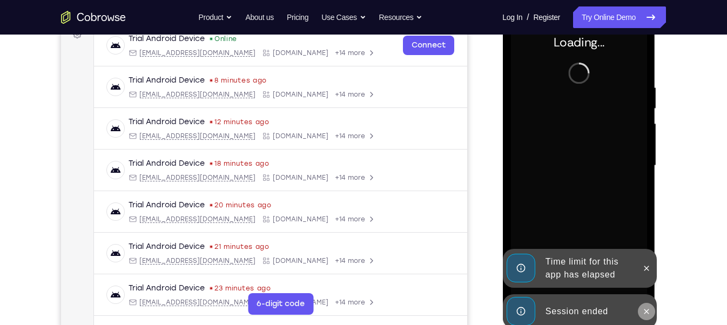
click at [647, 310] on icon at bounding box center [645, 311] width 9 height 9
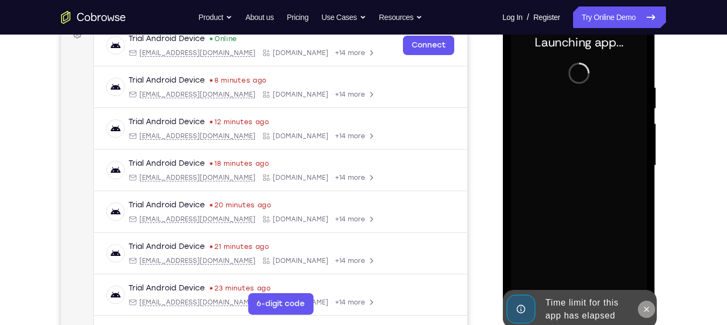
click at [645, 306] on icon at bounding box center [645, 309] width 9 height 9
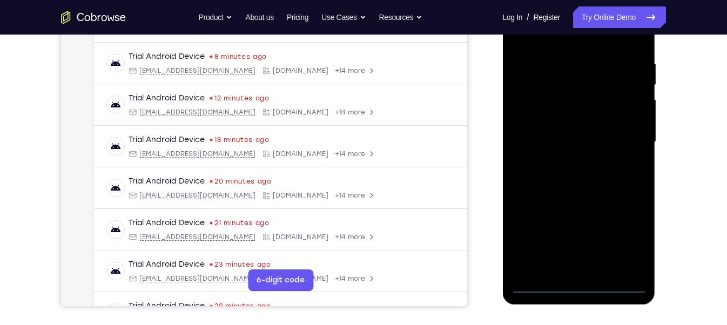
scroll to position [186, 0]
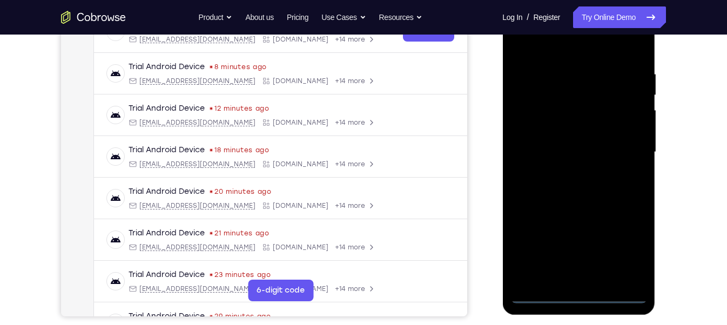
click at [571, 297] on div at bounding box center [578, 152] width 136 height 302
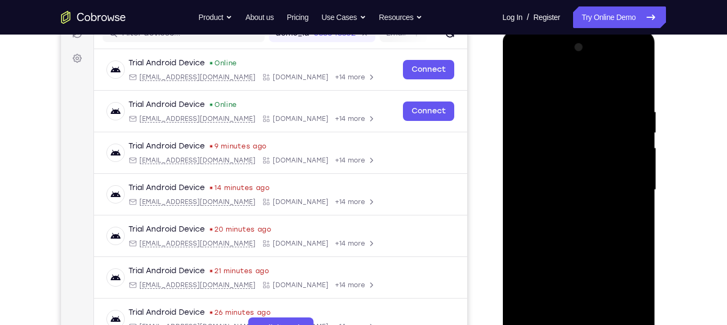
scroll to position [147, 0]
click at [624, 282] on div at bounding box center [578, 191] width 136 height 302
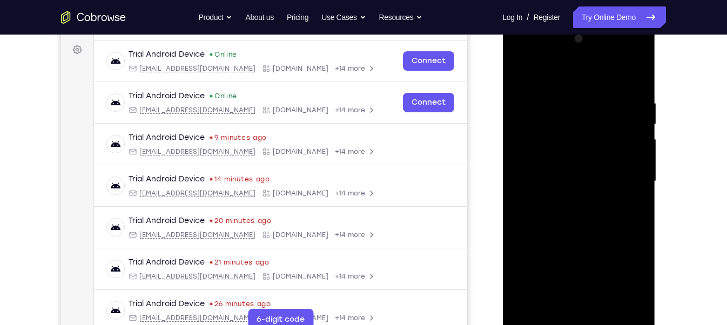
scroll to position [157, 0]
click at [516, 50] on div at bounding box center [578, 181] width 136 height 302
click at [623, 171] on div at bounding box center [578, 181] width 136 height 302
click at [564, 198] on div at bounding box center [578, 181] width 136 height 302
click at [565, 174] on div at bounding box center [578, 181] width 136 height 302
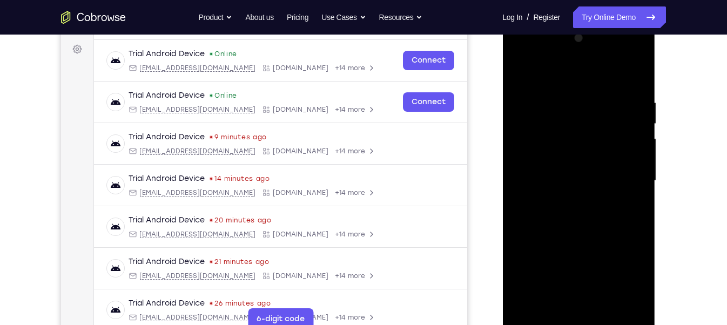
click at [557, 159] on div at bounding box center [578, 181] width 136 height 302
click at [548, 181] on div at bounding box center [578, 181] width 136 height 302
click at [609, 233] on div at bounding box center [578, 181] width 136 height 302
click at [636, 306] on div at bounding box center [578, 181] width 136 height 302
click at [601, 307] on div at bounding box center [578, 181] width 136 height 302
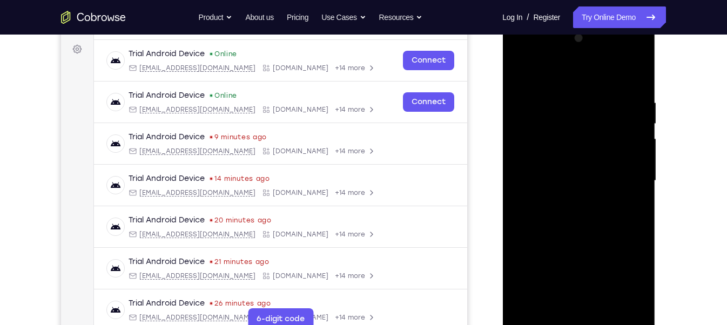
click at [586, 240] on div at bounding box center [578, 181] width 136 height 302
click at [585, 166] on div at bounding box center [578, 181] width 136 height 302
drag, startPoint x: 565, startPoint y: 294, endPoint x: 569, endPoint y: 275, distance: 19.4
click at [569, 275] on div at bounding box center [578, 181] width 136 height 302
drag, startPoint x: 568, startPoint y: 77, endPoint x: 567, endPoint y: 30, distance: 47.0
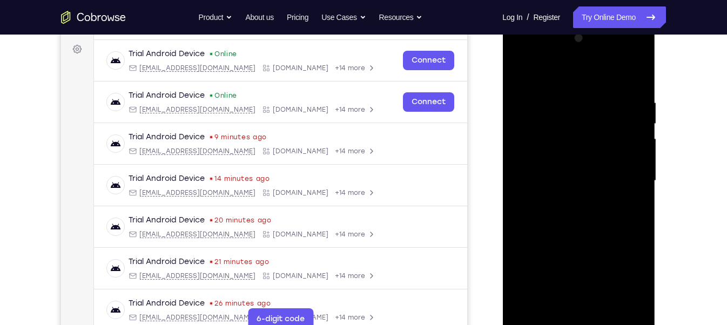
click at [567, 30] on div at bounding box center [578, 181] width 136 height 302
click at [550, 302] on div at bounding box center [578, 181] width 136 height 302
click at [545, 202] on div at bounding box center [578, 181] width 136 height 302
click at [552, 303] on div at bounding box center [578, 181] width 136 height 302
click at [628, 196] on div at bounding box center [578, 181] width 136 height 302
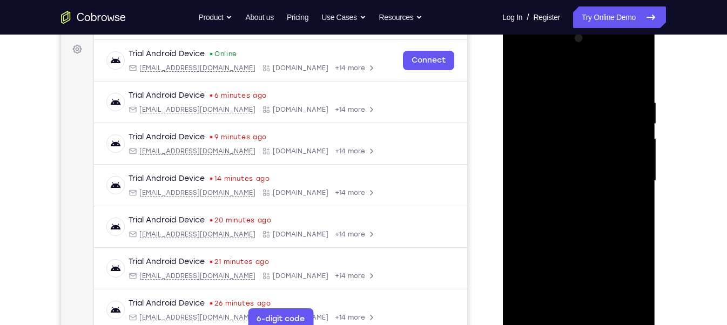
click at [581, 145] on div at bounding box center [578, 181] width 136 height 302
click at [606, 137] on div at bounding box center [578, 181] width 136 height 302
click at [577, 227] on div at bounding box center [578, 181] width 136 height 302
click at [607, 136] on div at bounding box center [578, 181] width 136 height 302
click at [612, 223] on div at bounding box center [578, 181] width 136 height 302
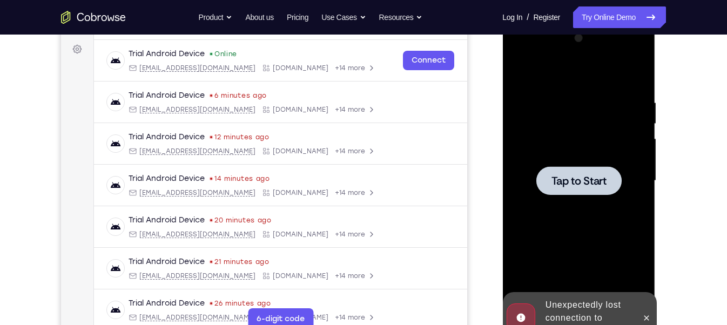
click at [585, 185] on span "Tap to Start" at bounding box center [578, 180] width 55 height 11
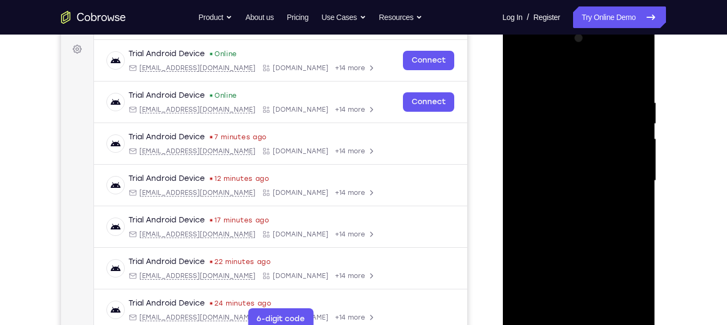
click at [574, 323] on div at bounding box center [578, 181] width 136 height 302
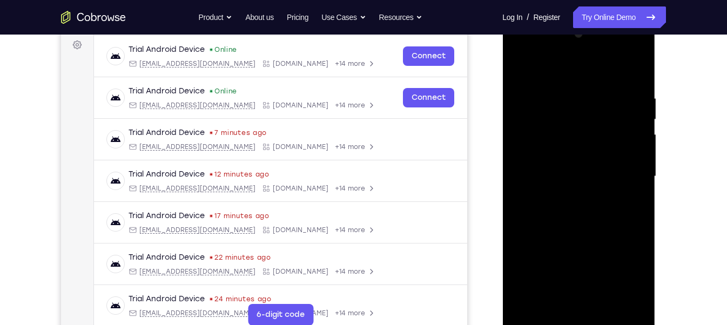
scroll to position [162, 0]
click at [619, 275] on div at bounding box center [578, 176] width 136 height 302
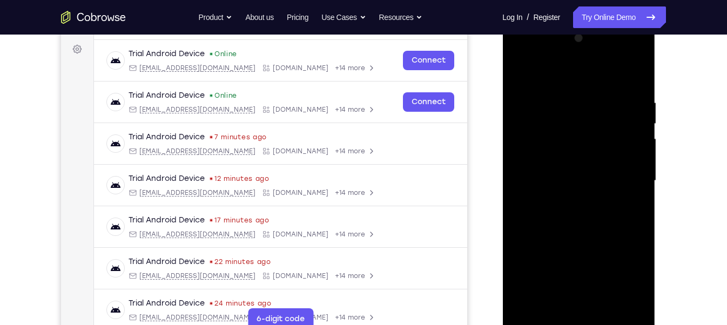
click at [521, 55] on div at bounding box center [578, 181] width 136 height 302
click at [619, 171] on div at bounding box center [578, 181] width 136 height 302
click at [566, 199] on div at bounding box center [578, 181] width 136 height 302
click at [568, 171] on div at bounding box center [578, 181] width 136 height 302
click at [587, 155] on div at bounding box center [578, 181] width 136 height 302
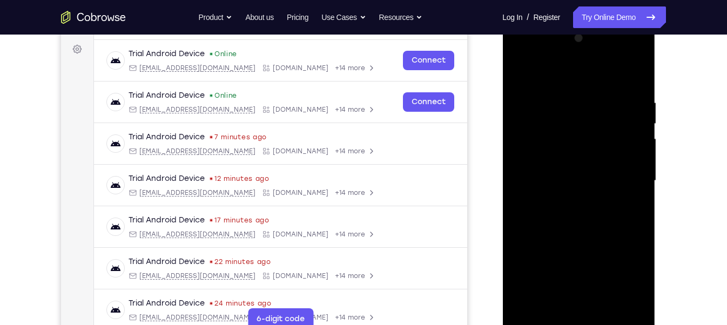
click at [565, 176] on div at bounding box center [578, 181] width 136 height 302
click at [602, 230] on div at bounding box center [578, 181] width 136 height 302
click at [604, 306] on div at bounding box center [578, 181] width 136 height 302
click at [600, 233] on div at bounding box center [578, 181] width 136 height 302
click at [582, 235] on div at bounding box center [578, 181] width 136 height 302
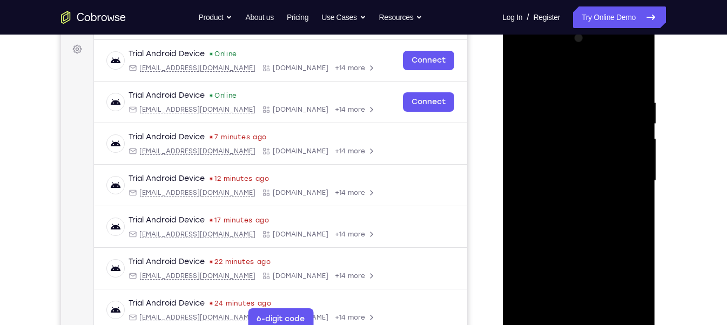
click at [577, 160] on div at bounding box center [578, 181] width 136 height 302
click at [549, 302] on div at bounding box center [578, 181] width 136 height 302
drag, startPoint x: 590, startPoint y: 143, endPoint x: 584, endPoint y: 165, distance: 23.6
click at [584, 165] on div at bounding box center [578, 181] width 136 height 302
drag, startPoint x: 624, startPoint y: 102, endPoint x: 609, endPoint y: 152, distance: 52.3
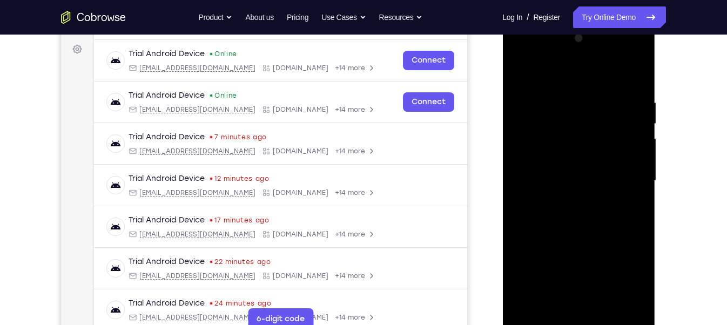
click at [609, 152] on div at bounding box center [578, 181] width 136 height 302
click at [580, 100] on div at bounding box center [578, 181] width 136 height 302
click at [605, 158] on div at bounding box center [578, 181] width 136 height 302
click at [640, 71] on div at bounding box center [578, 181] width 136 height 302
click at [618, 155] on div at bounding box center [578, 181] width 136 height 302
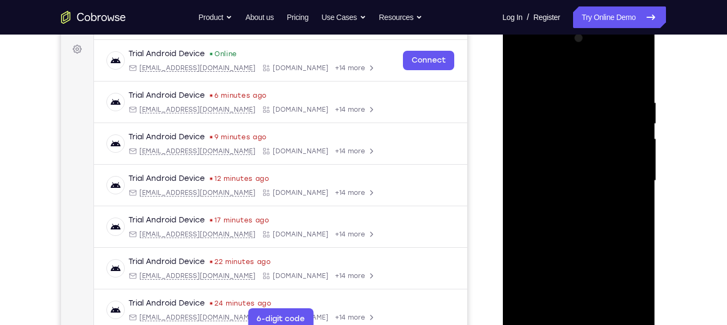
click at [549, 306] on div at bounding box center [578, 181] width 136 height 302
click at [581, 257] on div at bounding box center [578, 181] width 136 height 302
click at [582, 256] on div at bounding box center [578, 181] width 136 height 302
click at [567, 273] on div at bounding box center [578, 181] width 136 height 302
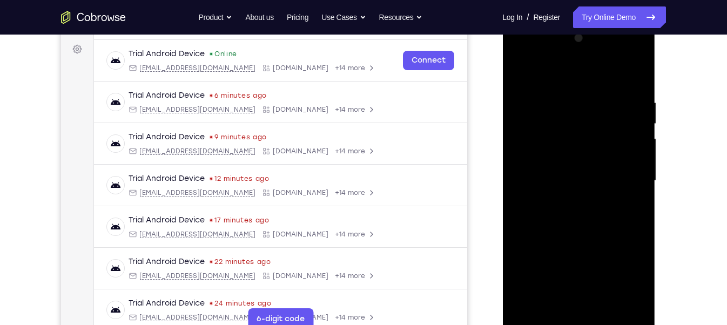
click at [567, 273] on div at bounding box center [578, 181] width 136 height 302
click at [568, 196] on div at bounding box center [578, 181] width 136 height 302
drag, startPoint x: 552, startPoint y: 150, endPoint x: 545, endPoint y: 173, distance: 23.6
click at [545, 173] on div at bounding box center [578, 181] width 136 height 302
click at [574, 103] on div at bounding box center [578, 181] width 136 height 302
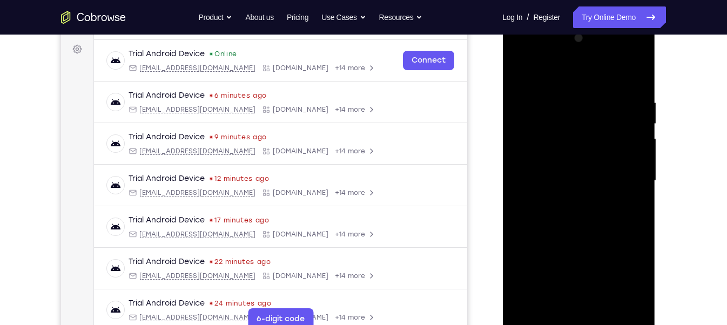
click at [568, 240] on div at bounding box center [578, 181] width 136 height 302
click at [636, 72] on div at bounding box center [578, 181] width 136 height 302
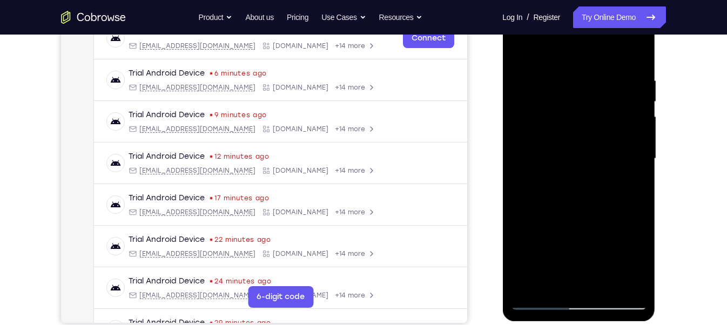
scroll to position [166, 0]
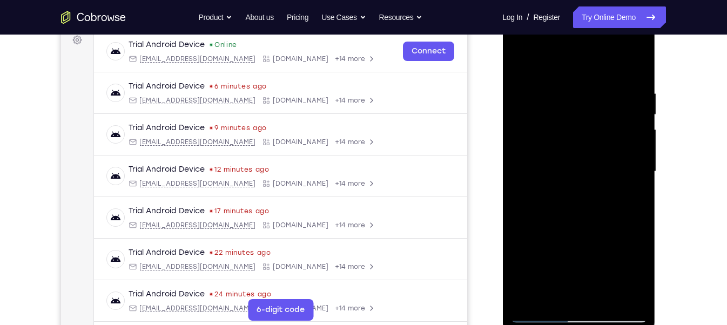
click at [545, 294] on div at bounding box center [578, 172] width 136 height 302
drag, startPoint x: 524, startPoint y: 160, endPoint x: 538, endPoint y: 79, distance: 82.6
click at [538, 79] on div at bounding box center [578, 172] width 136 height 302
drag, startPoint x: 553, startPoint y: 158, endPoint x: 556, endPoint y: 132, distance: 26.1
click at [554, 147] on div at bounding box center [578, 172] width 136 height 302
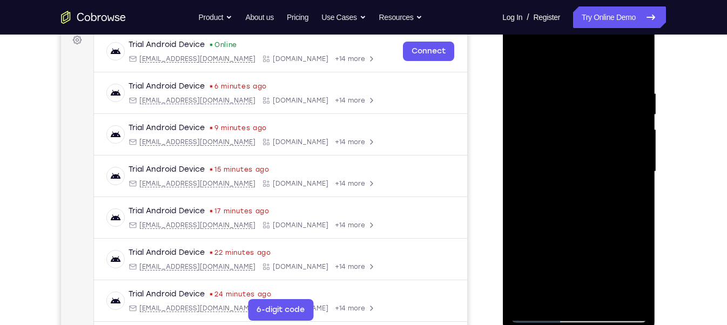
drag, startPoint x: 549, startPoint y: 153, endPoint x: 572, endPoint y: 80, distance: 75.8
click at [572, 80] on div at bounding box center [578, 172] width 136 height 302
click at [582, 196] on div at bounding box center [578, 172] width 136 height 302
click at [552, 294] on div at bounding box center [578, 172] width 136 height 302
click at [607, 255] on div at bounding box center [578, 172] width 136 height 302
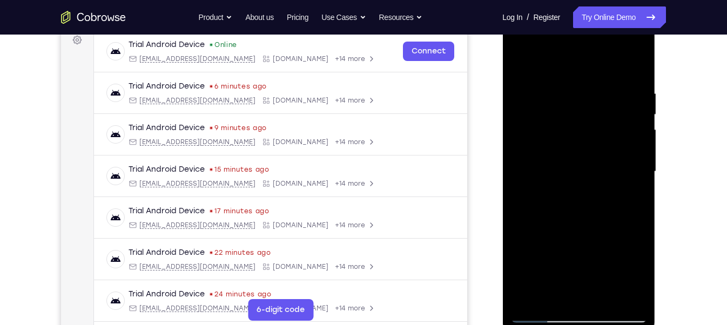
click at [607, 255] on div at bounding box center [578, 172] width 136 height 302
click at [608, 256] on div at bounding box center [578, 172] width 136 height 302
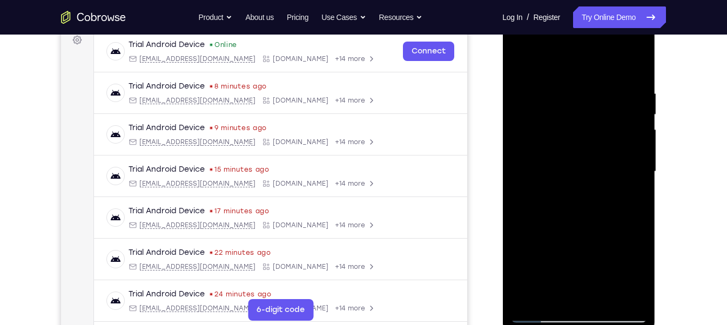
click at [608, 256] on div at bounding box center [578, 172] width 136 height 302
click at [606, 258] on div at bounding box center [578, 172] width 136 height 302
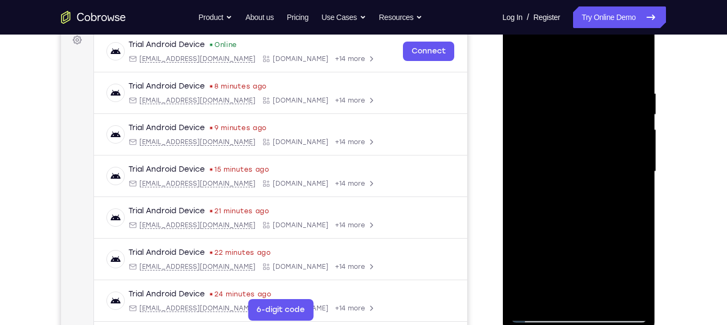
click at [606, 258] on div at bounding box center [578, 172] width 136 height 302
click at [629, 187] on div at bounding box center [578, 172] width 136 height 302
click at [564, 194] on div at bounding box center [578, 172] width 136 height 302
click at [553, 292] on div at bounding box center [578, 172] width 136 height 302
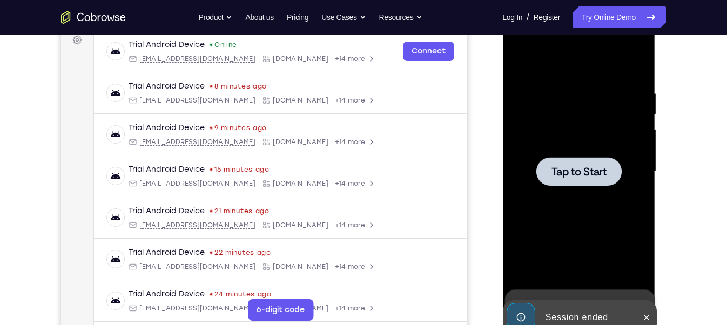
click at [547, 198] on div at bounding box center [578, 172] width 136 height 302
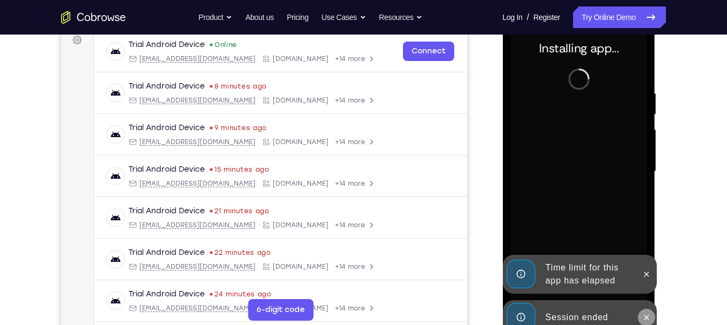
click at [649, 311] on button at bounding box center [645, 317] width 17 height 17
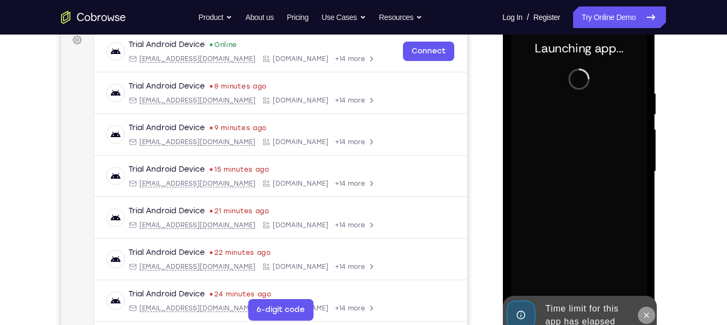
click at [649, 296] on div at bounding box center [645, 315] width 17 height 39
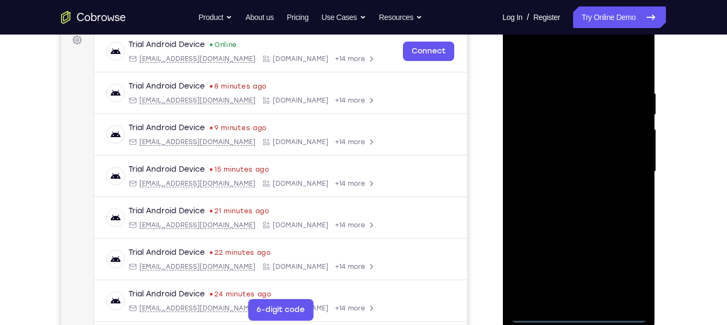
click at [577, 311] on div at bounding box center [578, 172] width 136 height 302
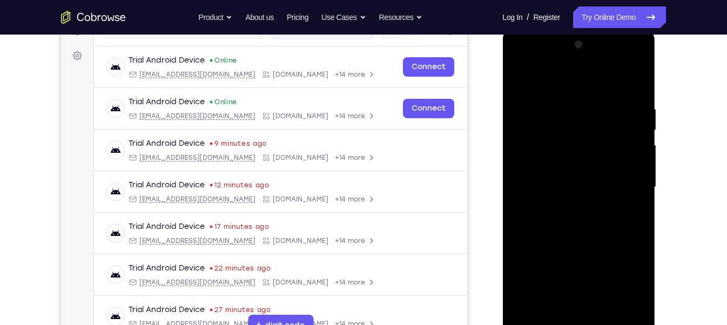
scroll to position [192, 0]
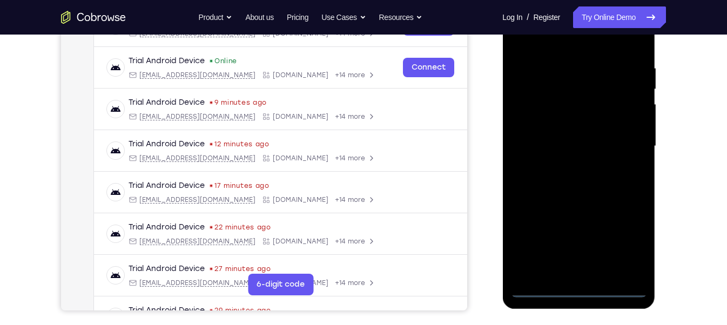
click at [581, 290] on div at bounding box center [578, 146] width 136 height 302
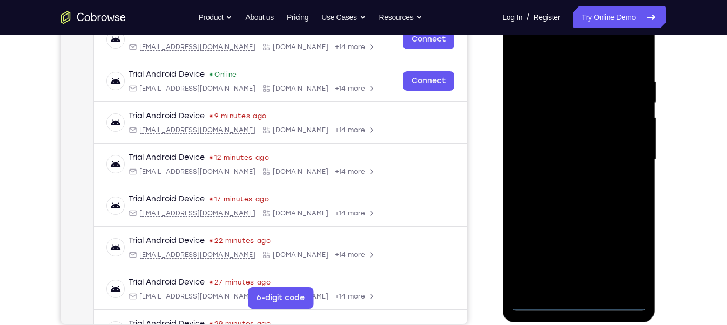
scroll to position [177, 0]
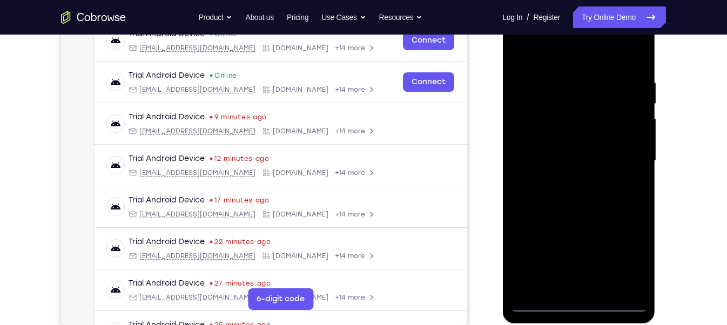
click at [627, 255] on div at bounding box center [578, 161] width 136 height 302
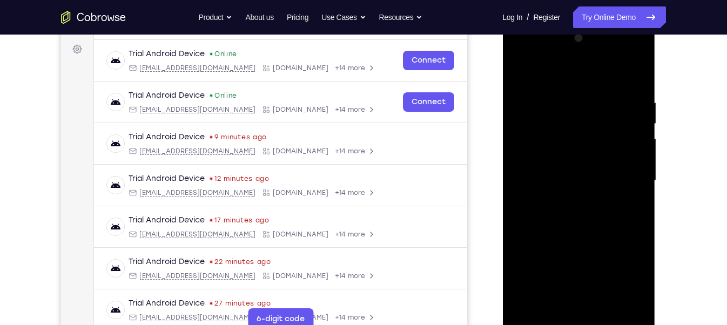
scroll to position [157, 0]
click at [524, 56] on div at bounding box center [578, 181] width 136 height 302
click at [624, 177] on div at bounding box center [578, 181] width 136 height 302
click at [588, 309] on div at bounding box center [578, 181] width 136 height 302
click at [577, 164] on div at bounding box center [578, 181] width 136 height 302
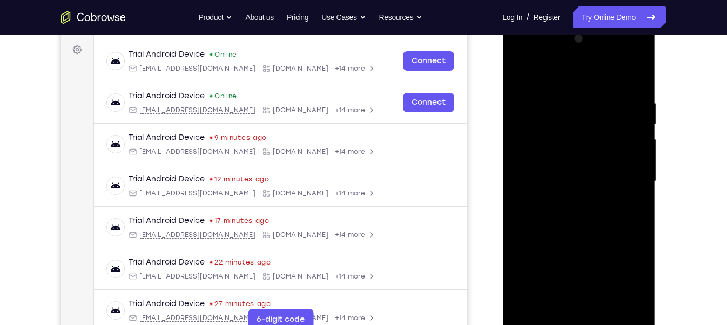
click at [573, 157] on div at bounding box center [578, 181] width 136 height 302
click at [561, 175] on div at bounding box center [578, 181] width 136 height 302
click at [547, 221] on div at bounding box center [578, 181] width 136 height 302
click at [548, 232] on div at bounding box center [578, 181] width 136 height 302
click at [602, 309] on div at bounding box center [578, 181] width 136 height 302
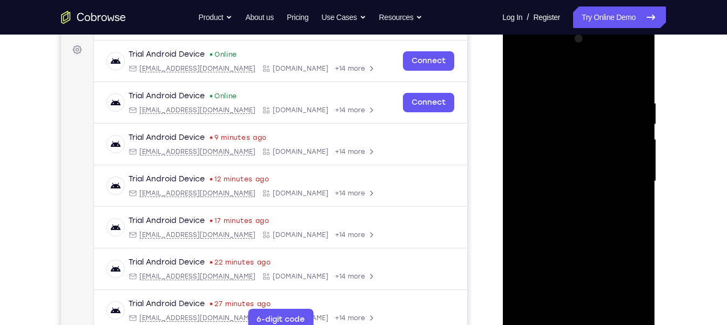
click at [579, 236] on div at bounding box center [578, 181] width 136 height 302
click at [579, 166] on div at bounding box center [578, 181] width 136 height 302
click at [552, 299] on div at bounding box center [578, 181] width 136 height 302
click at [553, 306] on div at bounding box center [578, 181] width 136 height 302
click at [608, 239] on div at bounding box center [578, 181] width 136 height 302
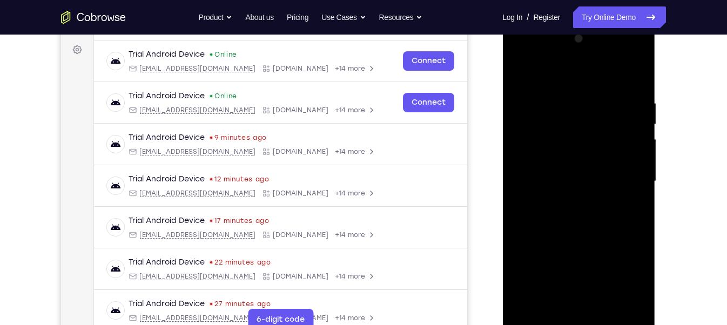
click at [608, 239] on div at bounding box center [578, 181] width 136 height 302
click at [562, 199] on div at bounding box center [578, 181] width 136 height 302
click at [608, 245] on div at bounding box center [578, 181] width 136 height 302
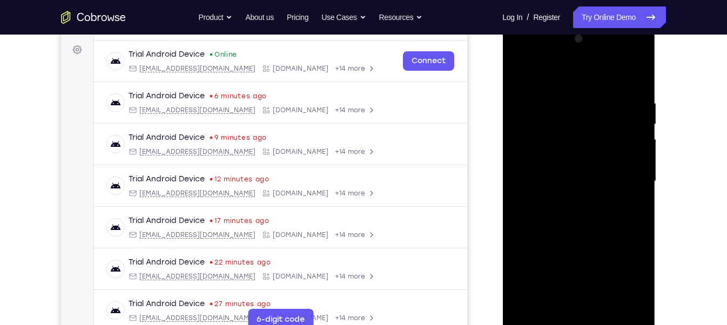
click at [608, 245] on div at bounding box center [578, 181] width 136 height 302
click at [562, 199] on div at bounding box center [578, 181] width 136 height 302
drag, startPoint x: 541, startPoint y: 134, endPoint x: 534, endPoint y: 162, distance: 28.8
click at [534, 162] on div at bounding box center [578, 181] width 136 height 302
click at [598, 242] on div at bounding box center [578, 181] width 136 height 302
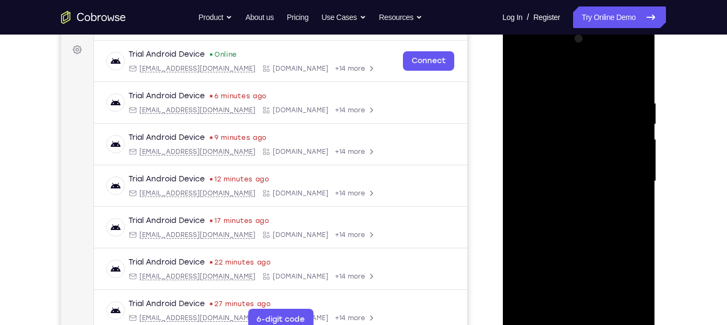
drag, startPoint x: 532, startPoint y: 270, endPoint x: 562, endPoint y: 175, distance: 99.2
click at [562, 175] on div at bounding box center [578, 181] width 136 height 302
click at [561, 296] on div at bounding box center [578, 181] width 136 height 302
click at [550, 306] on div at bounding box center [578, 181] width 136 height 302
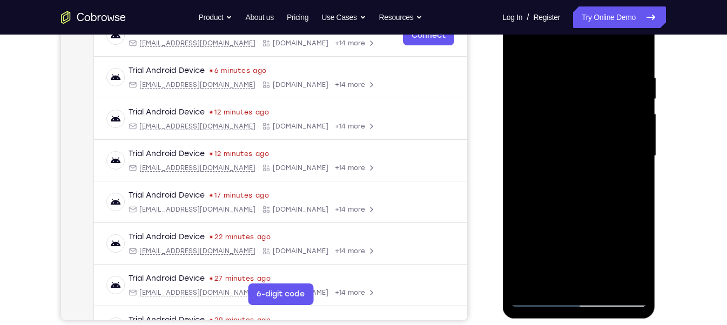
scroll to position [160, 0]
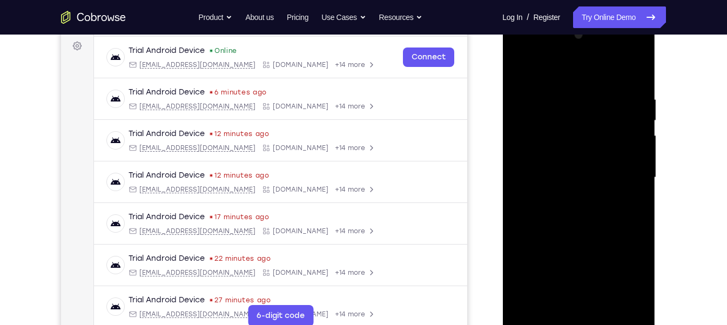
click at [590, 147] on div at bounding box center [578, 177] width 136 height 302
click at [618, 239] on div at bounding box center [578, 177] width 136 height 302
click at [544, 148] on div at bounding box center [578, 177] width 136 height 302
click at [570, 296] on div at bounding box center [578, 177] width 136 height 302
click at [562, 197] on div at bounding box center [578, 177] width 136 height 302
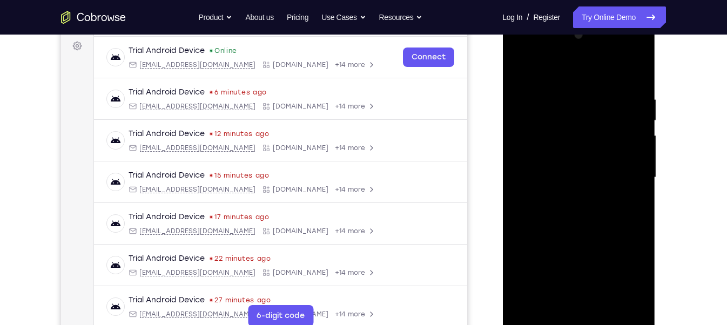
click at [565, 259] on div at bounding box center [578, 177] width 136 height 302
click at [620, 265] on div at bounding box center [578, 177] width 136 height 302
click at [552, 301] on div at bounding box center [578, 177] width 136 height 302
click at [520, 238] on div at bounding box center [578, 177] width 136 height 302
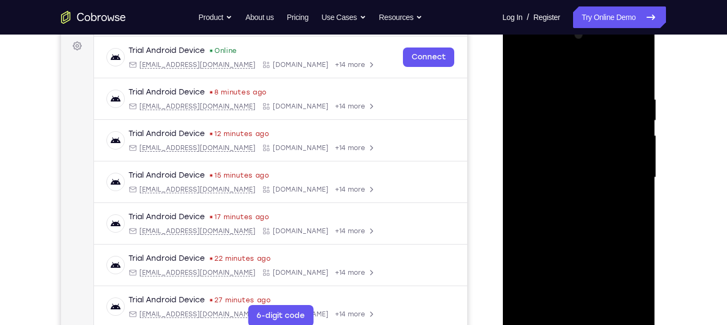
click at [520, 238] on div at bounding box center [578, 177] width 136 height 302
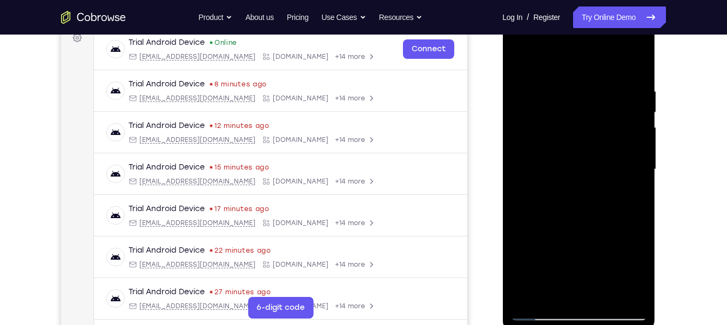
scroll to position [165, 0]
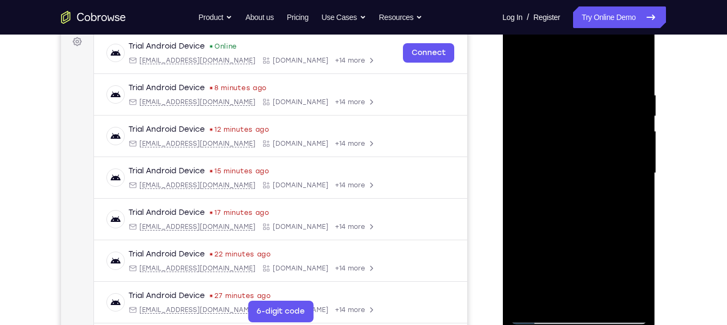
click at [555, 192] on div at bounding box center [578, 173] width 136 height 302
click at [520, 232] on div at bounding box center [578, 173] width 136 height 302
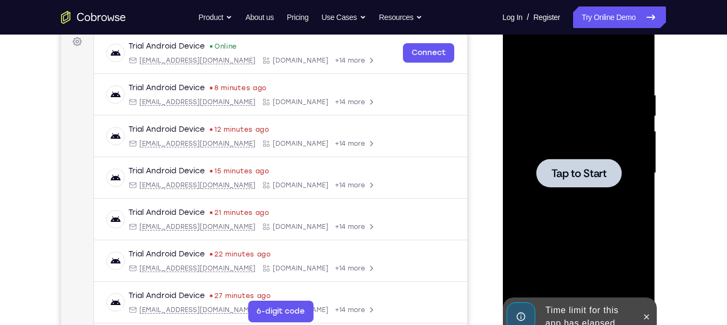
click at [596, 14] on div "Tap to Start" at bounding box center [578, 14] width 153 height 0
click at [585, 134] on div at bounding box center [578, 173] width 136 height 302
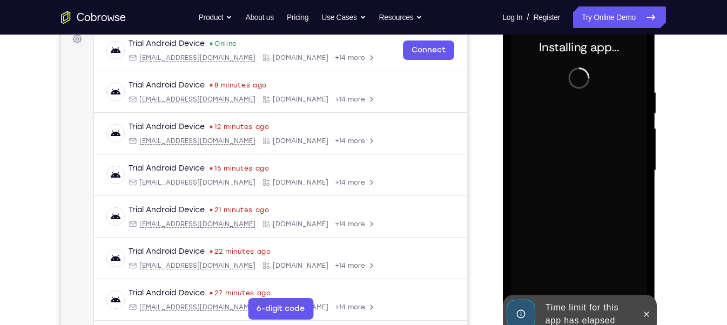
scroll to position [162, 0]
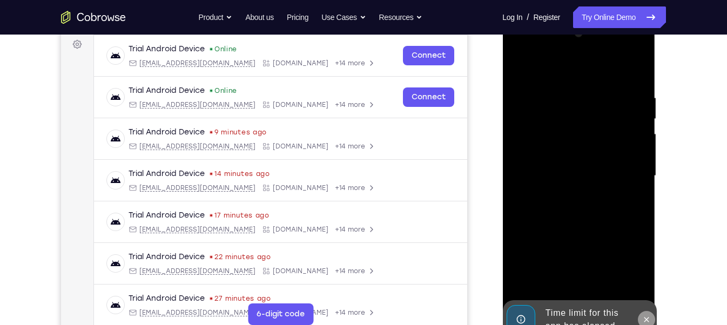
click at [650, 312] on button at bounding box center [645, 319] width 17 height 17
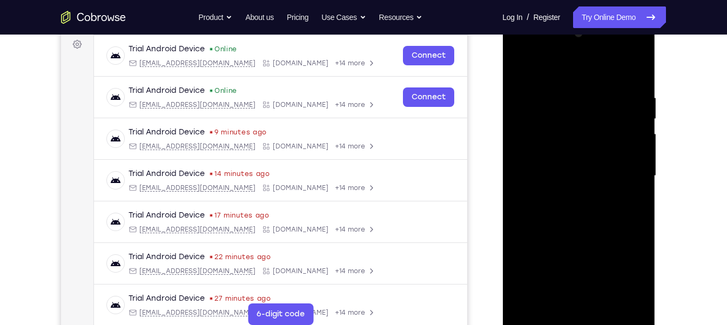
click at [577, 317] on div at bounding box center [578, 176] width 136 height 302
click at [621, 269] on div at bounding box center [578, 176] width 136 height 302
click at [518, 49] on div at bounding box center [578, 176] width 136 height 302
click at [630, 168] on div at bounding box center [578, 176] width 136 height 302
click at [566, 193] on div at bounding box center [578, 176] width 136 height 302
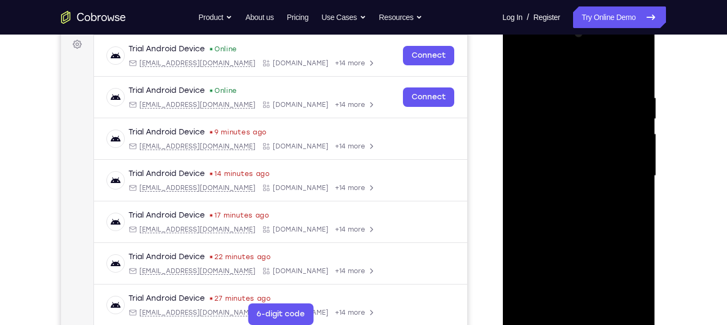
click at [571, 148] on div at bounding box center [578, 176] width 136 height 302
click at [579, 174] on div at bounding box center [578, 176] width 136 height 302
click at [527, 176] on div at bounding box center [578, 176] width 136 height 302
click at [582, 149] on div at bounding box center [578, 176] width 136 height 302
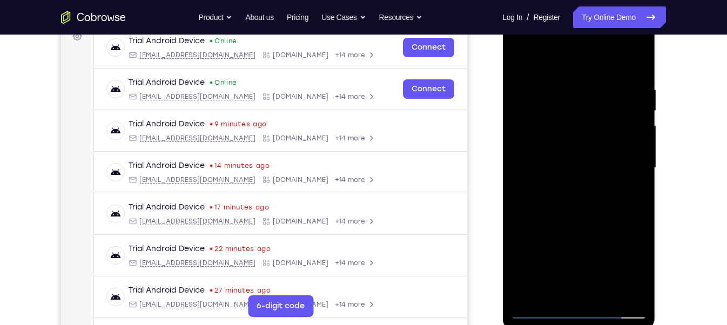
scroll to position [171, 0]
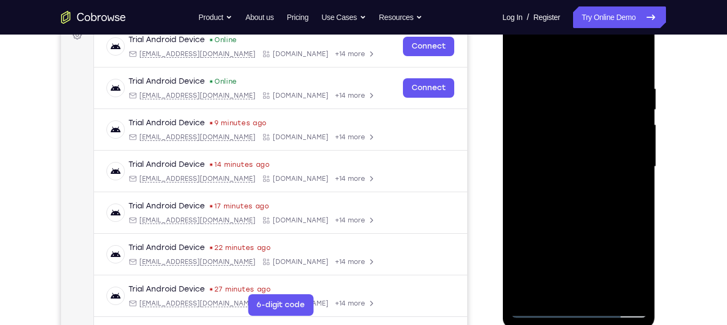
click at [636, 294] on div at bounding box center [578, 167] width 136 height 302
click at [605, 295] on div at bounding box center [578, 167] width 136 height 302
click at [583, 225] on div at bounding box center [578, 167] width 136 height 302
click at [578, 146] on div at bounding box center [578, 167] width 136 height 302
click at [554, 287] on div at bounding box center [578, 167] width 136 height 302
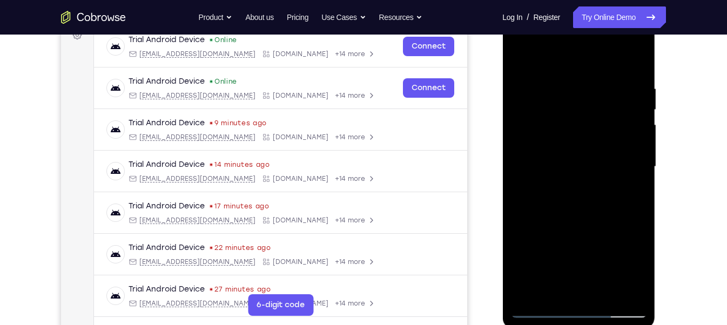
click at [551, 287] on div at bounding box center [578, 167] width 136 height 302
click at [606, 227] on div at bounding box center [578, 167] width 136 height 302
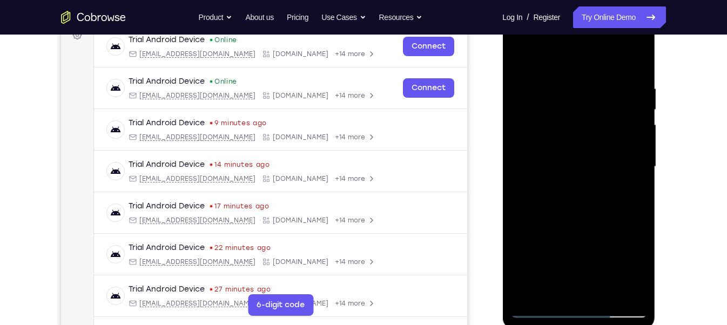
click at [606, 227] on div at bounding box center [578, 167] width 136 height 302
click at [610, 225] on div at bounding box center [578, 167] width 136 height 302
click at [592, 243] on div at bounding box center [578, 167] width 136 height 302
click at [623, 186] on div at bounding box center [578, 167] width 136 height 302
click at [544, 182] on div at bounding box center [578, 167] width 136 height 302
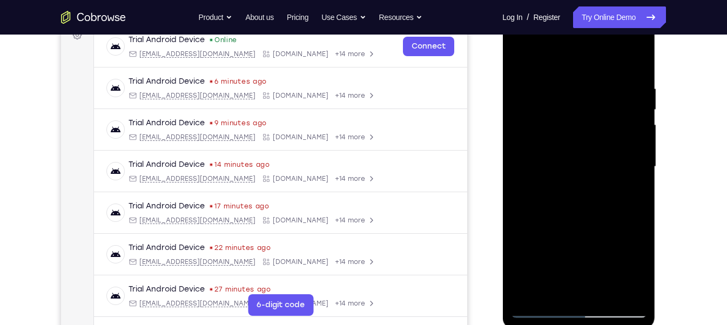
click at [554, 180] on div at bounding box center [578, 167] width 136 height 302
click at [605, 228] on div at bounding box center [578, 167] width 136 height 302
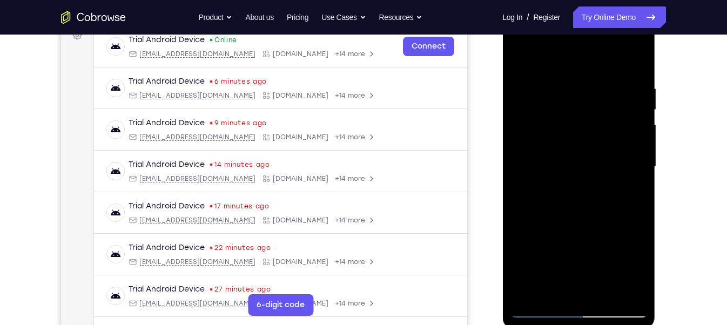
click at [605, 228] on div at bounding box center [578, 167] width 136 height 302
click at [540, 187] on div at bounding box center [578, 167] width 136 height 302
click at [519, 293] on div at bounding box center [578, 167] width 136 height 302
click at [550, 287] on div at bounding box center [578, 167] width 136 height 302
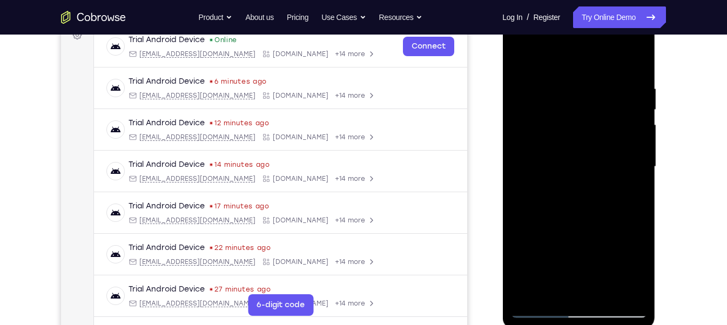
click at [521, 230] on div at bounding box center [578, 167] width 136 height 302
click at [544, 185] on div at bounding box center [578, 167] width 136 height 302
drag, startPoint x: 610, startPoint y: 101, endPoint x: 615, endPoint y: 78, distance: 23.7
click at [615, 78] on div at bounding box center [578, 167] width 136 height 302
click at [552, 185] on div at bounding box center [578, 167] width 136 height 302
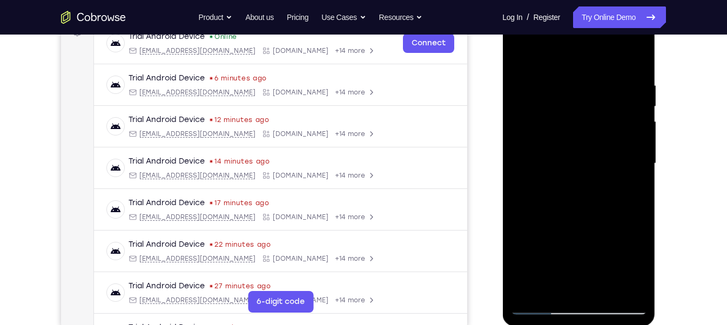
scroll to position [175, 0]
click at [518, 223] on div at bounding box center [578, 163] width 136 height 302
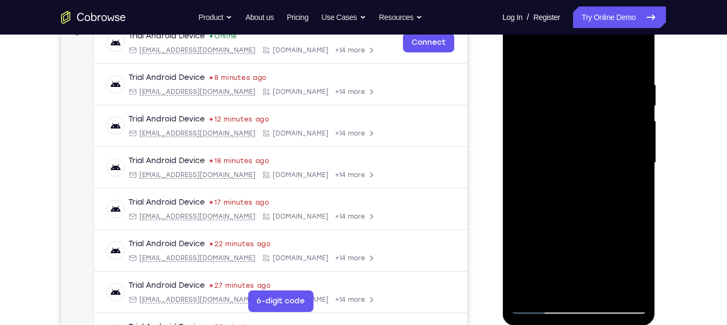
click at [544, 179] on div at bounding box center [578, 163] width 136 height 302
click at [519, 226] on div at bounding box center [578, 163] width 136 height 302
click at [521, 224] on div at bounding box center [578, 163] width 136 height 302
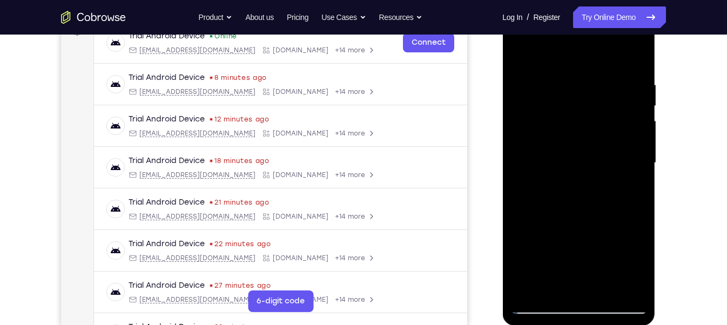
click at [521, 224] on div at bounding box center [578, 163] width 136 height 302
click at [561, 130] on div at bounding box center [578, 163] width 136 height 302
click at [629, 214] on div at bounding box center [578, 163] width 136 height 302
click at [550, 288] on div at bounding box center [578, 163] width 136 height 302
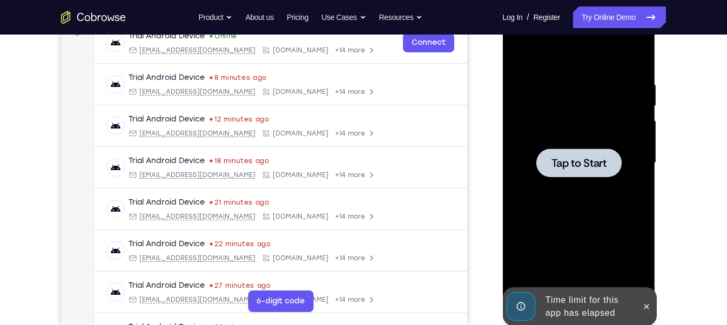
click at [552, 199] on div at bounding box center [578, 163] width 136 height 302
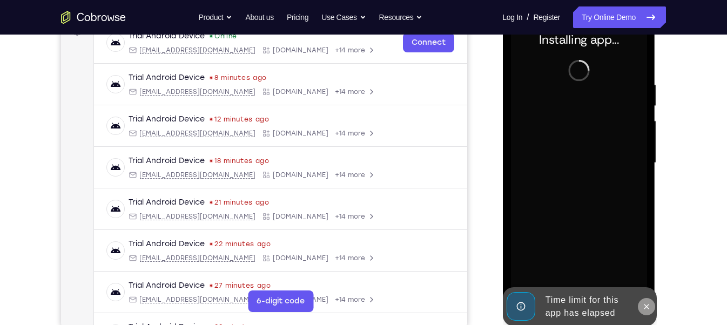
click at [643, 307] on icon at bounding box center [645, 306] width 9 height 9
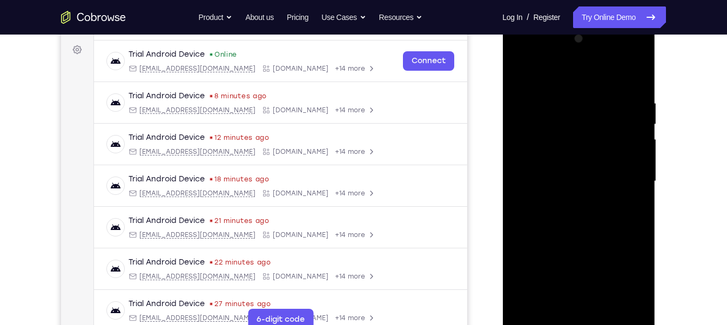
scroll to position [159, 0]
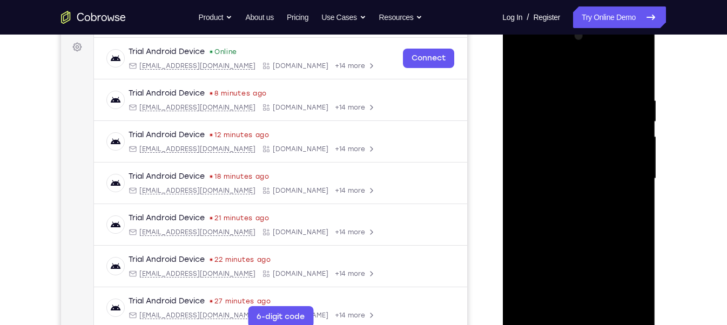
click at [578, 322] on div at bounding box center [578, 179] width 136 height 302
click at [625, 269] on div at bounding box center [578, 179] width 136 height 302
click at [533, 48] on div at bounding box center [578, 179] width 136 height 302
click at [623, 178] on div at bounding box center [578, 179] width 136 height 302
click at [565, 194] on div at bounding box center [578, 179] width 136 height 302
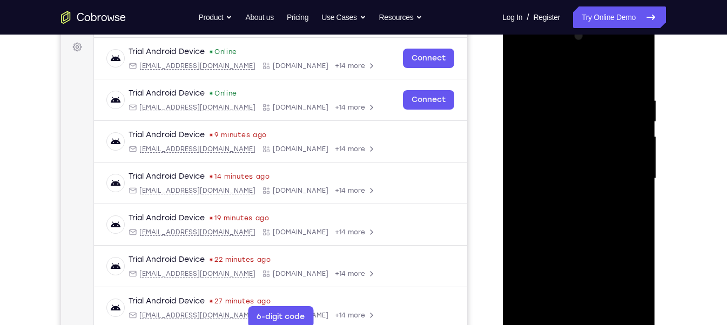
click at [588, 154] on div at bounding box center [578, 179] width 136 height 302
click at [596, 173] on div at bounding box center [578, 179] width 136 height 302
click at [565, 196] on div at bounding box center [578, 179] width 136 height 302
click at [575, 152] on div at bounding box center [578, 179] width 136 height 302
click at [637, 304] on div at bounding box center [578, 179] width 136 height 302
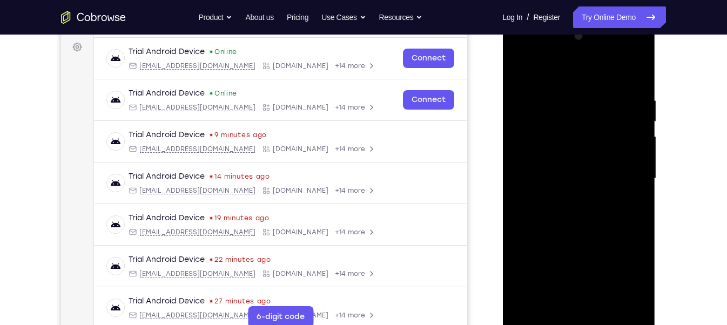
click at [596, 101] on div at bounding box center [578, 179] width 136 height 302
click at [634, 72] on div at bounding box center [578, 179] width 136 height 302
click at [604, 304] on div at bounding box center [578, 179] width 136 height 302
click at [580, 233] on div at bounding box center [578, 179] width 136 height 302
click at [579, 162] on div at bounding box center [578, 179] width 136 height 302
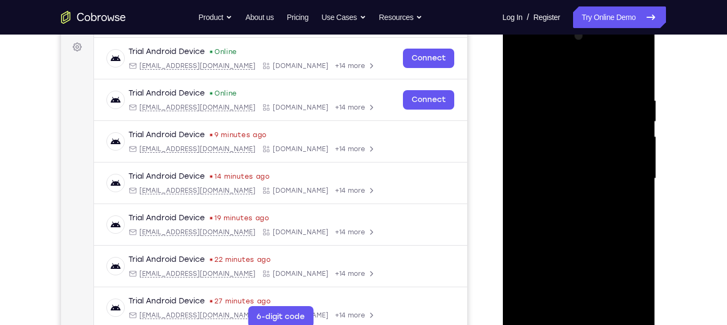
click at [568, 299] on div at bounding box center [578, 179] width 136 height 302
click at [560, 199] on div at bounding box center [578, 179] width 136 height 302
click at [572, 164] on div at bounding box center [578, 179] width 136 height 302
click at [626, 256] on div at bounding box center [578, 179] width 136 height 302
click at [553, 297] on div at bounding box center [578, 179] width 136 height 302
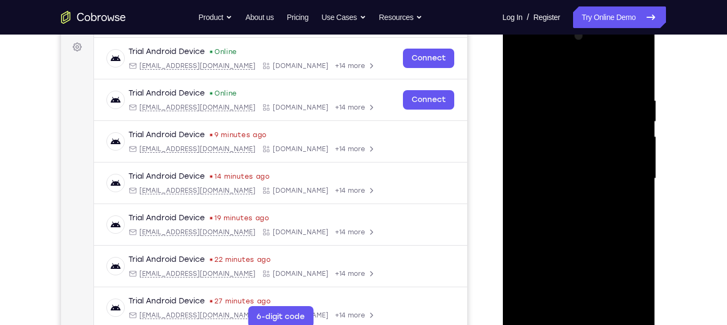
click at [606, 240] on div at bounding box center [578, 179] width 136 height 302
drag, startPoint x: 578, startPoint y: 262, endPoint x: 578, endPoint y: 246, distance: 16.7
click at [578, 246] on div at bounding box center [578, 179] width 136 height 302
click at [566, 270] on div at bounding box center [578, 179] width 136 height 302
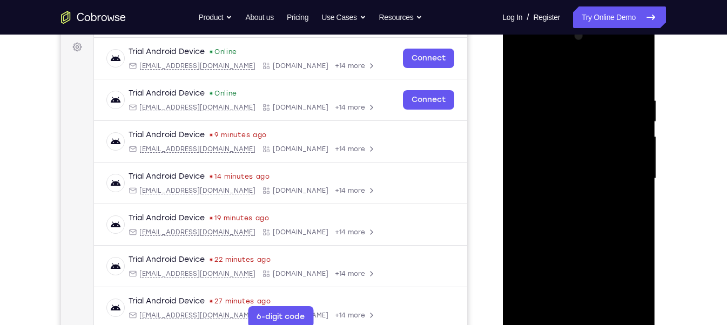
click at [587, 140] on div at bounding box center [578, 179] width 136 height 302
click at [627, 240] on div at bounding box center [578, 179] width 136 height 302
click at [552, 304] on div at bounding box center [578, 179] width 136 height 302
click at [580, 278] on div at bounding box center [578, 179] width 136 height 302
click at [534, 236] on div at bounding box center [578, 179] width 136 height 302
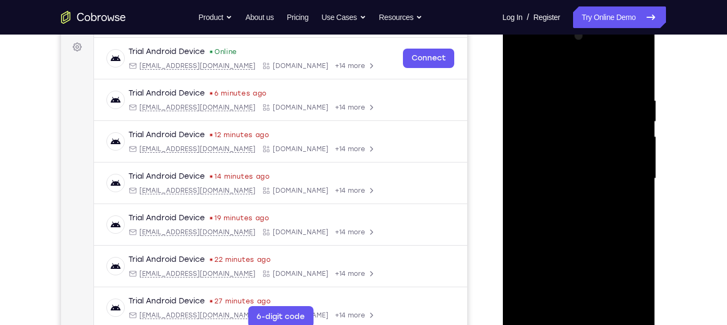
click at [630, 196] on div at bounding box center [578, 179] width 136 height 302
click at [563, 116] on div at bounding box center [578, 179] width 136 height 302
click at [606, 211] on div at bounding box center [578, 179] width 136 height 302
click at [544, 116] on div at bounding box center [578, 179] width 136 height 302
click at [564, 297] on div at bounding box center [578, 179] width 136 height 302
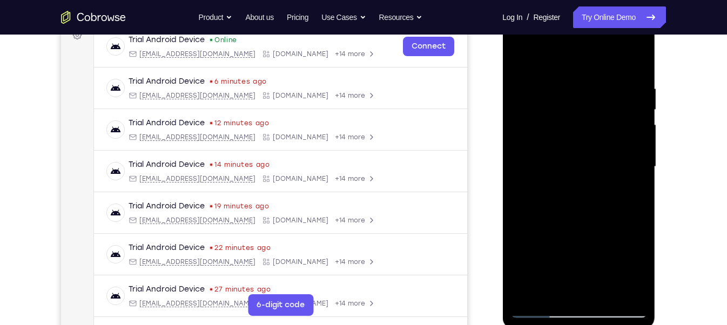
scroll to position [171, 0]
click at [552, 189] on div at bounding box center [578, 167] width 136 height 302
click at [545, 191] on div at bounding box center [578, 167] width 136 height 302
click at [551, 293] on div at bounding box center [578, 167] width 136 height 302
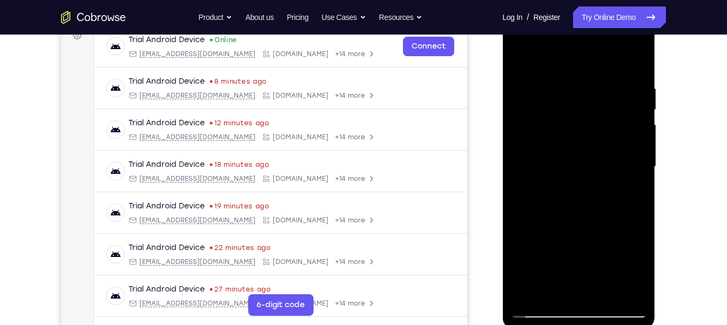
click at [518, 226] on div at bounding box center [578, 167] width 136 height 302
click at [557, 184] on div at bounding box center [578, 167] width 136 height 302
click at [552, 189] on div at bounding box center [578, 167] width 136 height 302
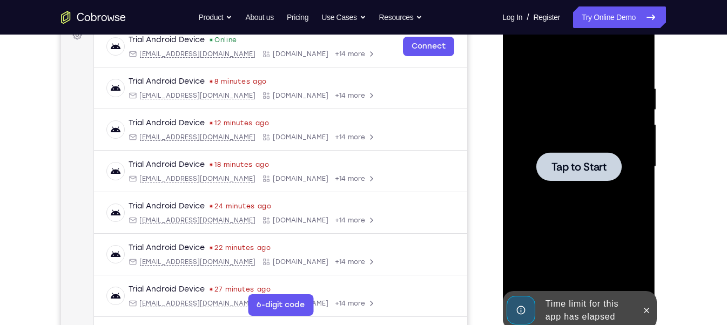
click at [569, 172] on span "Tap to Start" at bounding box center [578, 166] width 55 height 11
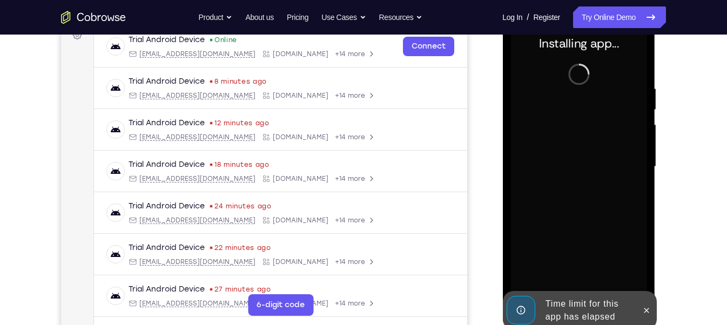
click at [653, 299] on div at bounding box center [645, 310] width 17 height 39
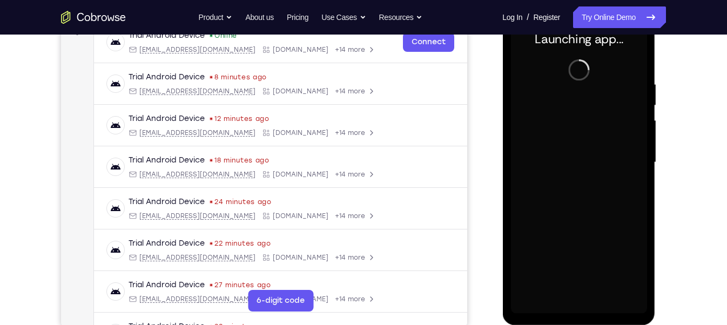
scroll to position [176, 0]
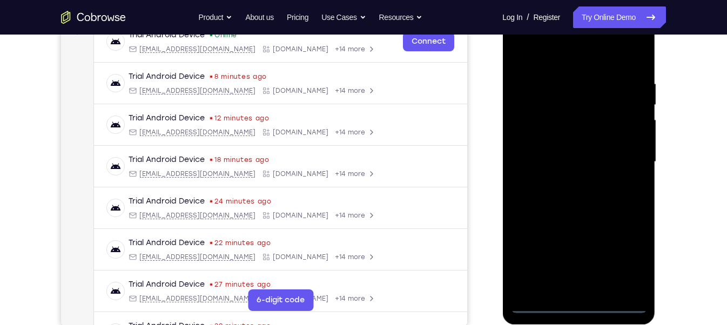
click at [578, 309] on div at bounding box center [578, 162] width 136 height 302
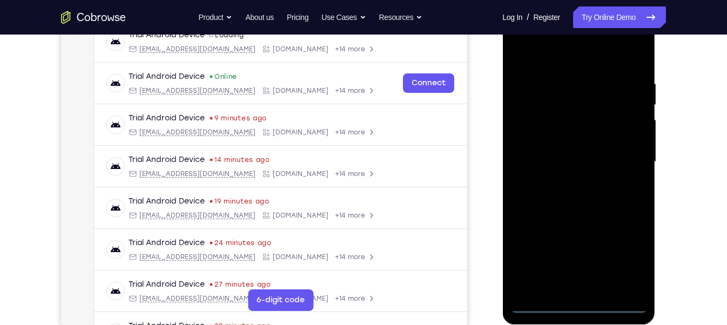
click at [636, 254] on div at bounding box center [578, 162] width 136 height 302
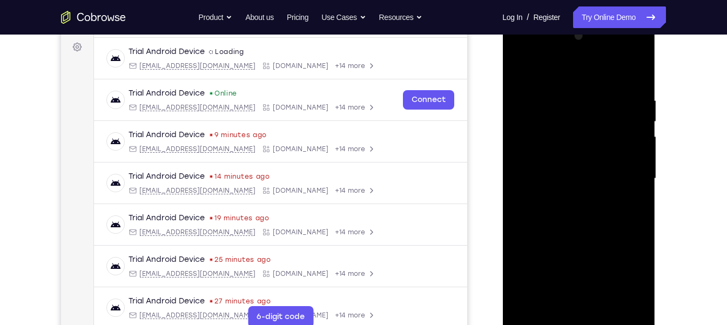
scroll to position [154, 0]
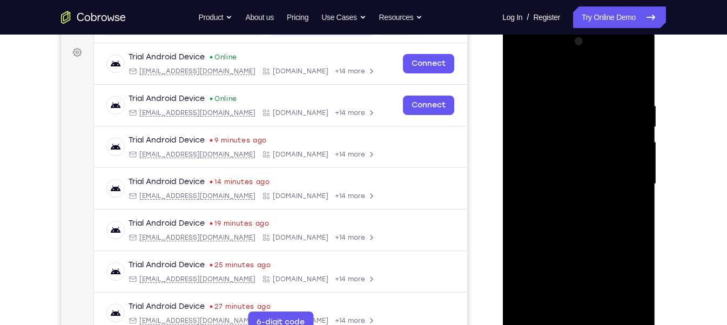
click at [522, 58] on div at bounding box center [578, 184] width 136 height 302
click at [620, 175] on div at bounding box center [578, 184] width 136 height 302
click at [567, 201] on div at bounding box center [578, 184] width 136 height 302
click at [574, 169] on div at bounding box center [578, 184] width 136 height 302
click at [599, 162] on div at bounding box center [578, 184] width 136 height 302
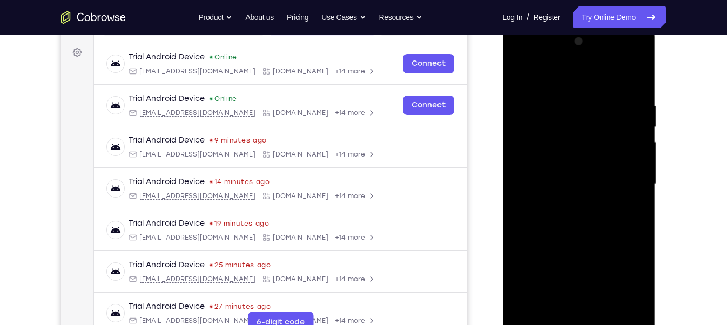
click at [572, 180] on div at bounding box center [578, 184] width 136 height 302
click at [581, 215] on div at bounding box center [578, 184] width 136 height 302
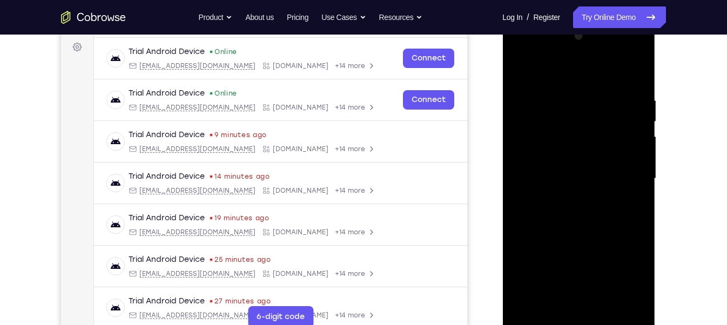
scroll to position [160, 0]
click at [612, 206] on div at bounding box center [578, 177] width 136 height 302
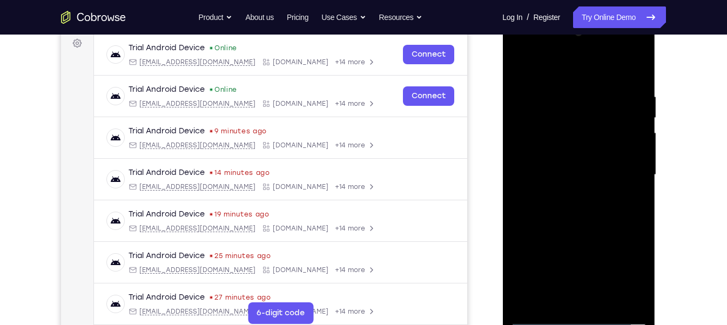
click at [621, 212] on div at bounding box center [578, 175] width 136 height 302
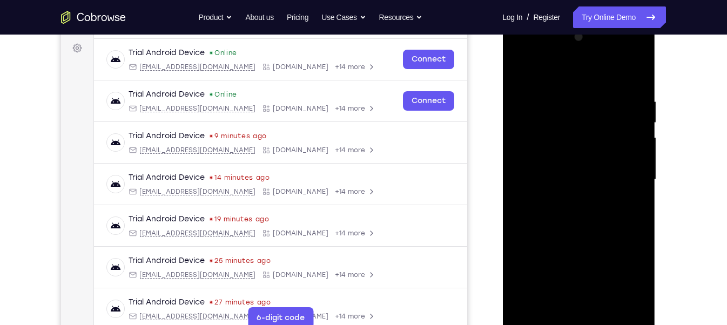
scroll to position [157, 0]
click at [622, 229] on div at bounding box center [578, 181] width 136 height 302
click at [607, 309] on div at bounding box center [578, 181] width 136 height 302
click at [606, 239] on div at bounding box center [578, 181] width 136 height 302
click at [591, 164] on div at bounding box center [578, 181] width 136 height 302
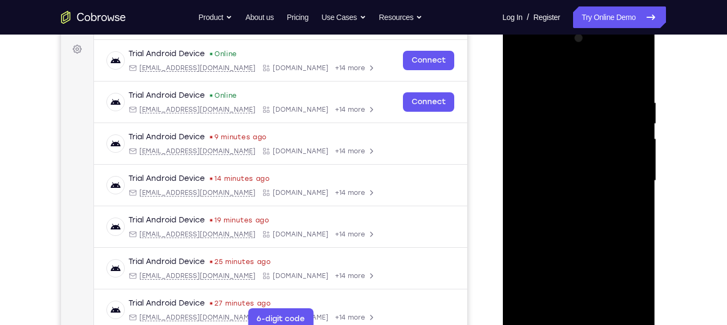
click at [553, 301] on div at bounding box center [578, 181] width 136 height 302
click at [562, 200] on div at bounding box center [578, 181] width 136 height 302
click at [542, 302] on div at bounding box center [578, 181] width 136 height 302
click at [548, 302] on div at bounding box center [578, 181] width 136 height 302
click at [579, 254] on div at bounding box center [578, 181] width 136 height 302
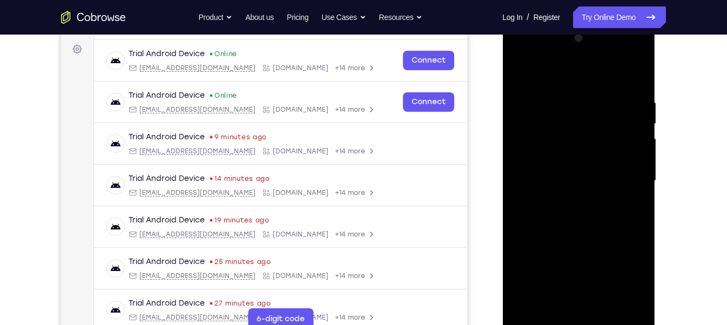
click at [566, 196] on div at bounding box center [578, 181] width 136 height 302
click at [552, 137] on div at bounding box center [578, 181] width 136 height 302
click at [582, 241] on div at bounding box center [578, 181] width 136 height 302
click at [550, 306] on div at bounding box center [578, 181] width 136 height 302
drag, startPoint x: 576, startPoint y: 290, endPoint x: 575, endPoint y: 264, distance: 25.9
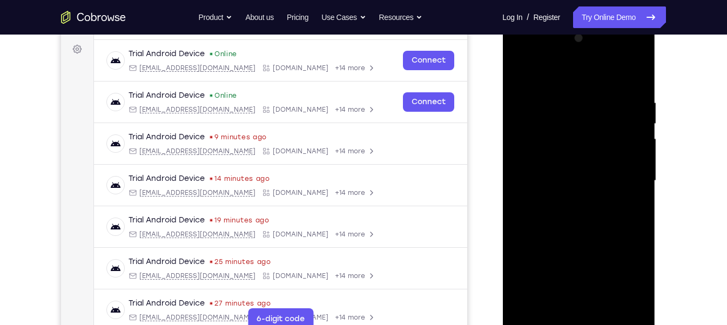
click at [575, 264] on div at bounding box center [578, 181] width 136 height 302
click at [550, 273] on div at bounding box center [578, 181] width 136 height 302
click at [552, 194] on div at bounding box center [578, 181] width 136 height 302
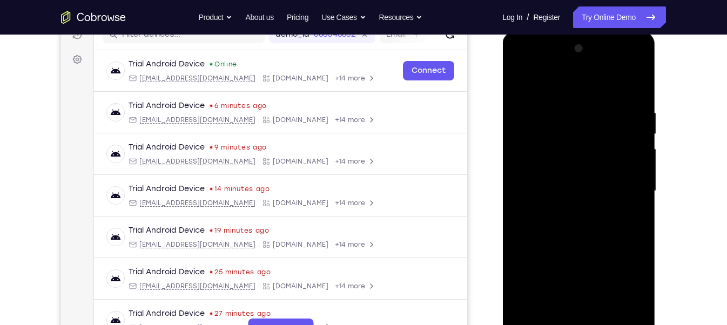
scroll to position [146, 0]
click at [519, 84] on div at bounding box center [578, 191] width 136 height 302
click at [583, 241] on div at bounding box center [578, 191] width 136 height 302
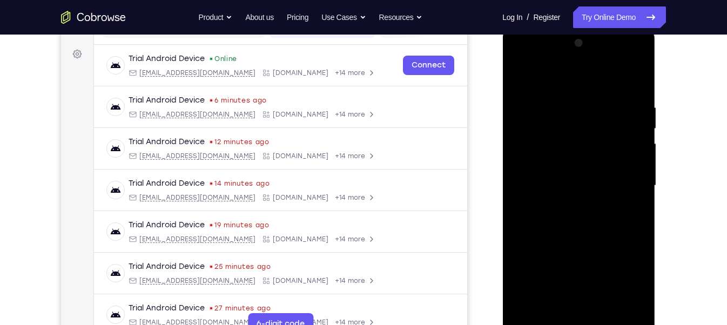
click at [521, 77] on div at bounding box center [578, 186] width 136 height 302
click at [573, 196] on div at bounding box center [578, 186] width 136 height 302
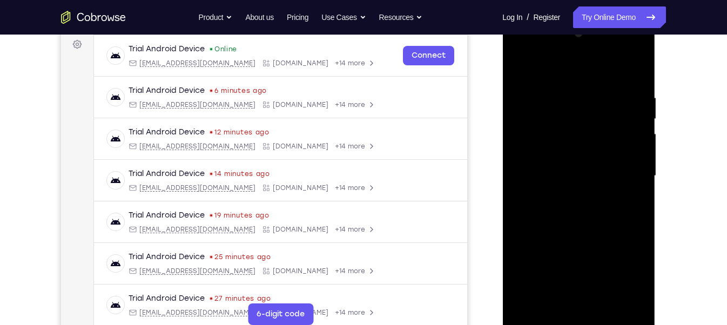
scroll to position [162, 0]
click at [569, 232] on div at bounding box center [578, 175] width 136 height 302
click at [636, 63] on div at bounding box center [578, 175] width 136 height 302
click at [555, 290] on div at bounding box center [578, 175] width 136 height 302
click at [553, 298] on div at bounding box center [578, 175] width 136 height 302
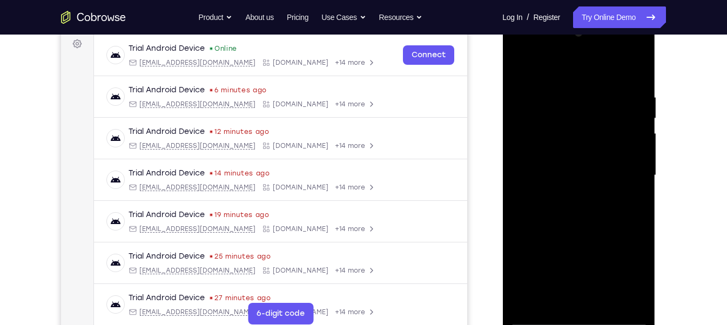
drag, startPoint x: 606, startPoint y: 138, endPoint x: 592, endPoint y: 254, distance: 116.9
click at [592, 254] on div at bounding box center [578, 175] width 136 height 302
click at [594, 133] on div at bounding box center [578, 175] width 136 height 302
click at [625, 131] on div at bounding box center [578, 175] width 136 height 302
drag, startPoint x: 611, startPoint y: 155, endPoint x: 610, endPoint y: 6, distance: 149.0
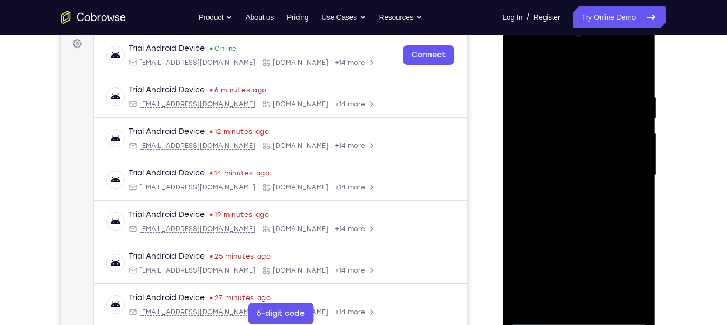
click at [610, 16] on html "Online web based iOS Simulators and Android Emulators. Run iPhone, iPad, Mobile…" at bounding box center [579, 178] width 154 height 324
drag, startPoint x: 571, startPoint y: 117, endPoint x: 580, endPoint y: 82, distance: 36.3
click at [578, 89] on div at bounding box center [578, 175] width 136 height 302
click at [552, 299] on div at bounding box center [578, 175] width 136 height 302
click at [604, 257] on div at bounding box center [578, 175] width 136 height 302
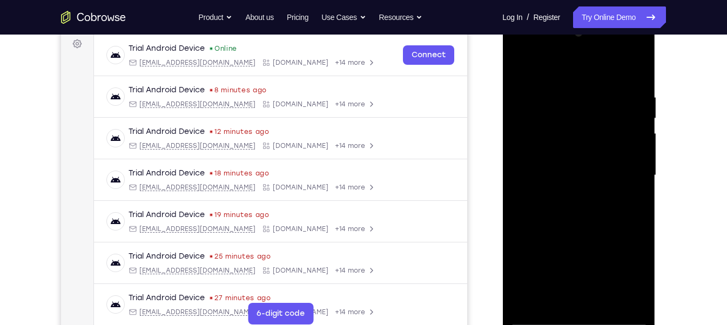
click at [604, 257] on div at bounding box center [578, 175] width 136 height 302
click at [582, 107] on div at bounding box center [578, 175] width 136 height 302
click at [626, 213] on div at bounding box center [578, 175] width 136 height 302
click at [568, 296] on div at bounding box center [578, 175] width 136 height 302
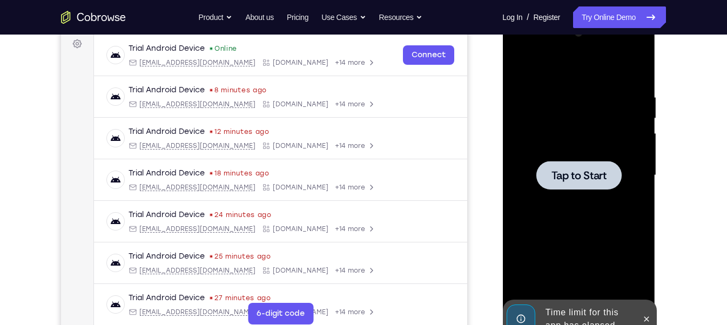
click at [586, 199] on div at bounding box center [578, 175] width 136 height 302
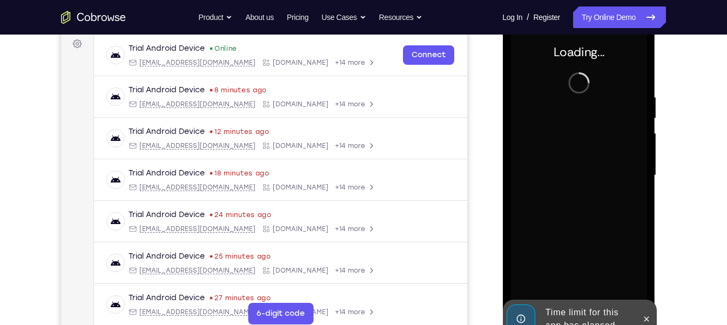
scroll to position [178, 0]
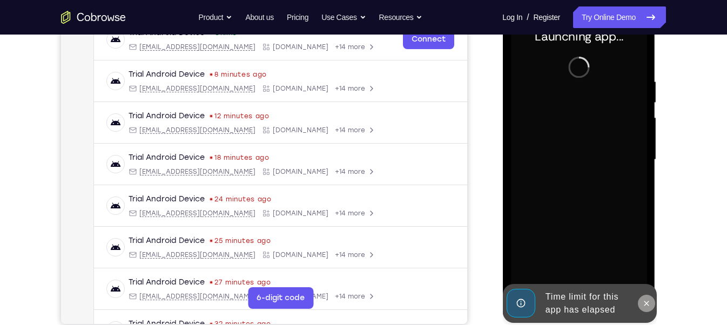
click at [643, 296] on button at bounding box center [645, 303] width 17 height 17
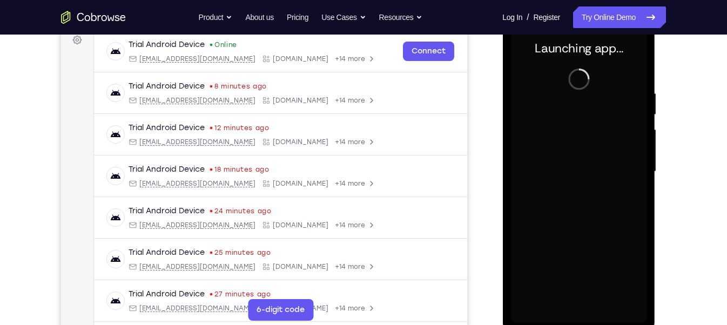
scroll to position [165, 0]
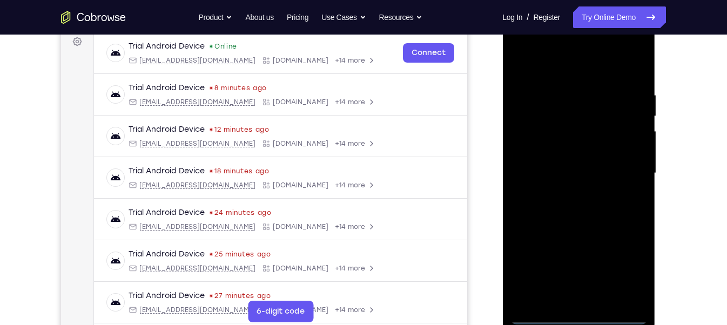
click at [579, 318] on div at bounding box center [578, 173] width 136 height 302
click at [618, 269] on div at bounding box center [578, 173] width 136 height 302
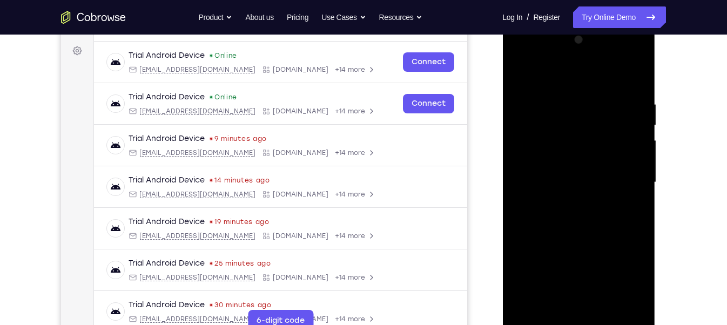
scroll to position [157, 0]
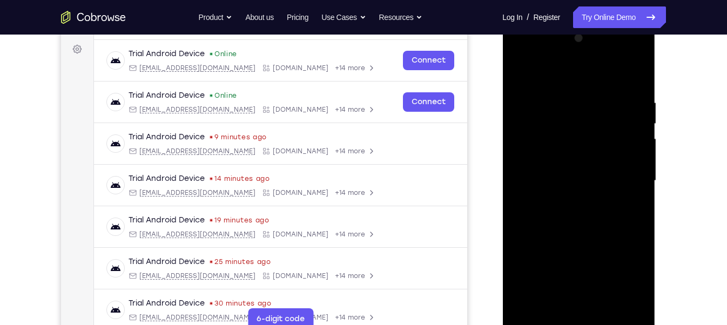
click at [515, 52] on div at bounding box center [578, 181] width 136 height 302
click at [622, 172] on div at bounding box center [578, 181] width 136 height 302
click at [568, 196] on div at bounding box center [578, 181] width 136 height 302
click at [598, 173] on div at bounding box center [578, 181] width 136 height 302
click at [618, 157] on div at bounding box center [578, 181] width 136 height 302
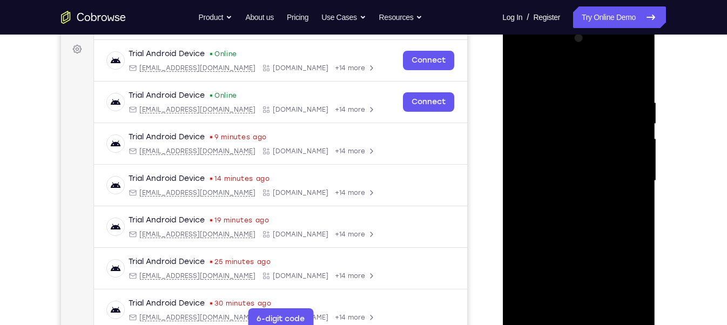
click at [579, 181] on div at bounding box center [578, 181] width 136 height 302
click at [567, 206] on div at bounding box center [578, 181] width 136 height 302
click at [565, 214] on div at bounding box center [578, 181] width 136 height 302
click at [570, 178] on div at bounding box center [578, 181] width 136 height 302
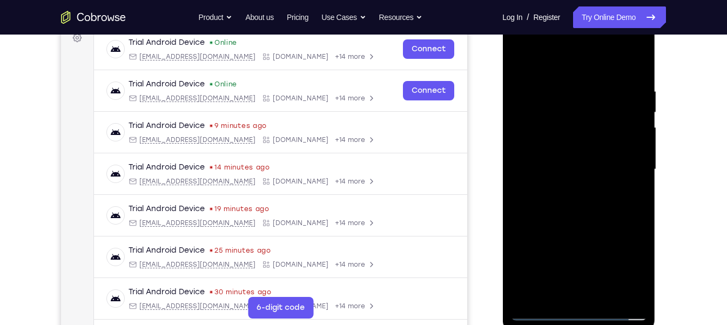
scroll to position [171, 0]
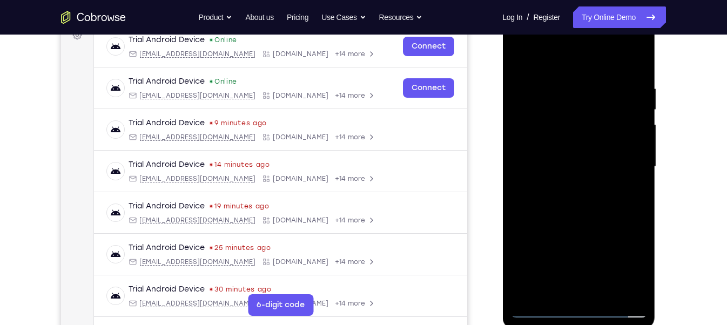
click at [638, 295] on div at bounding box center [578, 167] width 136 height 302
click at [586, 218] on div at bounding box center [578, 167] width 136 height 302
click at [604, 292] on div at bounding box center [578, 167] width 136 height 302
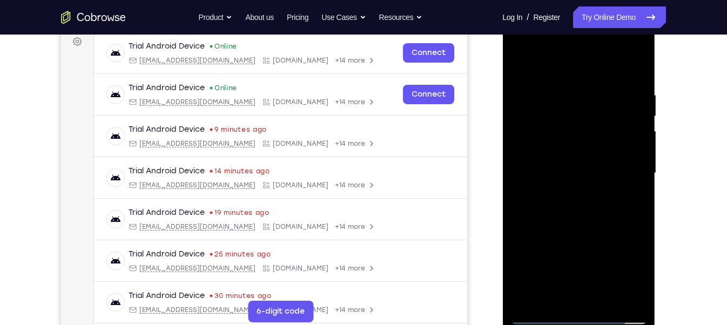
click at [605, 226] on div at bounding box center [578, 173] width 136 height 302
click at [621, 152] on div at bounding box center [578, 173] width 136 height 302
click at [562, 293] on div at bounding box center [578, 173] width 136 height 302
click at [572, 108] on div at bounding box center [578, 173] width 136 height 302
click at [601, 201] on div at bounding box center [578, 173] width 136 height 302
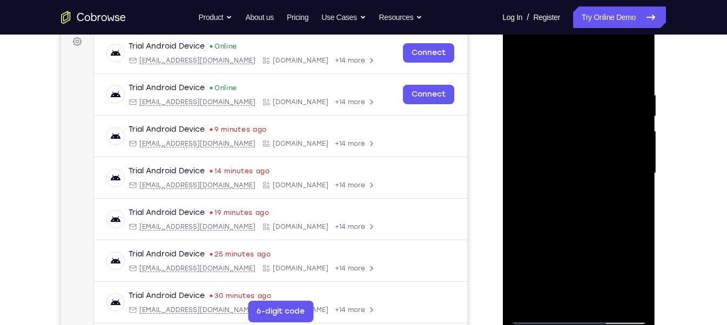
click at [550, 297] on div at bounding box center [578, 173] width 136 height 302
click at [573, 124] on div at bounding box center [578, 173] width 136 height 302
click at [612, 225] on div at bounding box center [578, 173] width 136 height 302
click at [561, 200] on div at bounding box center [578, 173] width 136 height 302
click at [561, 197] on div at bounding box center [578, 173] width 136 height 302
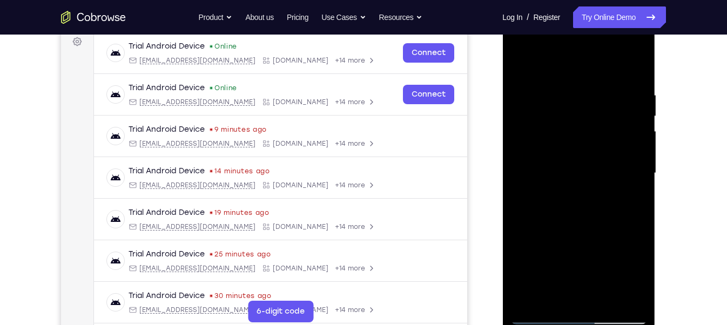
click at [561, 197] on div at bounding box center [578, 173] width 136 height 302
click at [552, 155] on div at bounding box center [578, 173] width 136 height 302
click at [584, 253] on div at bounding box center [578, 173] width 136 height 302
click at [552, 299] on div at bounding box center [578, 173] width 136 height 302
drag, startPoint x: 629, startPoint y: 214, endPoint x: 579, endPoint y: 215, distance: 49.7
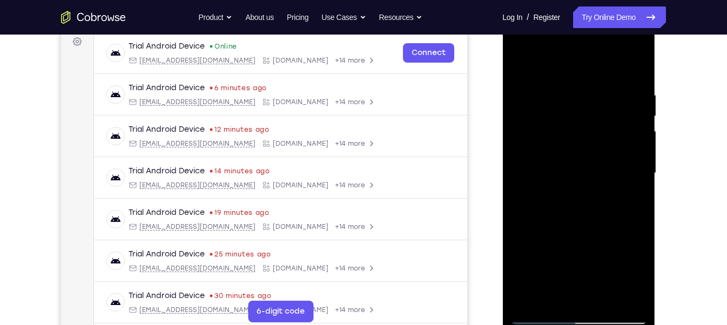
click at [579, 215] on div at bounding box center [578, 173] width 136 height 302
click at [580, 245] on div at bounding box center [578, 173] width 136 height 302
drag, startPoint x: 629, startPoint y: 206, endPoint x: 581, endPoint y: 209, distance: 47.7
click at [581, 209] on div at bounding box center [578, 173] width 136 height 302
click at [623, 209] on div at bounding box center [578, 173] width 136 height 302
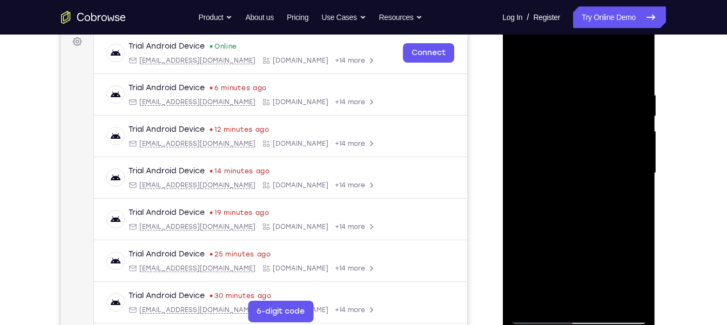
click at [520, 230] on div at bounding box center [578, 173] width 136 height 302
click at [553, 189] on div at bounding box center [578, 173] width 136 height 302
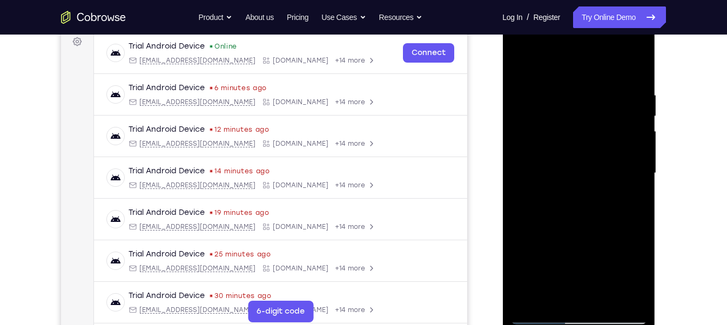
click at [522, 70] on div at bounding box center [578, 173] width 136 height 302
click at [524, 93] on div at bounding box center [578, 173] width 136 height 302
click at [516, 67] on div at bounding box center [578, 173] width 136 height 302
click at [566, 158] on div at bounding box center [578, 173] width 136 height 302
click at [536, 61] on div at bounding box center [578, 173] width 136 height 302
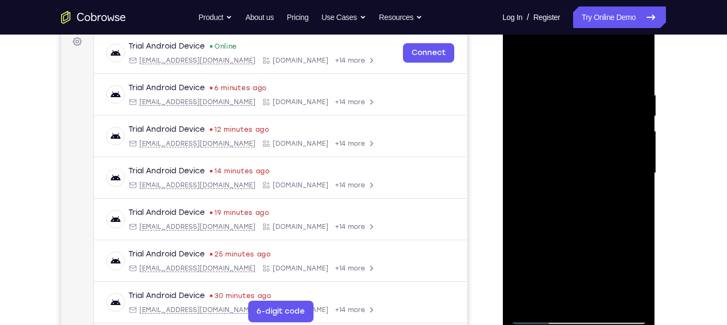
click at [601, 304] on div at bounding box center [578, 173] width 136 height 302
click at [555, 223] on div at bounding box center [578, 173] width 136 height 302
click at [523, 65] on div at bounding box center [578, 173] width 136 height 302
drag, startPoint x: 564, startPoint y: 240, endPoint x: 567, endPoint y: 177, distance: 63.2
click at [567, 177] on div at bounding box center [578, 173] width 136 height 302
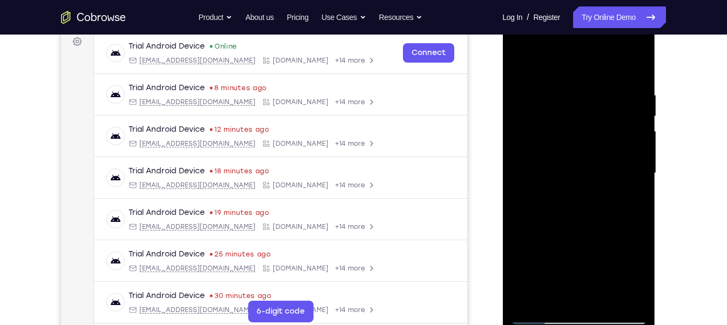
click at [522, 63] on div at bounding box center [578, 173] width 136 height 302
click at [564, 85] on div at bounding box center [578, 173] width 136 height 302
click at [630, 171] on div at bounding box center [578, 173] width 136 height 302
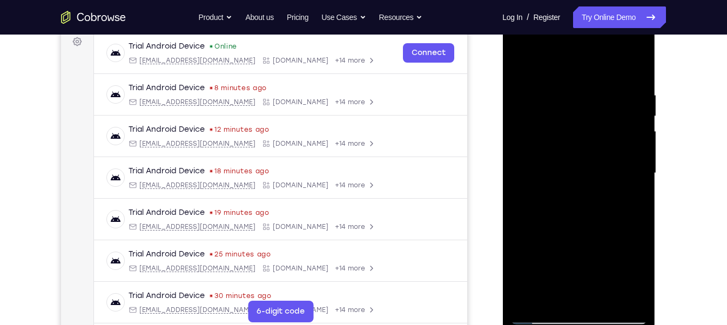
click at [630, 171] on div at bounding box center [578, 173] width 136 height 302
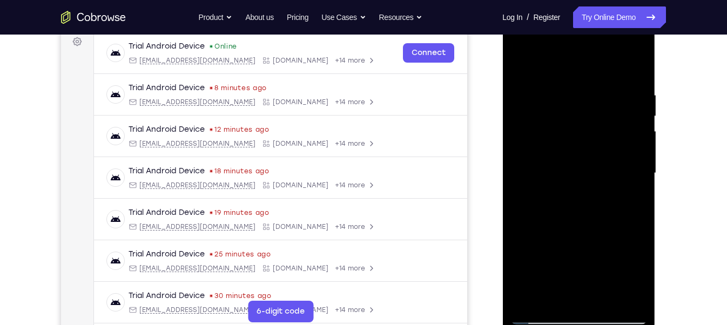
click at [630, 171] on div at bounding box center [578, 173] width 136 height 302
drag, startPoint x: 630, startPoint y: 171, endPoint x: 558, endPoint y: 174, distance: 72.4
click at [558, 174] on div at bounding box center [578, 173] width 136 height 302
click at [620, 297] on div at bounding box center [578, 173] width 136 height 302
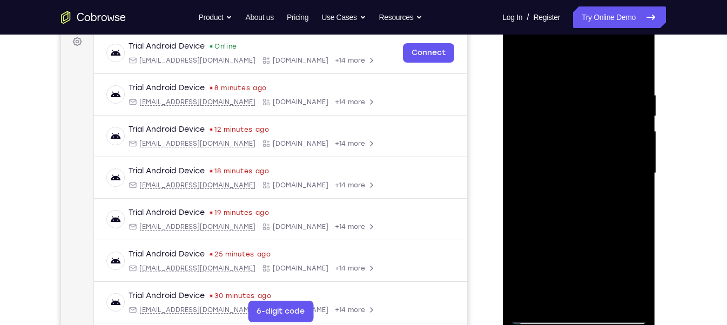
click at [574, 296] on div at bounding box center [578, 173] width 136 height 302
click at [581, 183] on div at bounding box center [578, 173] width 136 height 302
click at [600, 294] on div at bounding box center [578, 173] width 136 height 302
click at [628, 294] on div at bounding box center [578, 173] width 136 height 302
click at [560, 296] on div at bounding box center [578, 173] width 136 height 302
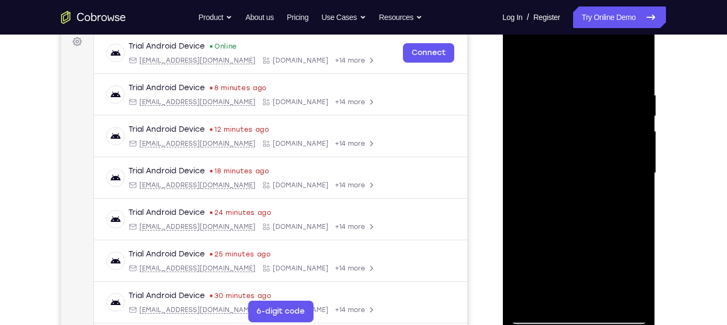
click at [552, 296] on div at bounding box center [578, 173] width 136 height 302
click at [607, 254] on div at bounding box center [578, 173] width 136 height 302
